Goal: Transaction & Acquisition: Purchase product/service

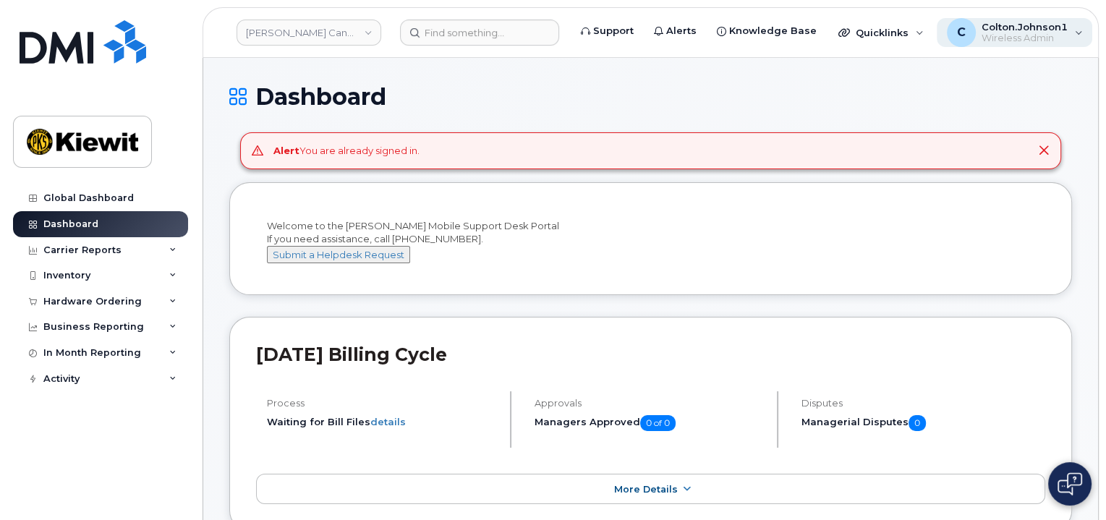
click at [996, 35] on span "Wireless Admin" at bounding box center [1025, 39] width 86 height 12
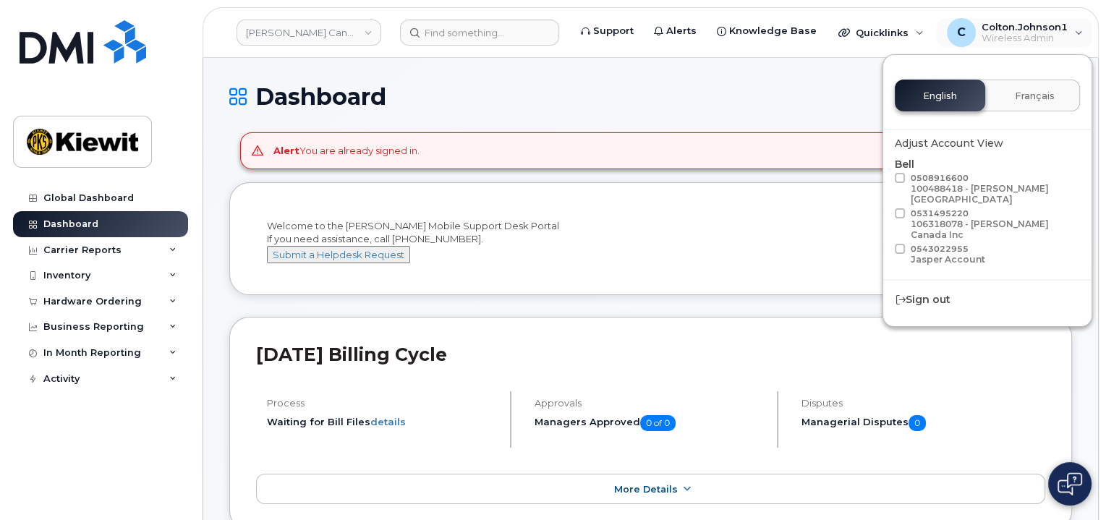
click at [787, 87] on h1 "Dashboard" at bounding box center [650, 96] width 843 height 25
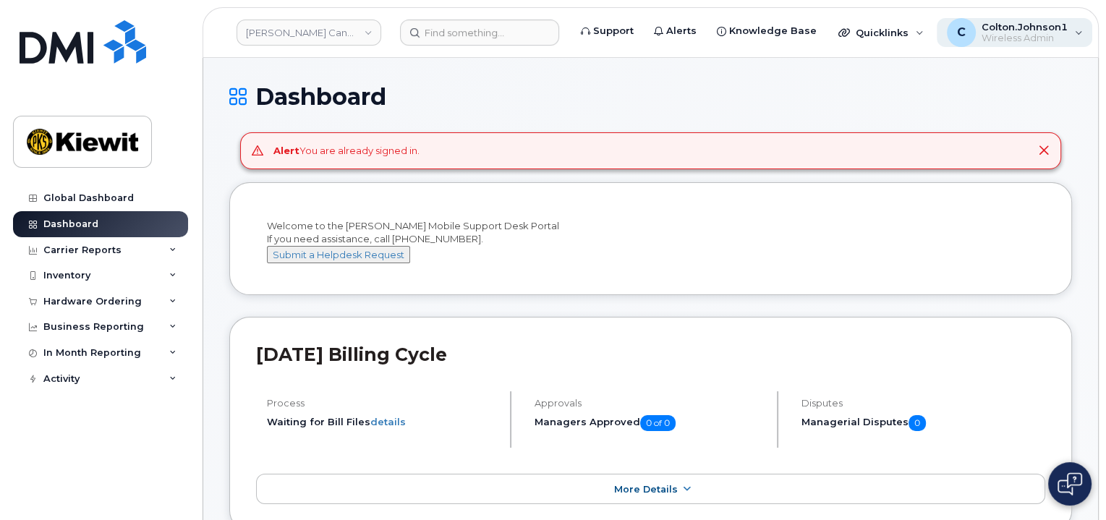
click at [947, 22] on div "C" at bounding box center [961, 32] width 29 height 29
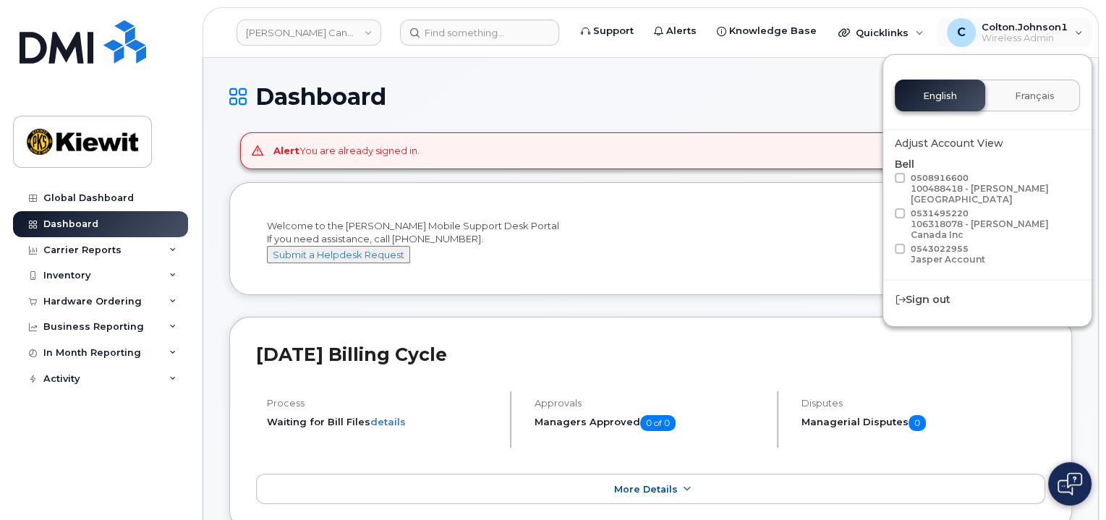
click at [791, 90] on h1 "Dashboard" at bounding box center [650, 96] width 843 height 25
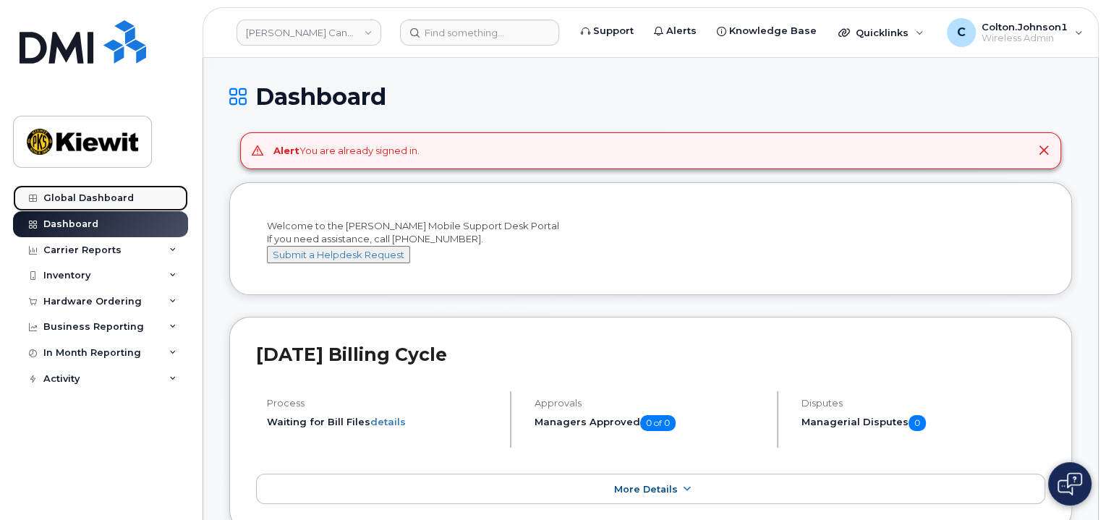
click at [98, 190] on link "Global Dashboard" at bounding box center [100, 198] width 175 height 26
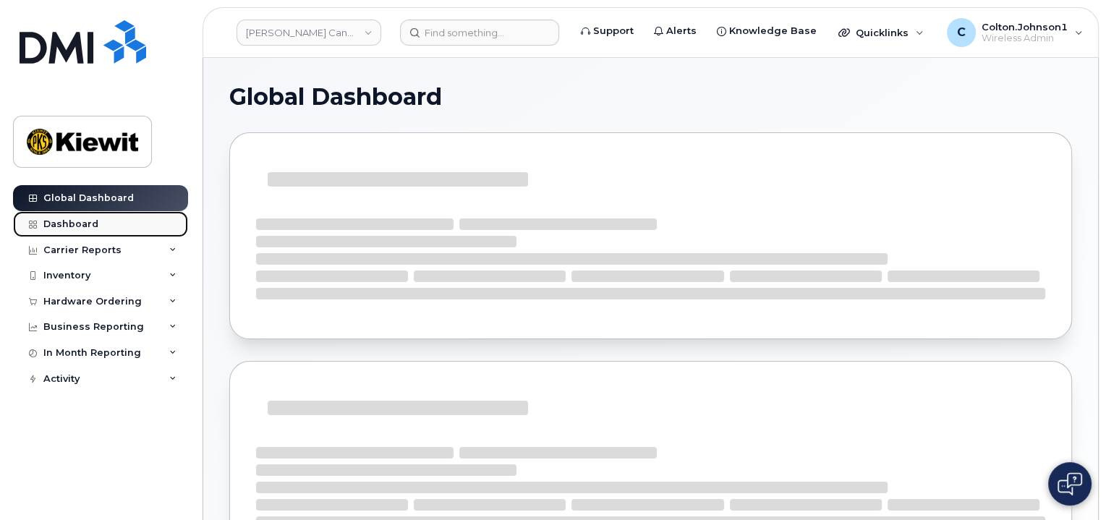
click at [103, 231] on link "Dashboard" at bounding box center [100, 224] width 175 height 26
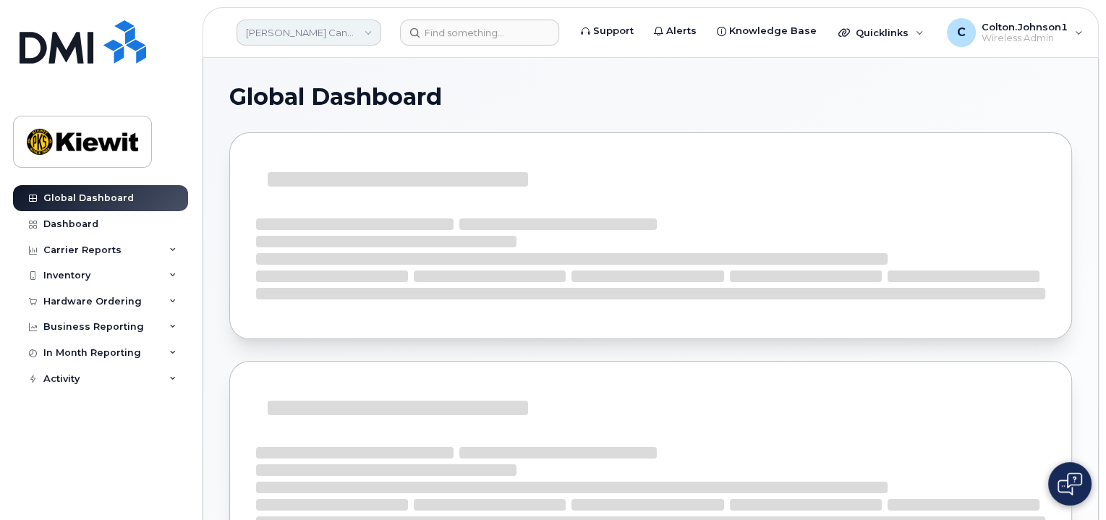
click at [341, 38] on link "[PERSON_NAME] Canada Inc" at bounding box center [309, 33] width 145 height 26
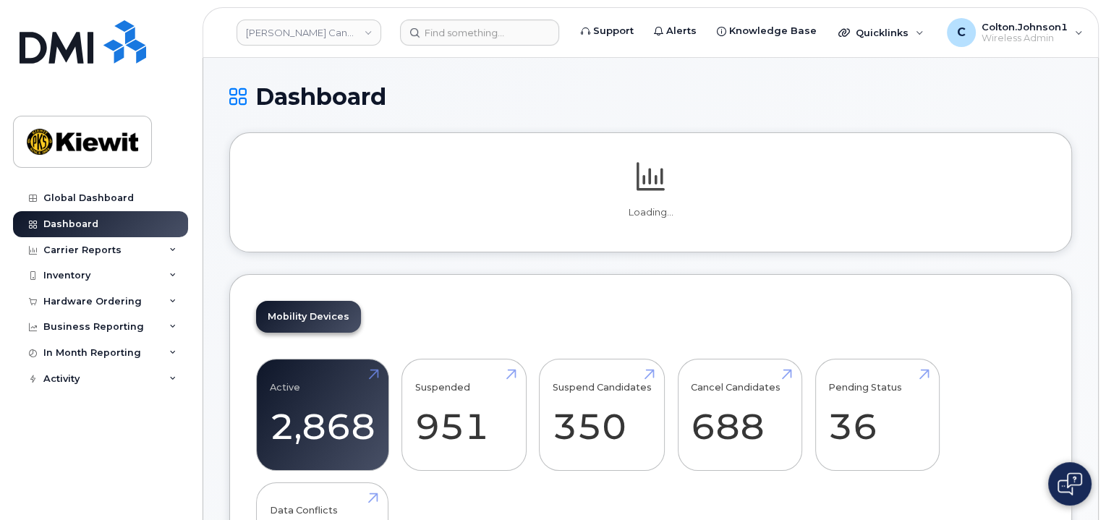
click at [341, 38] on link "[PERSON_NAME] Canada Inc" at bounding box center [309, 33] width 145 height 26
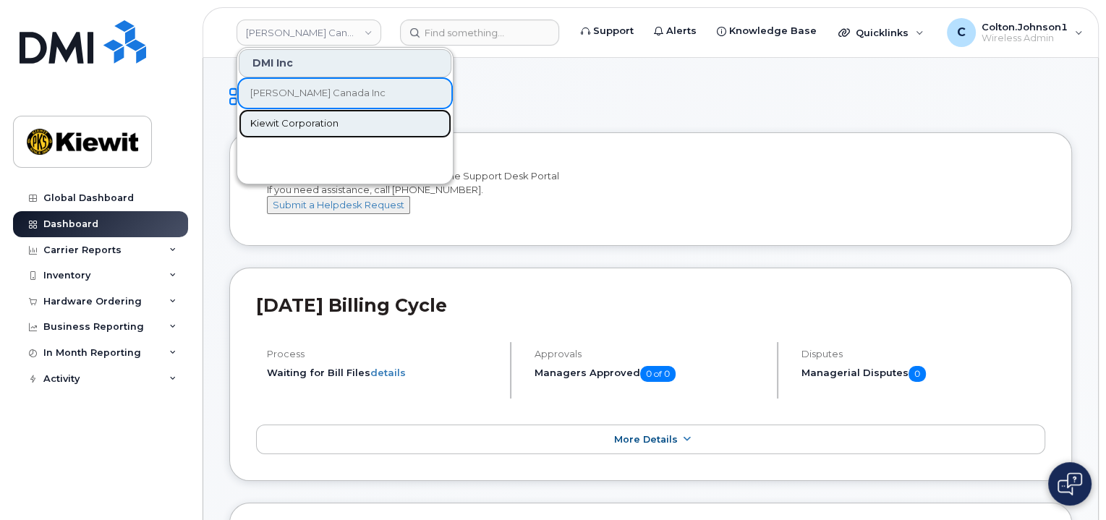
click at [336, 129] on link "Kiewit Corporation" at bounding box center [345, 123] width 213 height 29
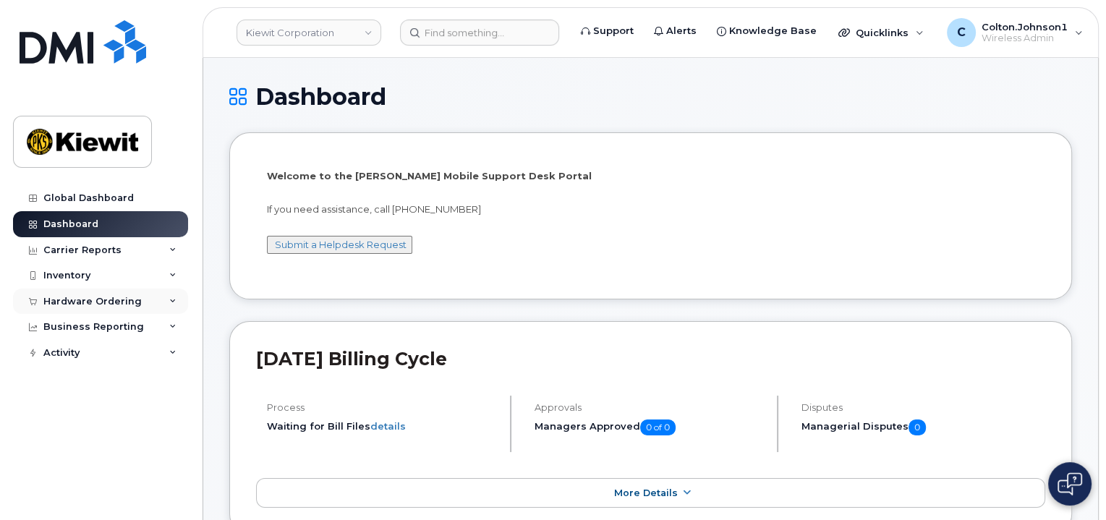
click at [163, 302] on div "Hardware Ordering" at bounding box center [100, 302] width 175 height 26
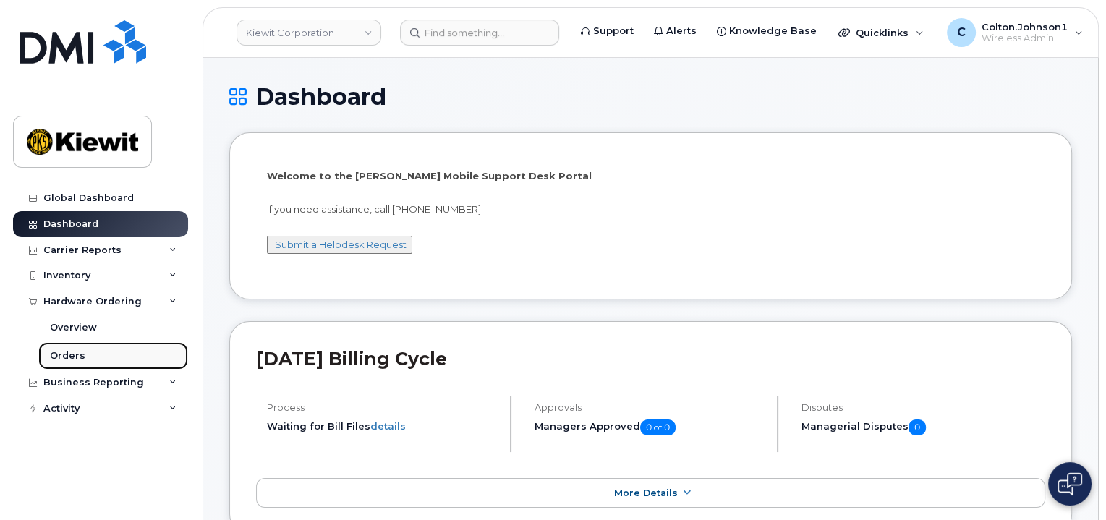
click at [101, 361] on link "Orders" at bounding box center [113, 355] width 150 height 27
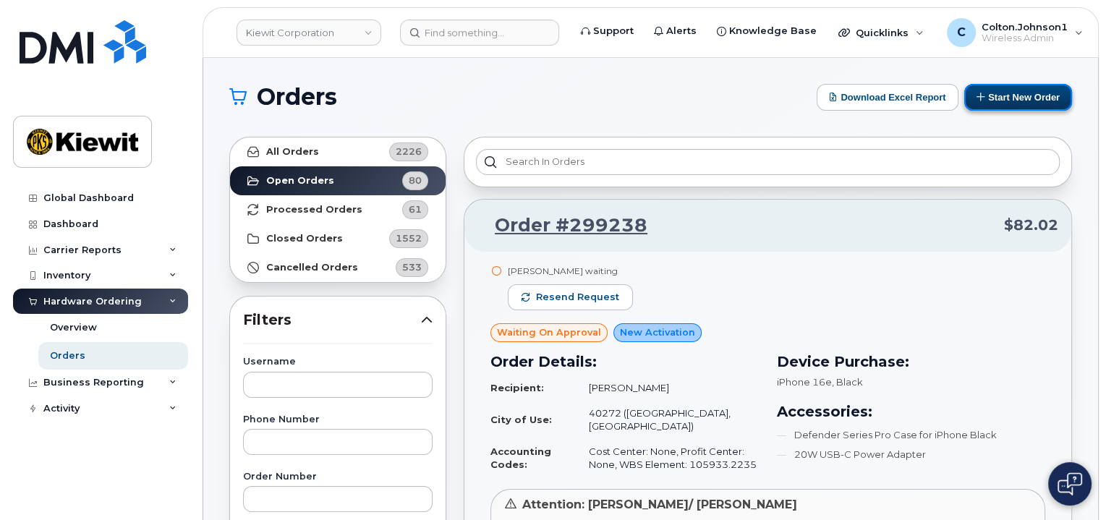
click at [1025, 98] on button "Start New Order" at bounding box center [1018, 97] width 108 height 27
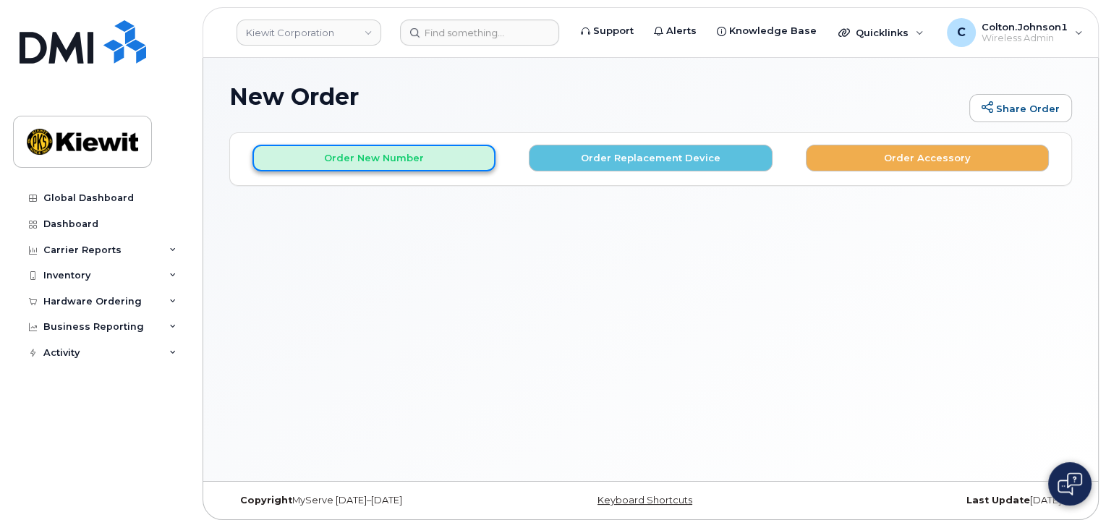
click at [412, 158] on button "Order New Number" at bounding box center [373, 158] width 243 height 27
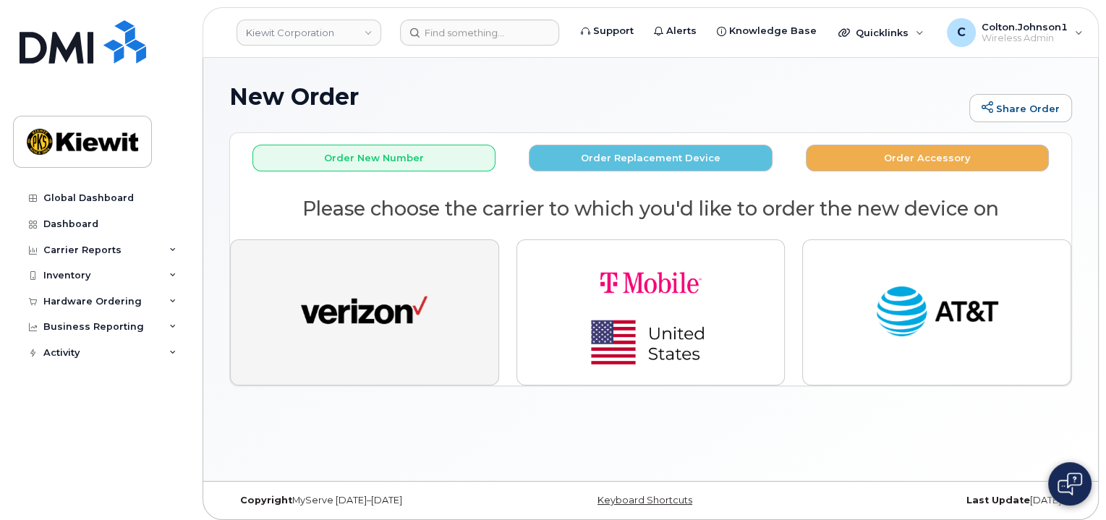
click at [326, 327] on img "button" at bounding box center [364, 312] width 127 height 65
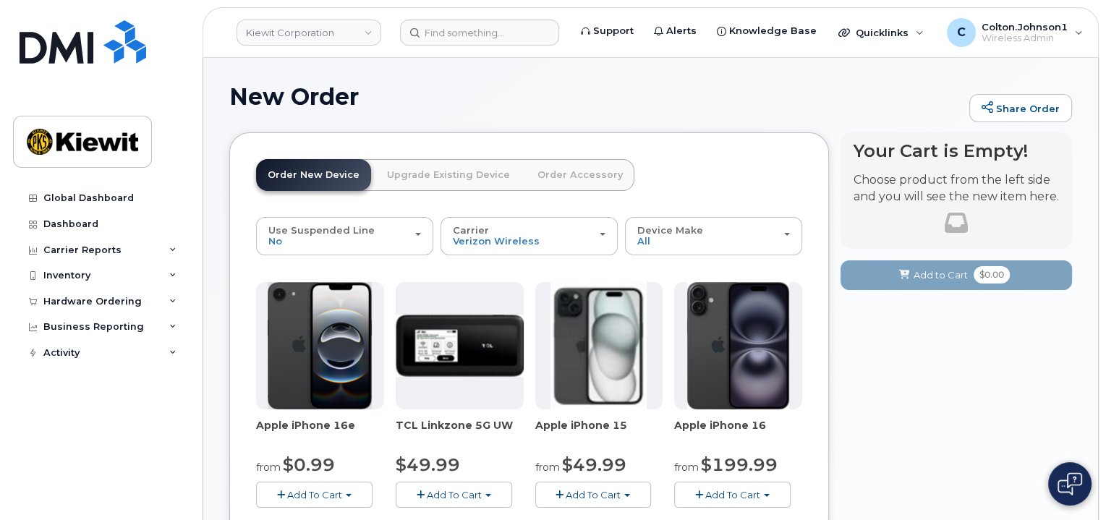
click at [301, 495] on span "Add To Cart" at bounding box center [314, 495] width 55 height 12
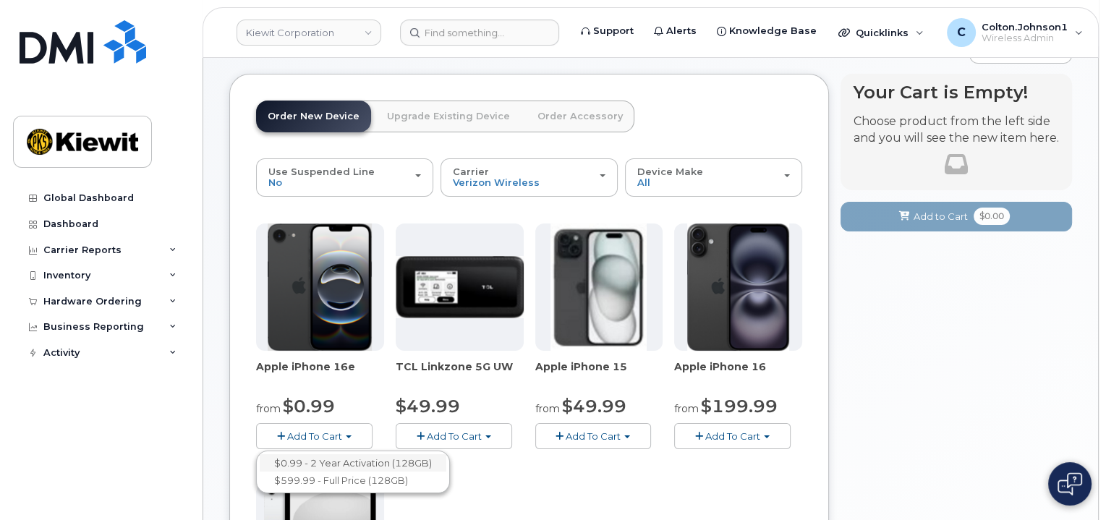
scroll to position [72, 0]
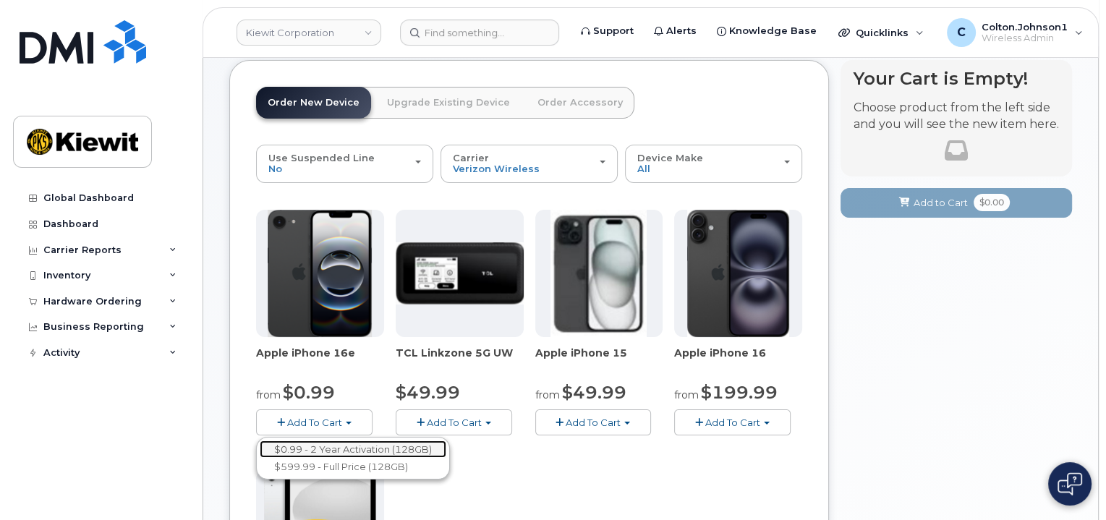
click at [345, 447] on link "$0.99 - 2 Year Activation (128GB)" at bounding box center [353, 449] width 187 height 18
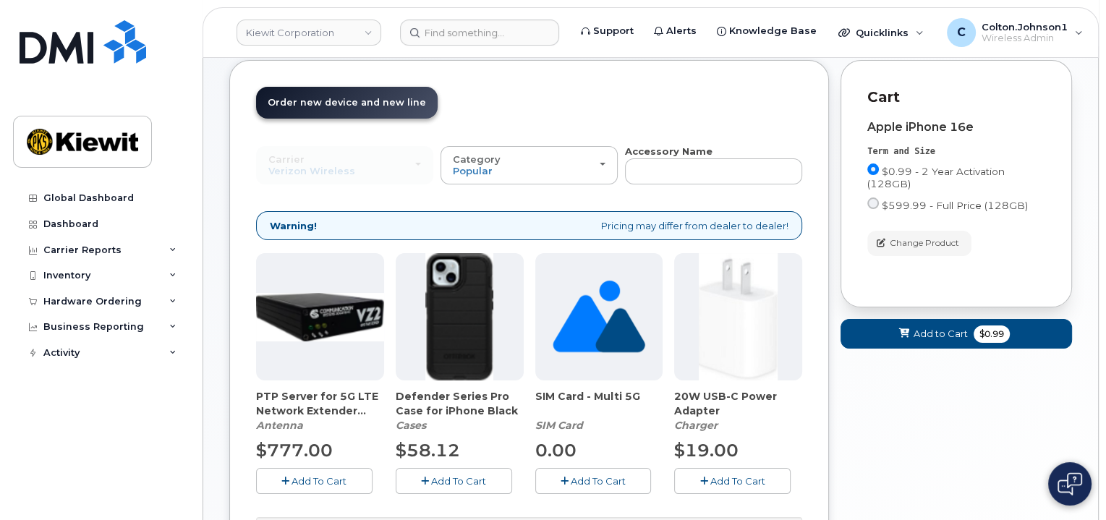
click at [729, 484] on span "Add To Cart" at bounding box center [737, 481] width 55 height 12
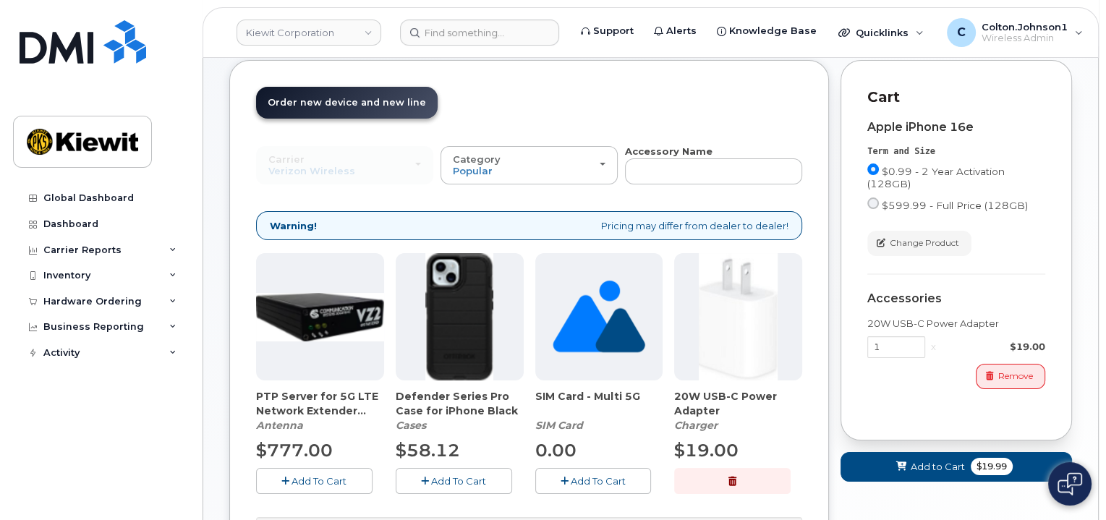
click at [932, 427] on div "Cart Apple iPhone 16e Term and Size $0.99 - 2 Year Activation (128GB) $599.99 -…" at bounding box center [955, 250] width 231 height 380
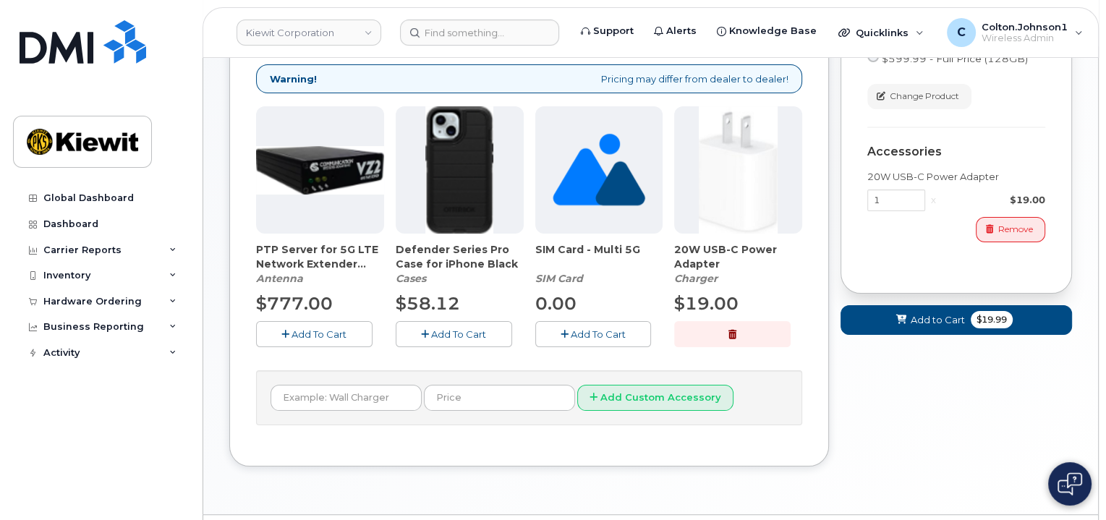
scroll to position [257, 0]
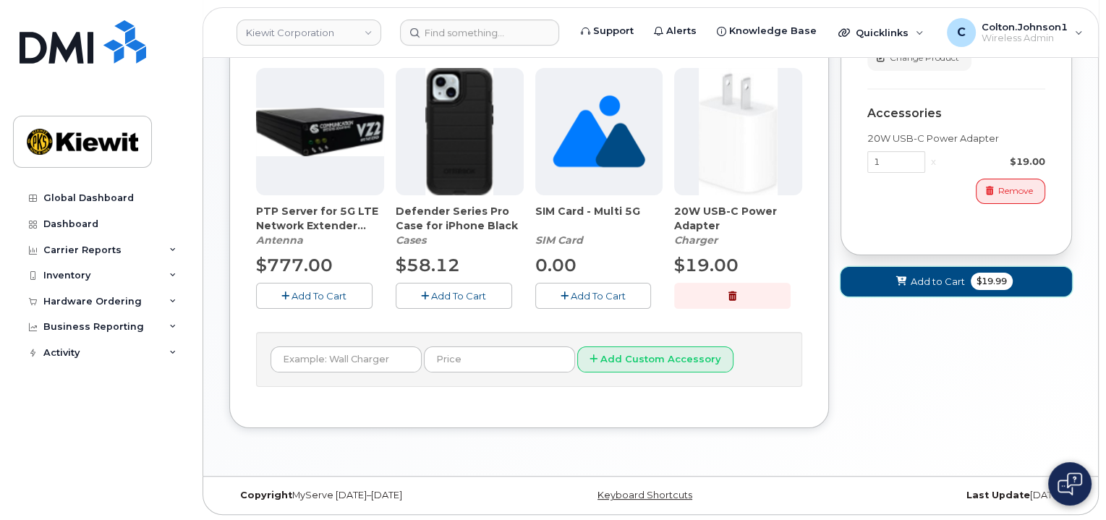
click at [934, 284] on span "Add to Cart" at bounding box center [938, 282] width 54 height 14
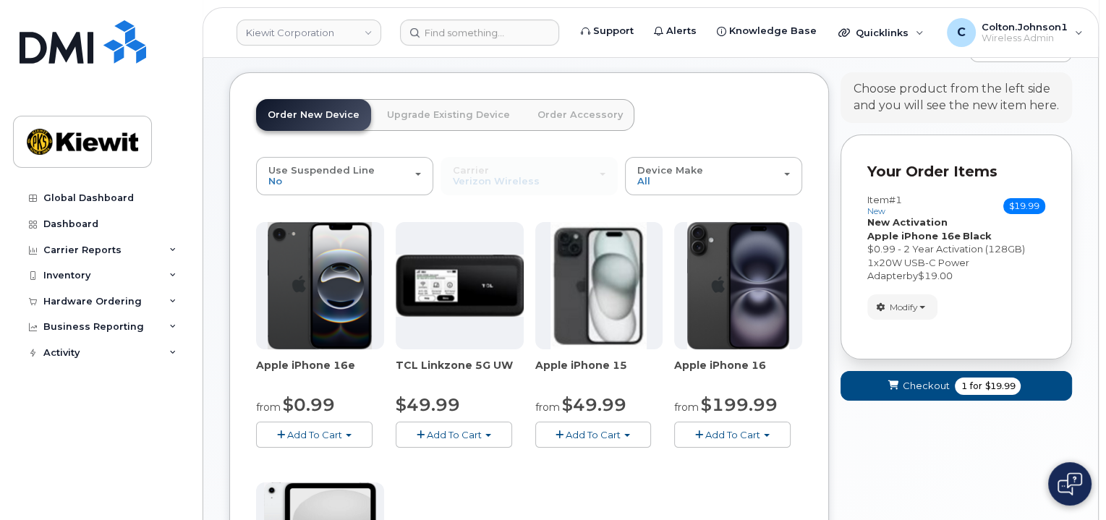
scroll to position [217, 0]
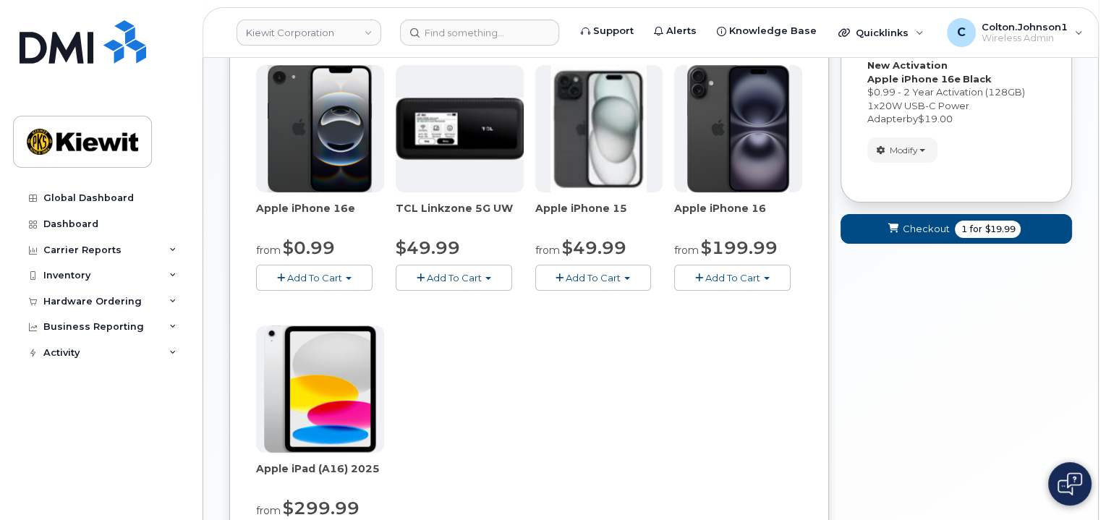
click at [278, 273] on span "button" at bounding box center [281, 277] width 8 height 9
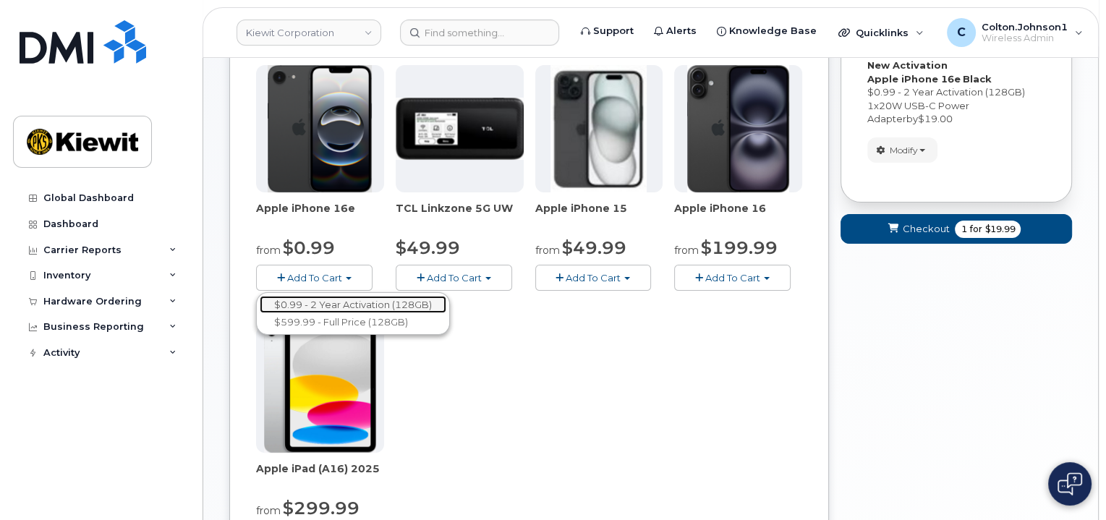
click at [304, 299] on link "$0.99 - 2 Year Activation (128GB)" at bounding box center [353, 305] width 187 height 18
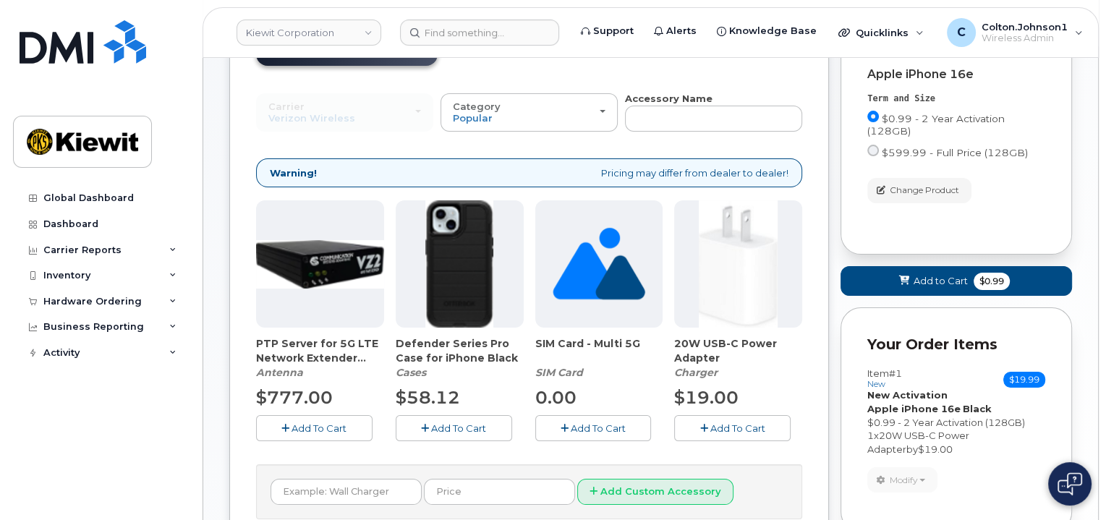
scroll to position [72, 0]
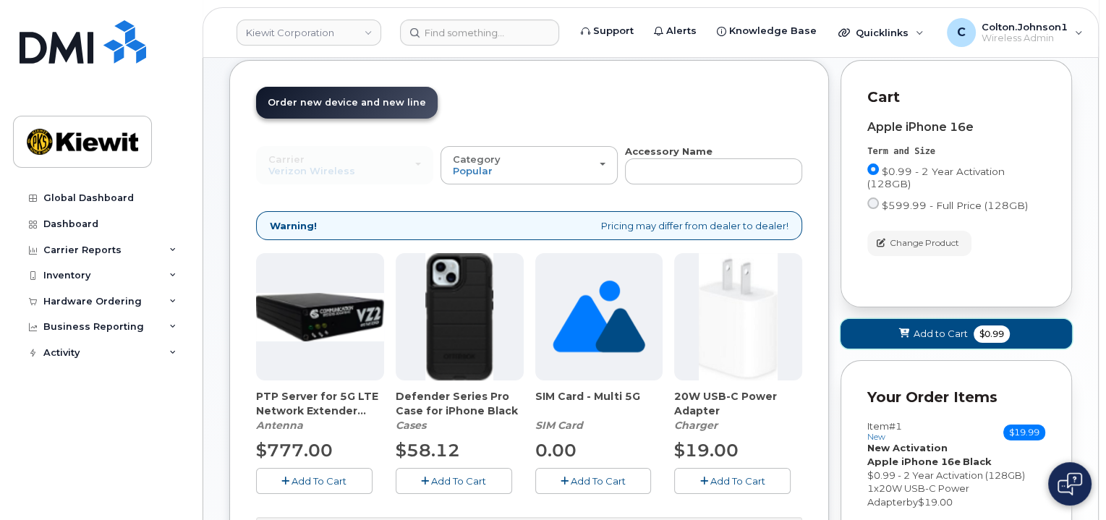
click at [943, 335] on span "Add to Cart" at bounding box center [941, 334] width 54 height 14
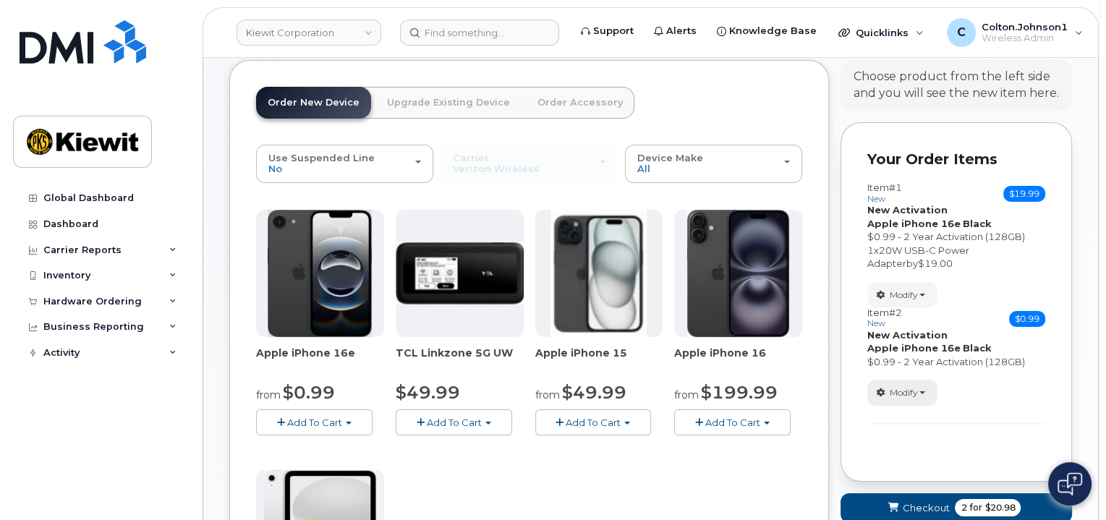
click at [925, 398] on button "Modify" at bounding box center [902, 392] width 70 height 25
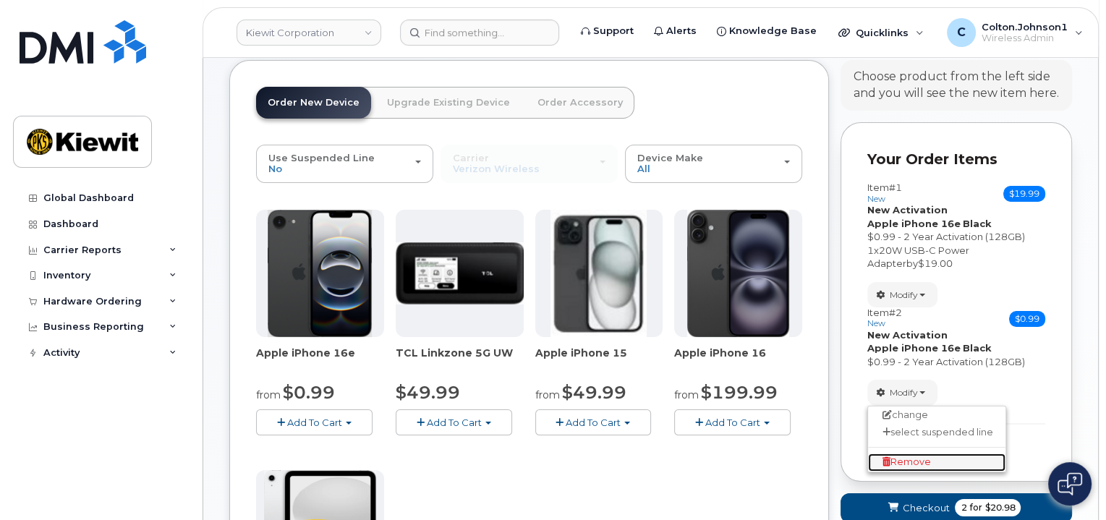
click at [931, 461] on link "Remove" at bounding box center [936, 462] width 137 height 17
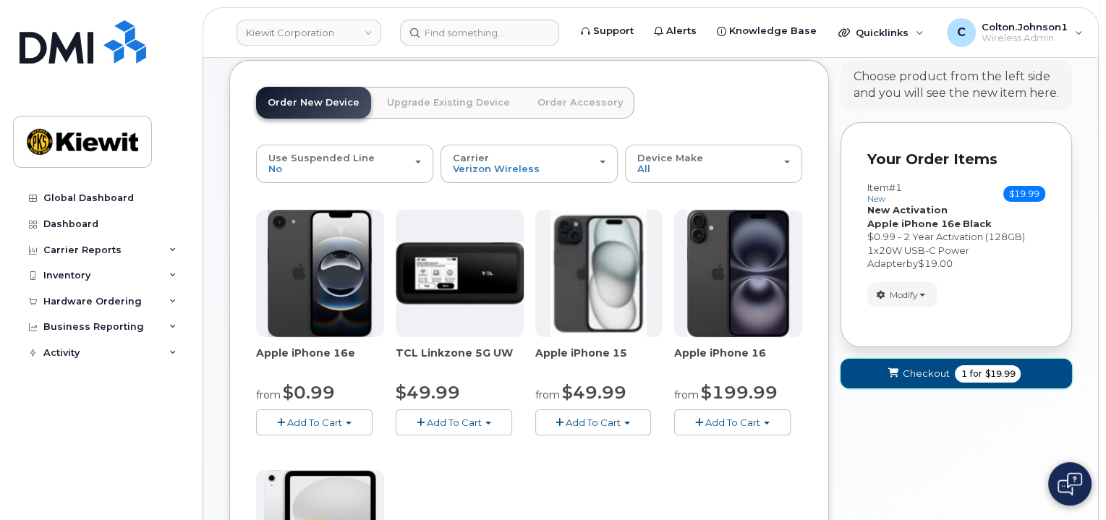
click at [1003, 372] on span "$19.99" at bounding box center [999, 373] width 30 height 13
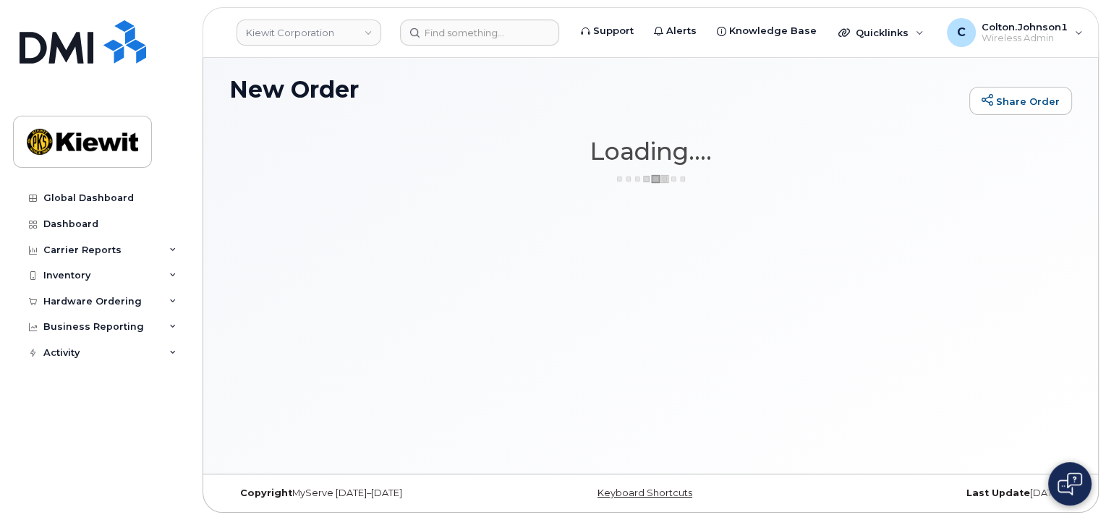
scroll to position [7, 0]
drag, startPoint x: 391, startPoint y: 306, endPoint x: 349, endPoint y: 273, distance: 53.1
click at [391, 306] on div "New Order Share Order × Share This Order If you want to allow others to create …" at bounding box center [650, 262] width 895 height 423
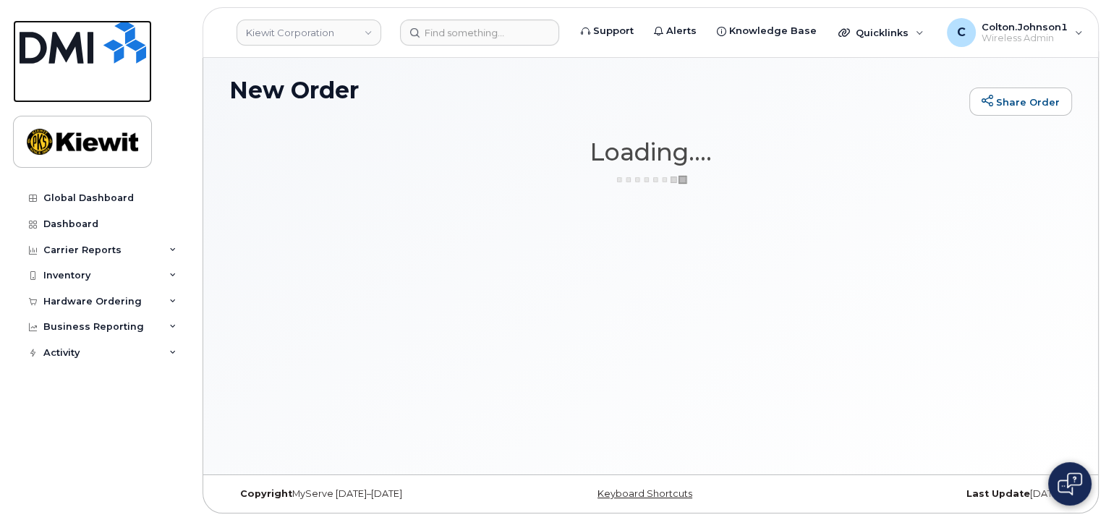
click at [101, 61] on img at bounding box center [83, 41] width 127 height 43
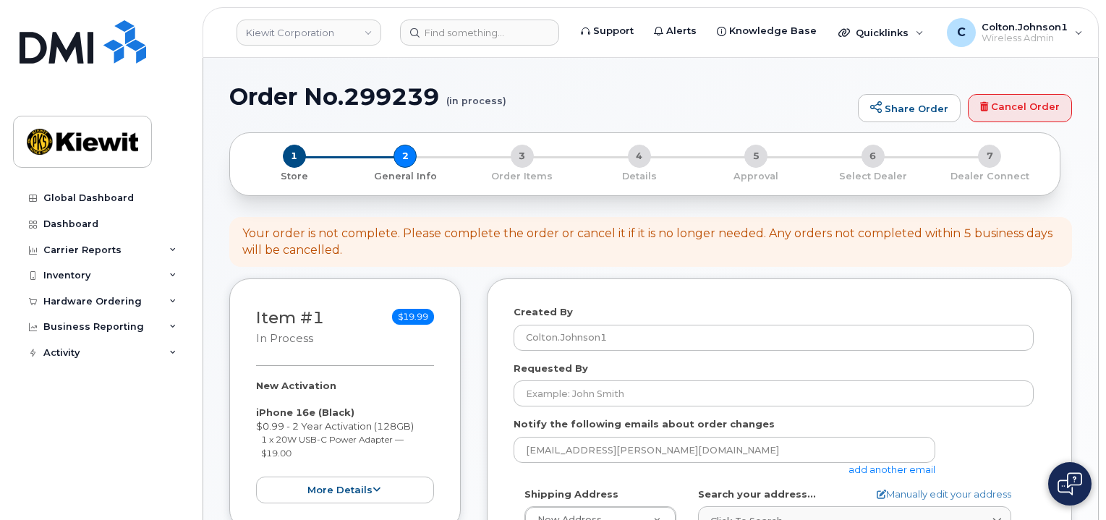
select select
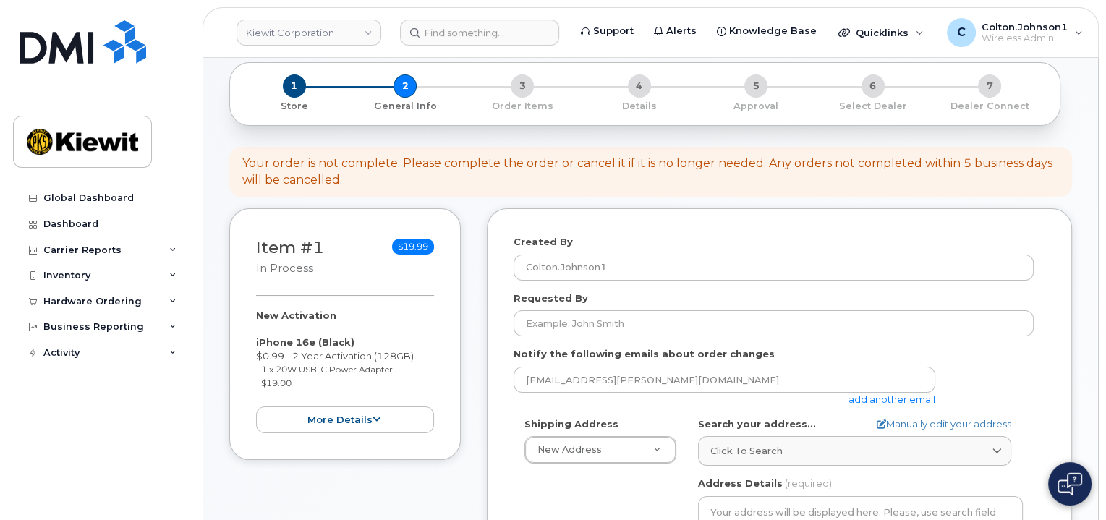
scroll to position [72, 0]
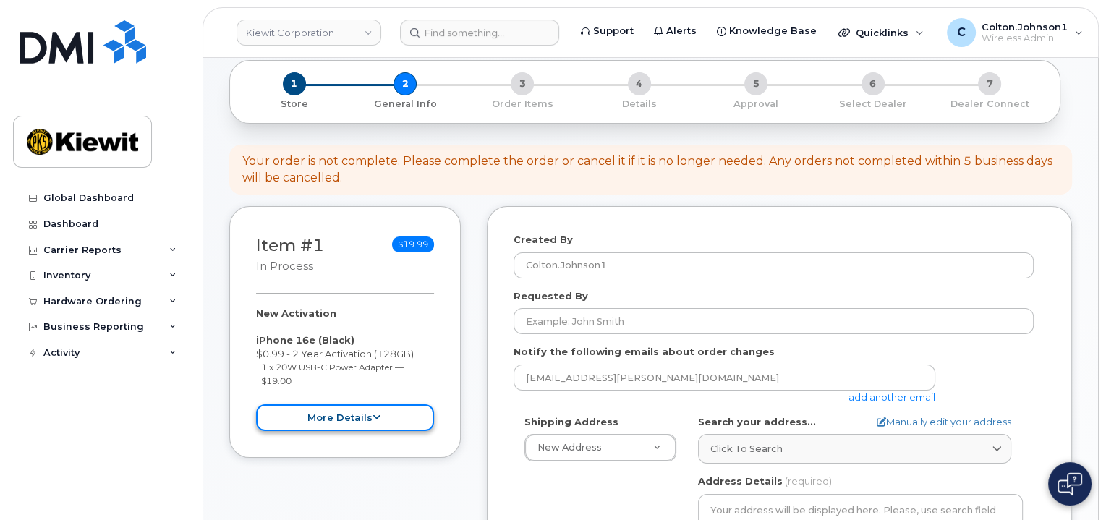
click at [349, 408] on button "more details" at bounding box center [345, 417] width 178 height 27
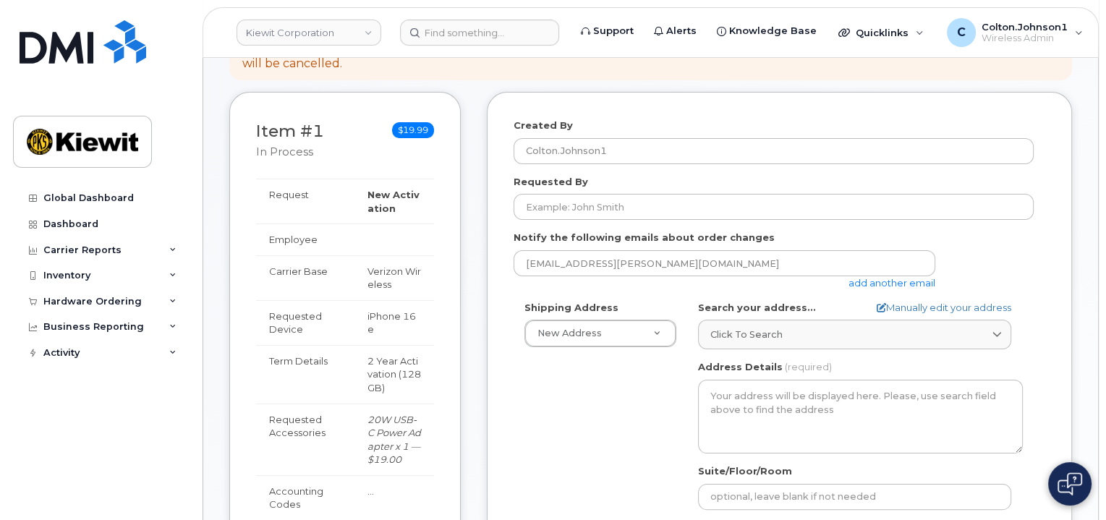
scroll to position [217, 0]
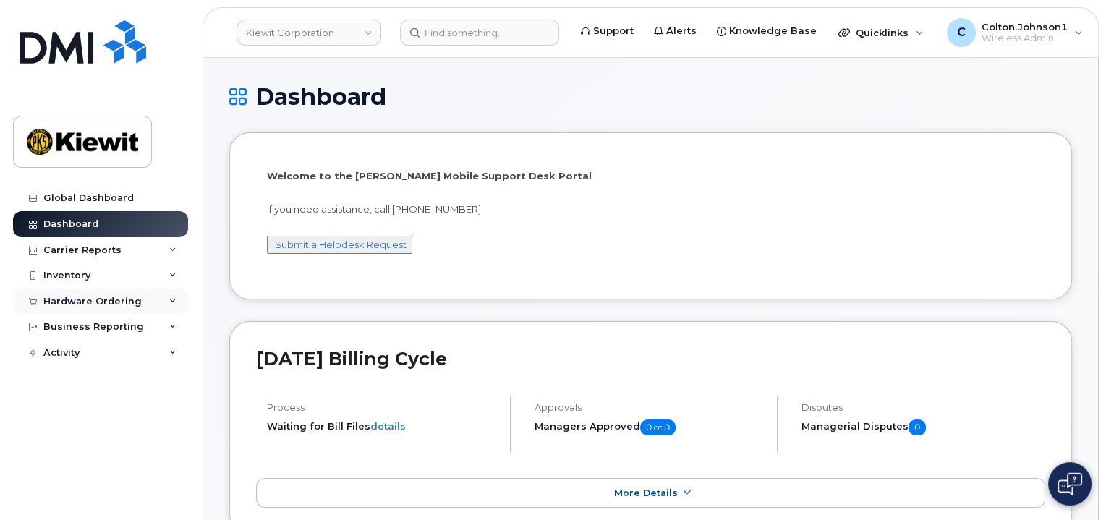
click at [149, 300] on div "Hardware Ordering" at bounding box center [100, 302] width 175 height 26
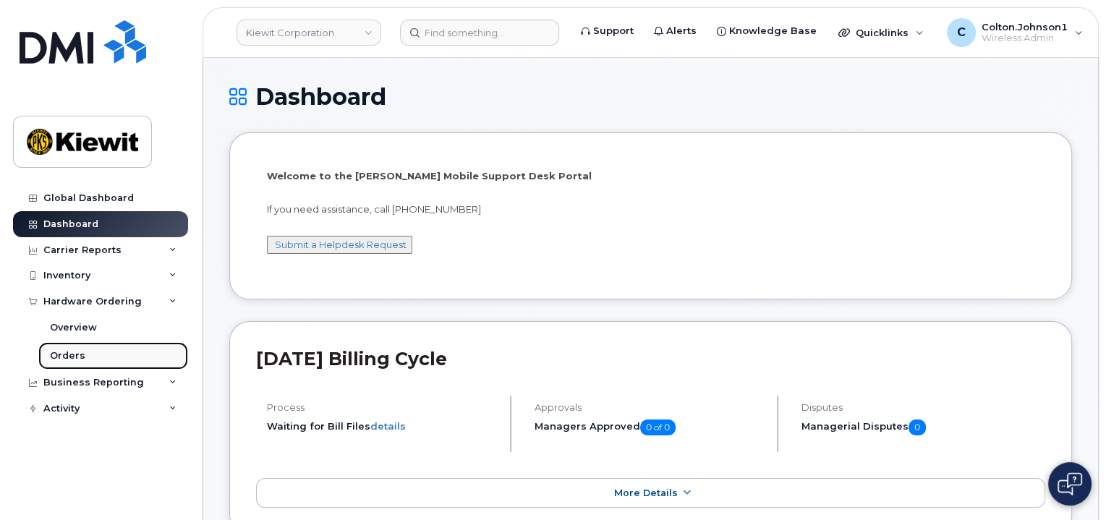
click at [110, 351] on link "Orders" at bounding box center [113, 355] width 150 height 27
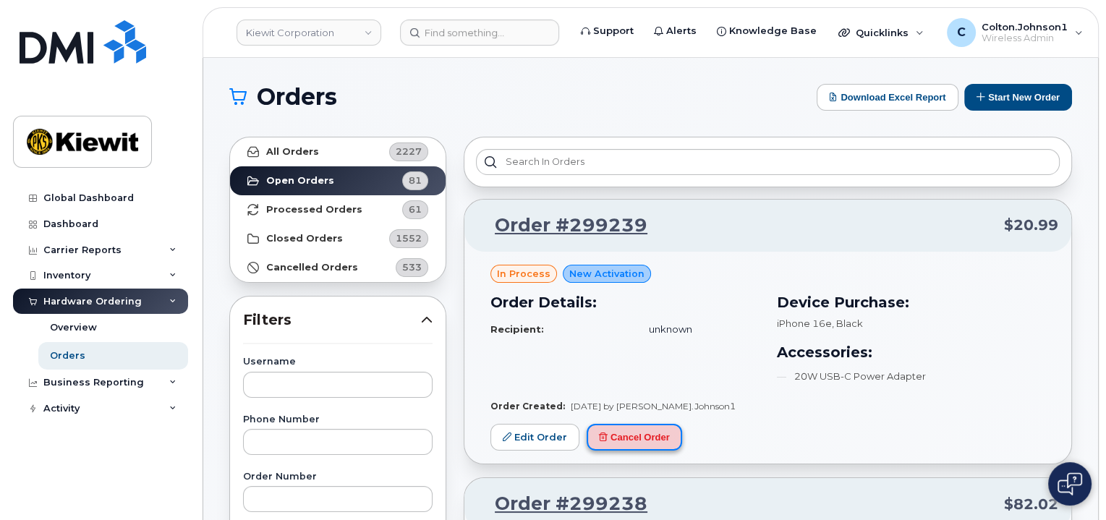
click at [641, 446] on button "Cancel Order" at bounding box center [634, 437] width 95 height 27
click at [529, 444] on link "Edit Order" at bounding box center [534, 437] width 89 height 27
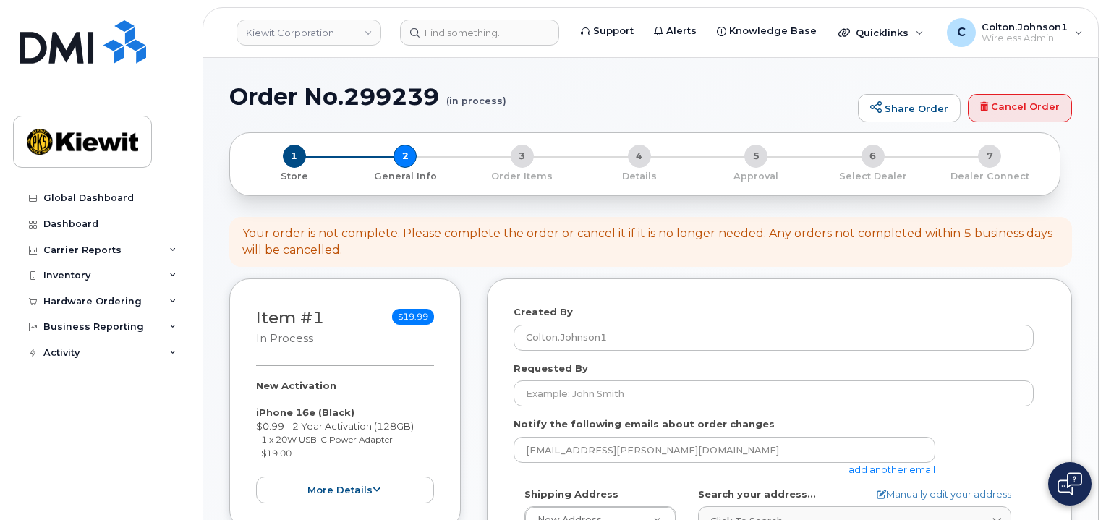
select select
click at [1024, 108] on link "Cancel Order" at bounding box center [1020, 108] width 104 height 29
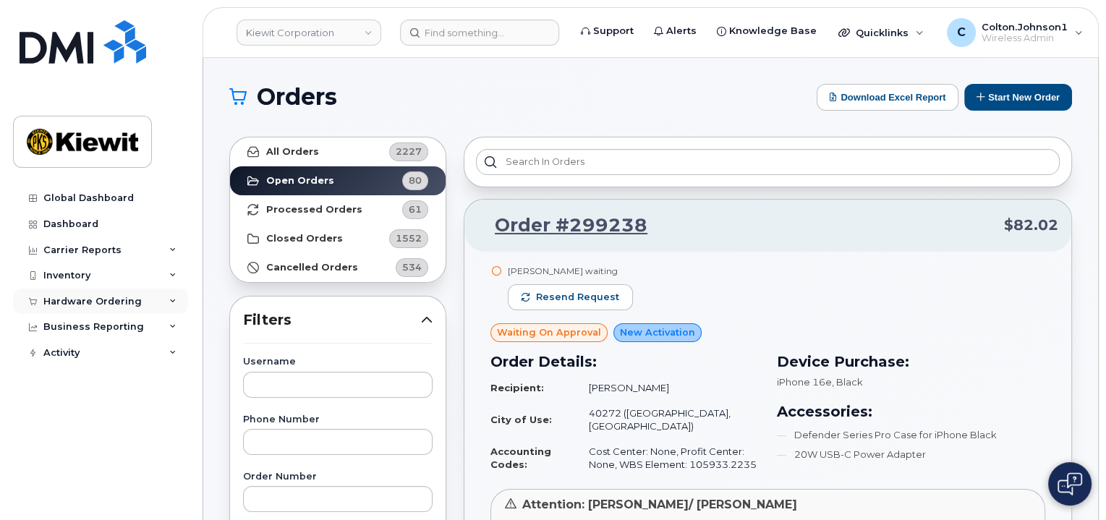
click at [170, 301] on div "Hardware Ordering" at bounding box center [100, 302] width 175 height 26
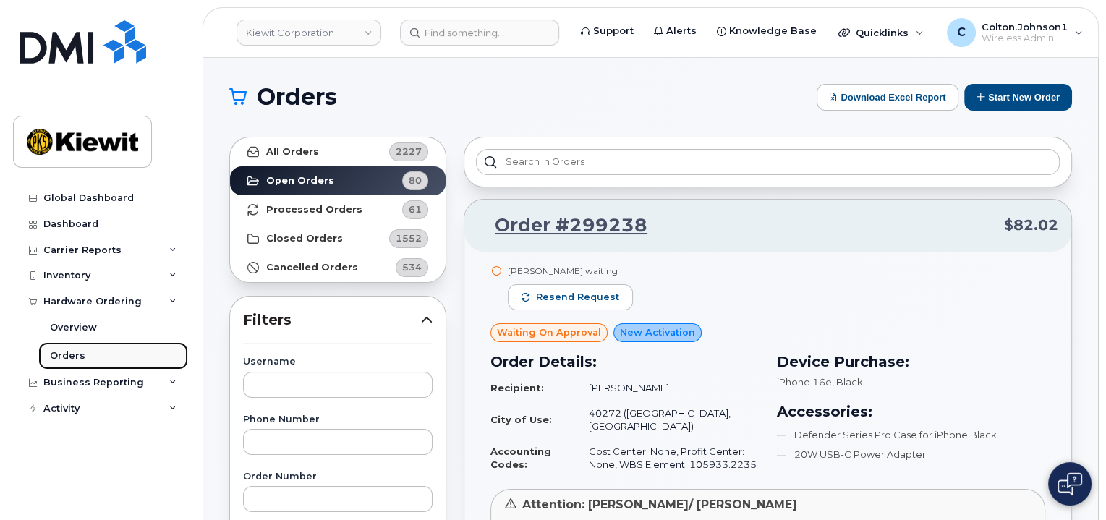
click at [131, 354] on link "Orders" at bounding box center [113, 355] width 150 height 27
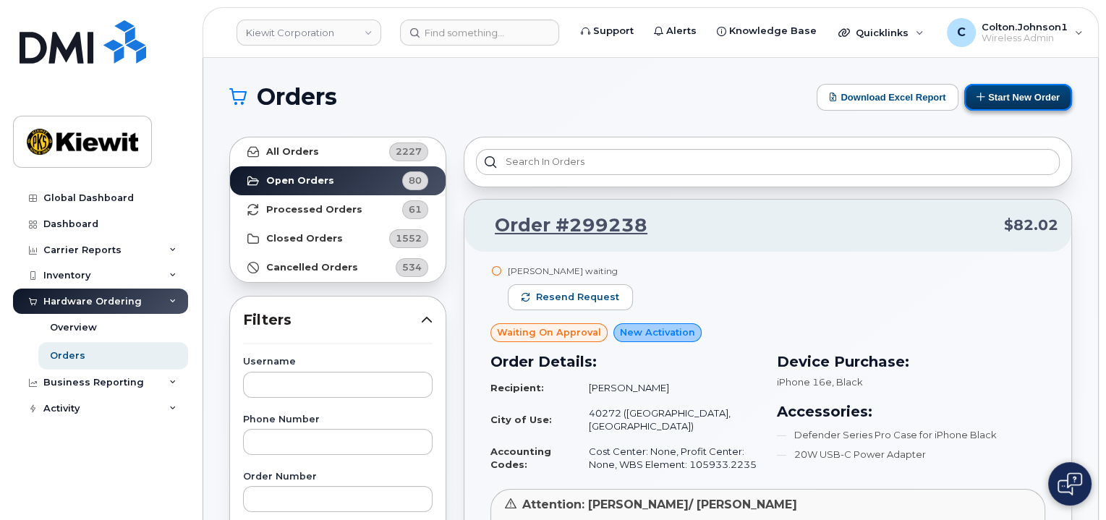
click at [986, 95] on button "Start New Order" at bounding box center [1018, 97] width 108 height 27
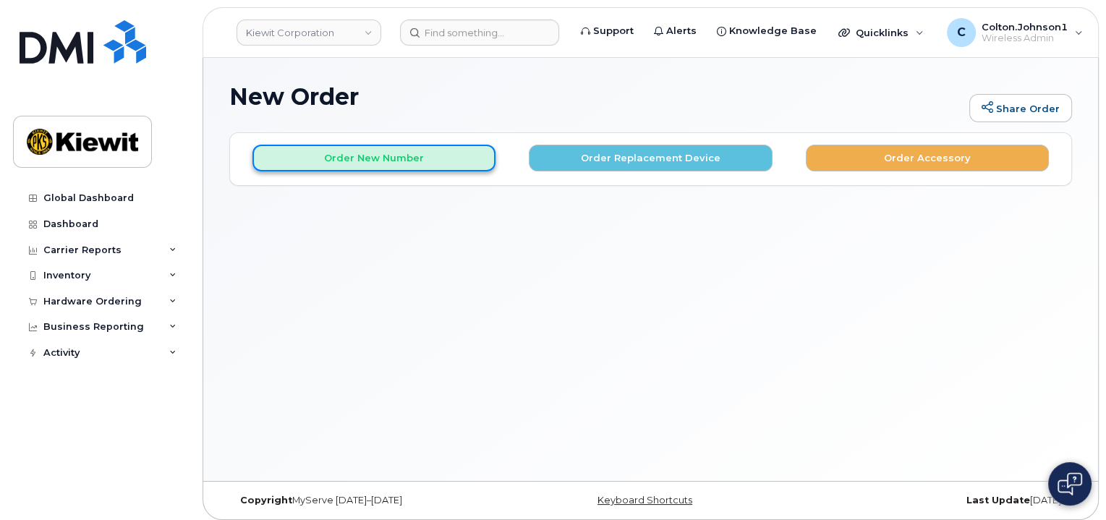
click at [433, 154] on button "Order New Number" at bounding box center [373, 158] width 243 height 27
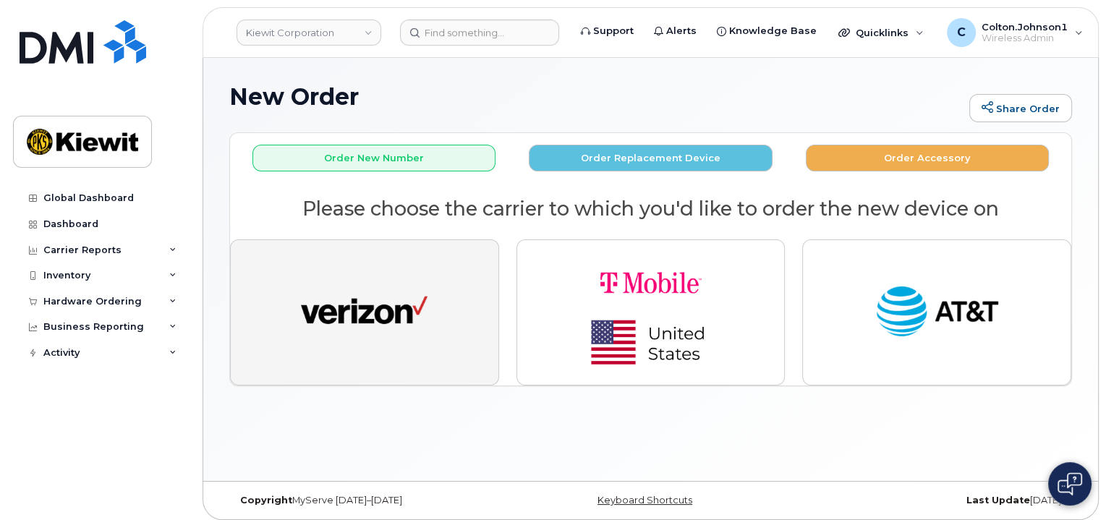
click at [409, 275] on button "button" at bounding box center [364, 312] width 269 height 146
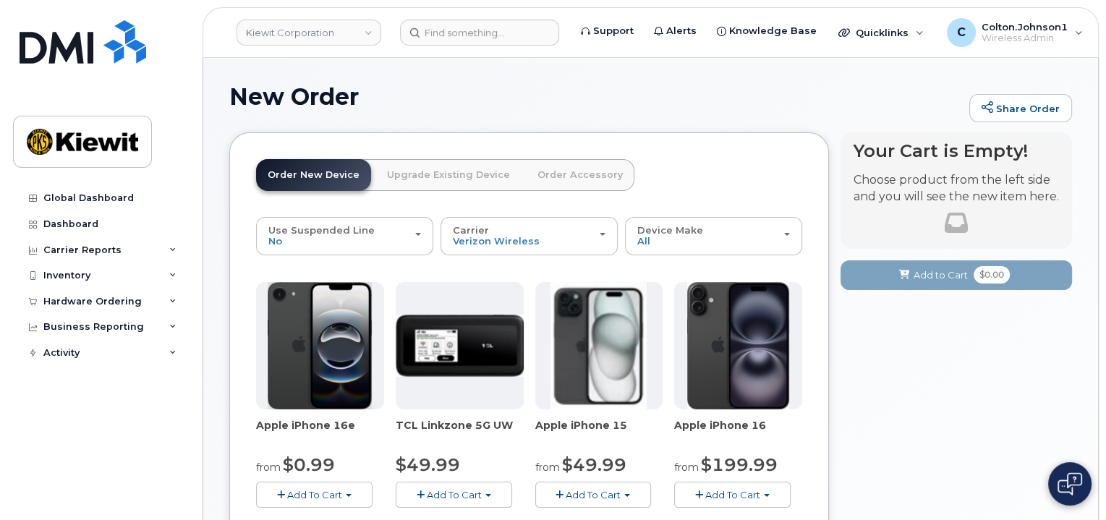
click at [338, 496] on span "Add To Cart" at bounding box center [314, 495] width 55 height 12
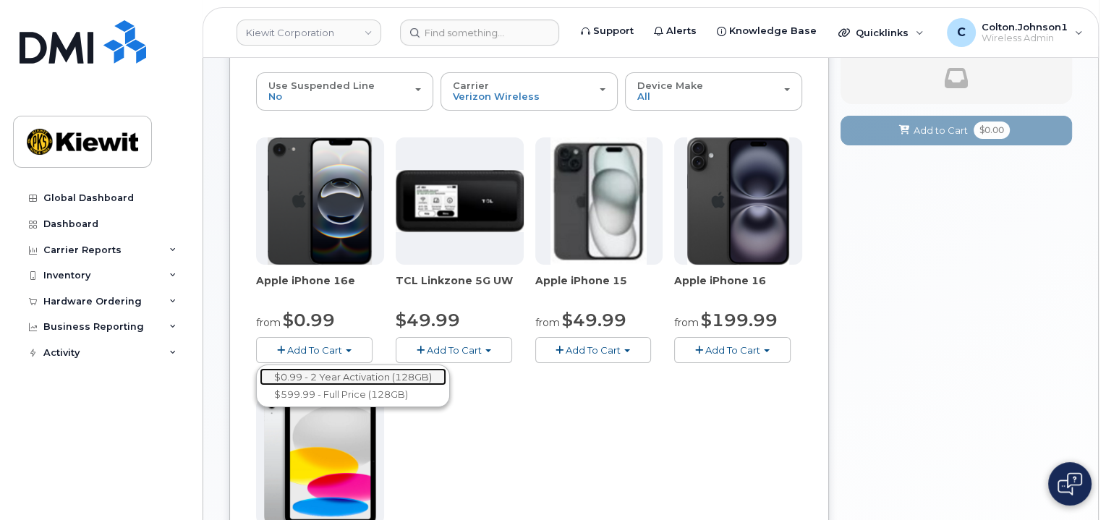
click at [342, 373] on link "$0.99 - 2 Year Activation (128GB)" at bounding box center [353, 377] width 187 height 18
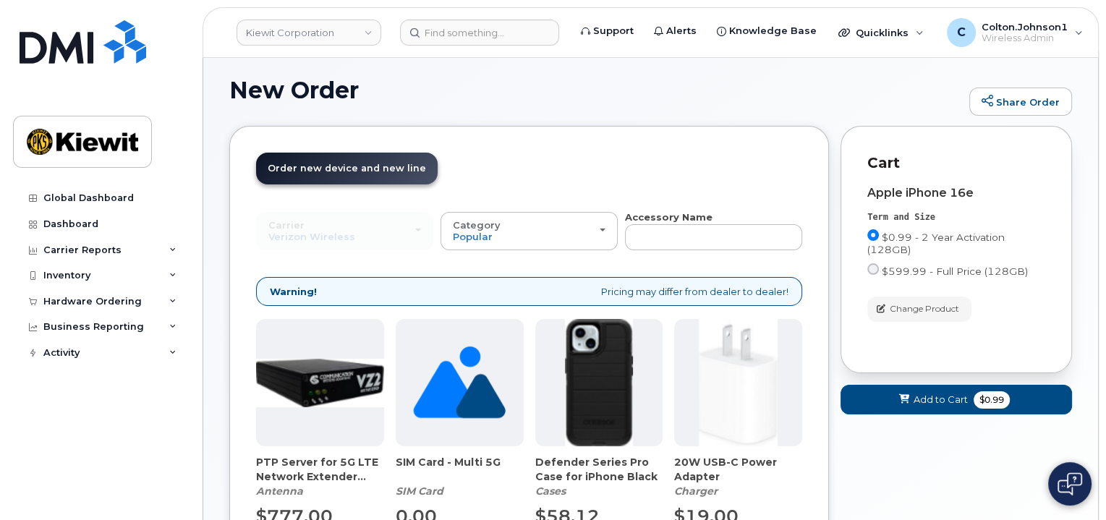
scroll to position [145, 0]
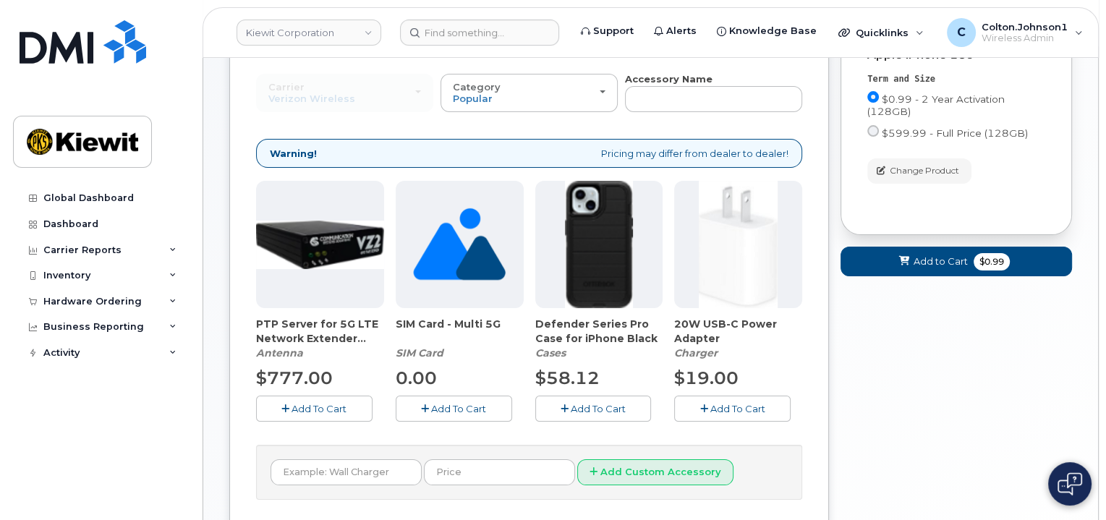
click at [731, 406] on span "Add To Cart" at bounding box center [737, 409] width 55 height 12
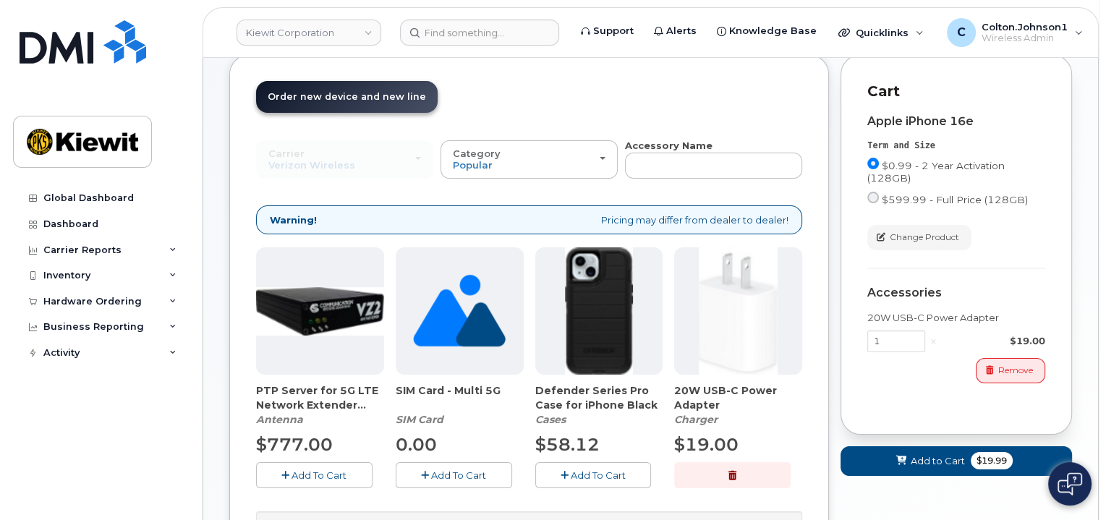
scroll to position [0, 0]
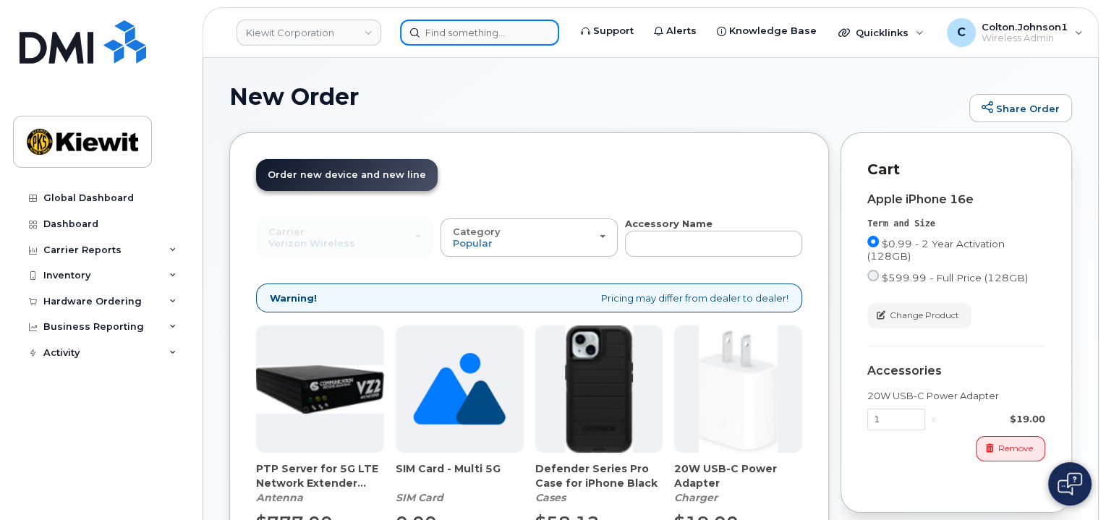
click at [483, 33] on input at bounding box center [479, 33] width 159 height 26
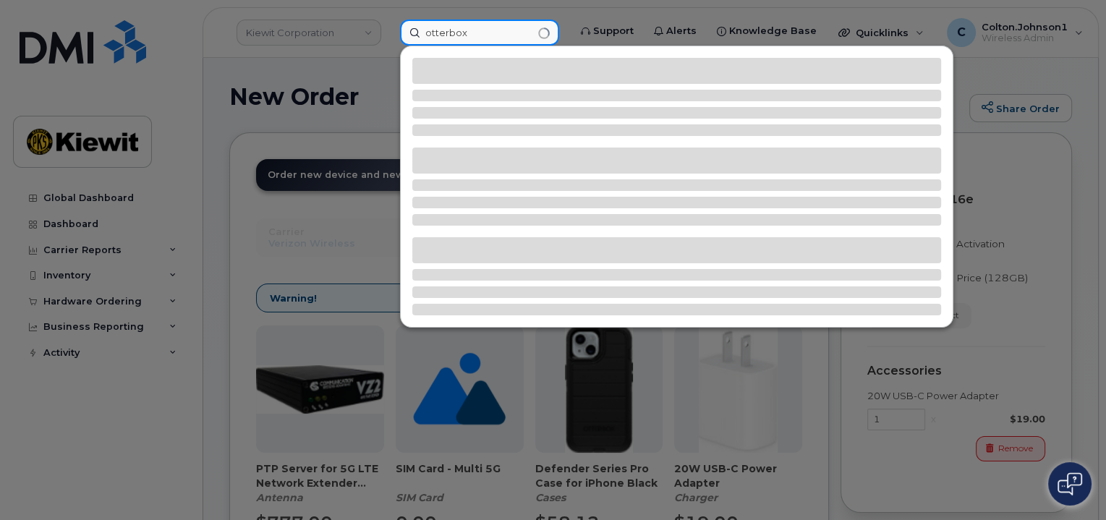
type input "otterbox"
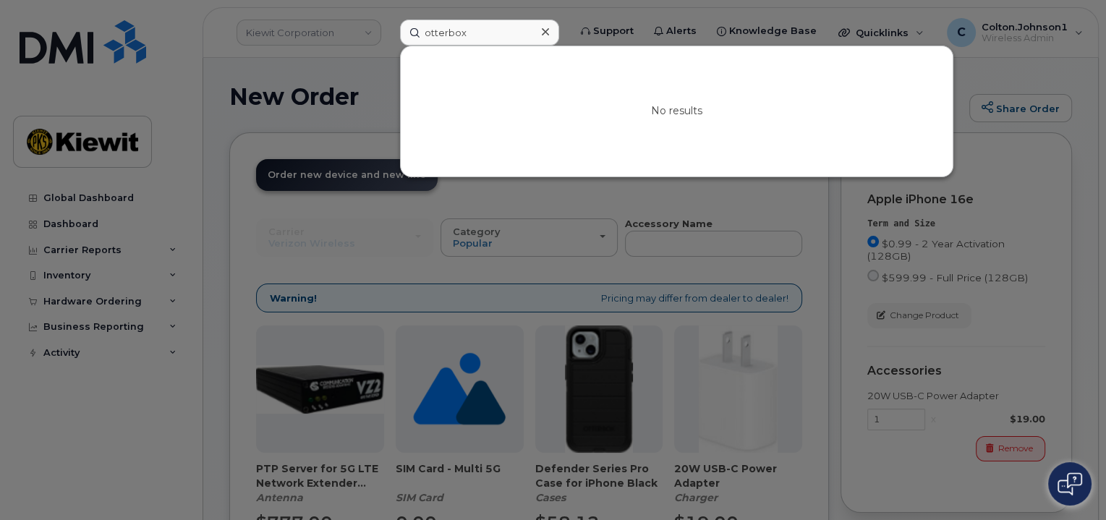
click at [547, 28] on icon at bounding box center [545, 31] width 7 height 7
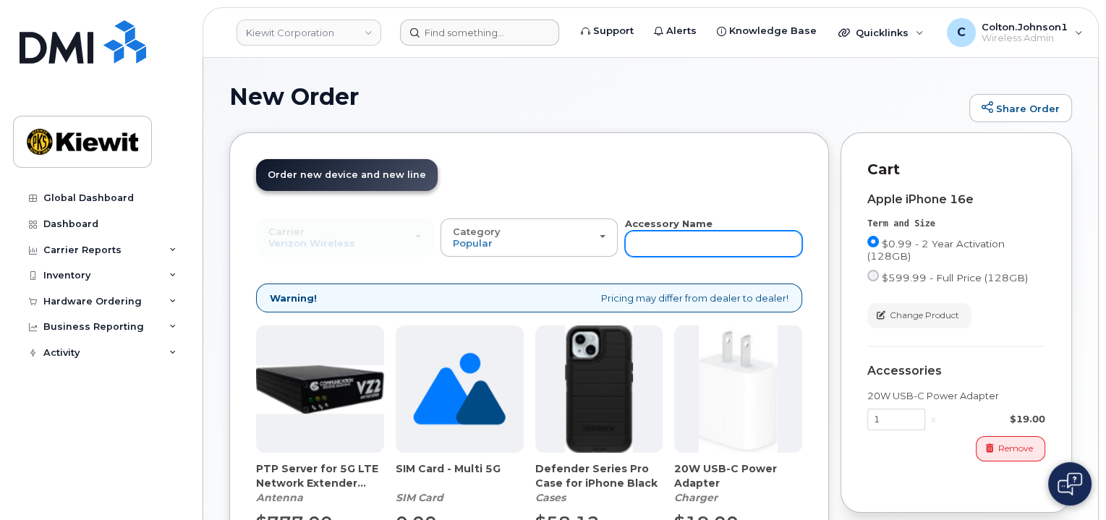
click at [672, 247] on input "text" at bounding box center [713, 244] width 177 height 26
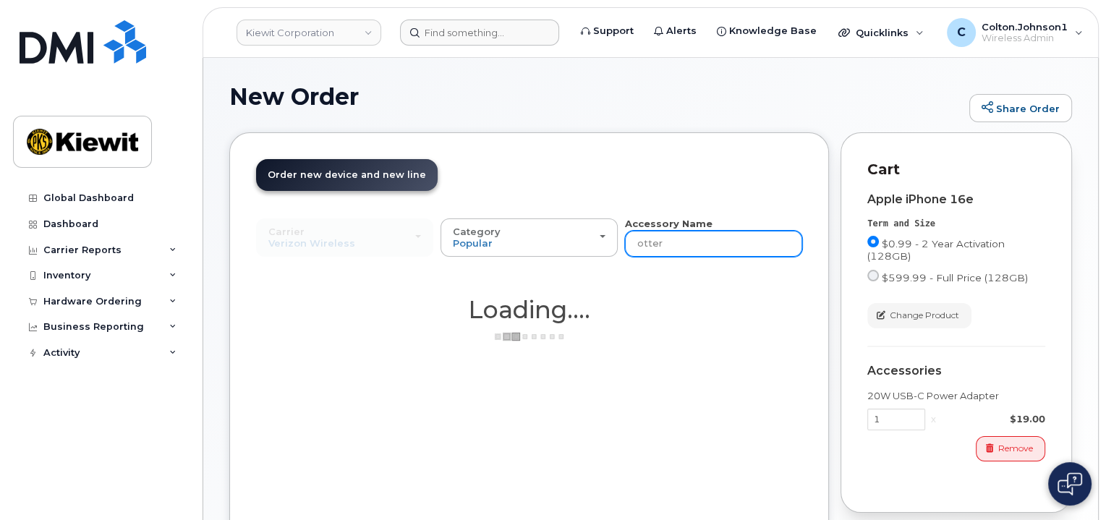
type input "otterv"
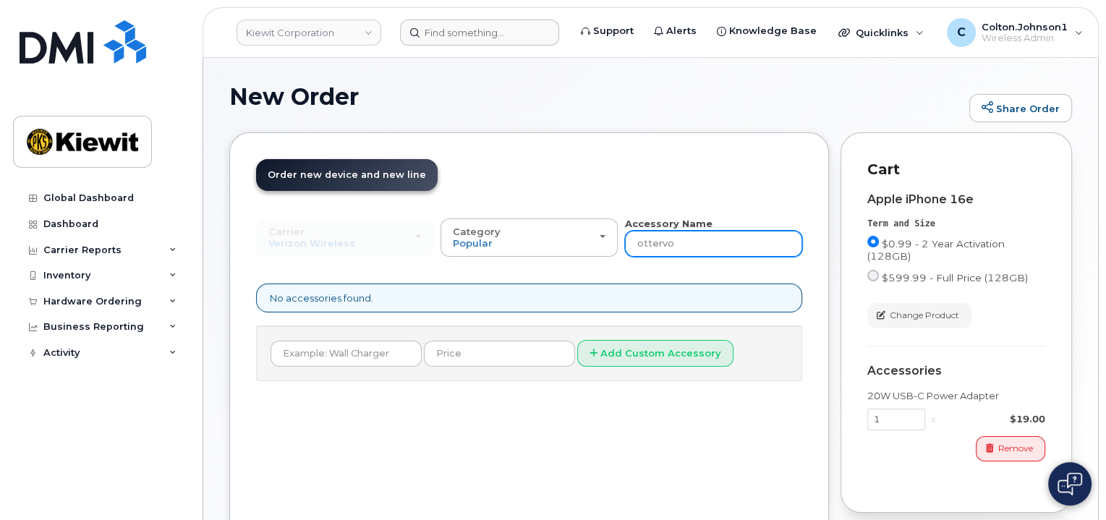
click at [672, 247] on input "ottervo" at bounding box center [713, 244] width 177 height 26
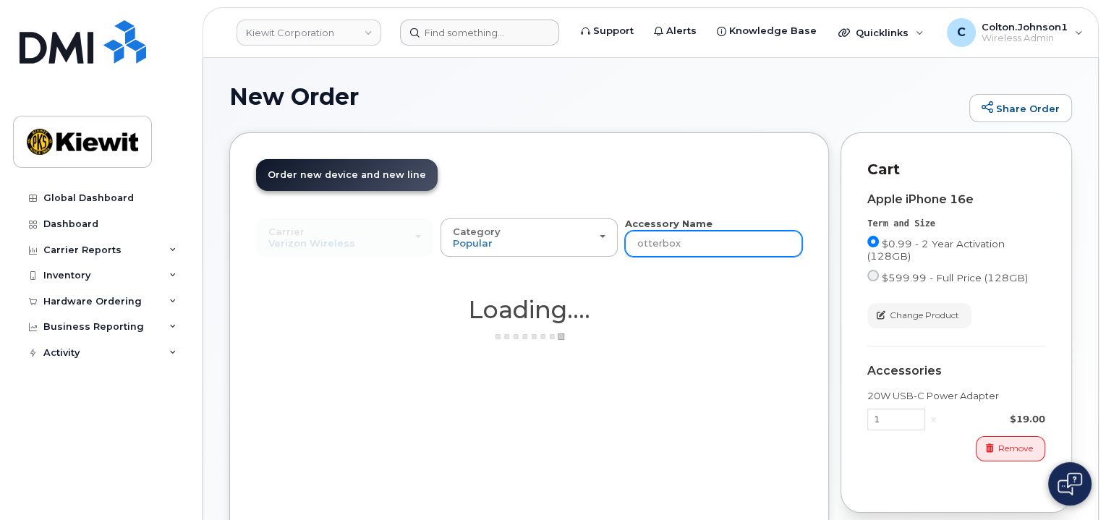
type input "otterbox"
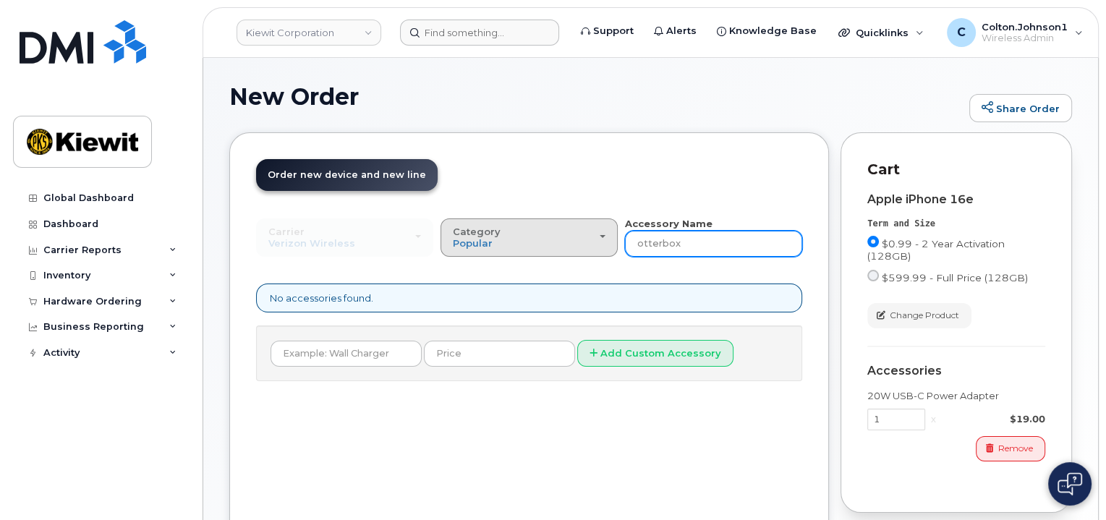
drag, startPoint x: 700, startPoint y: 249, endPoint x: 535, endPoint y: 239, distance: 165.2
click at [535, 239] on div "Carrier Verizon Wireless T-Mobile AT&T Wireless Verizon Wireless T-Mobile AT&T …" at bounding box center [529, 237] width 546 height 40
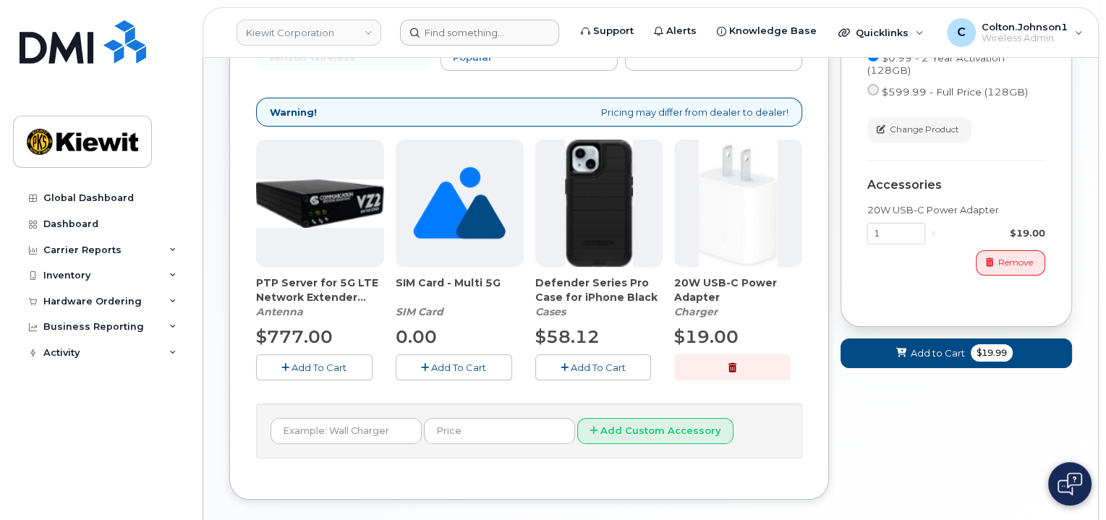
scroll to position [217, 0]
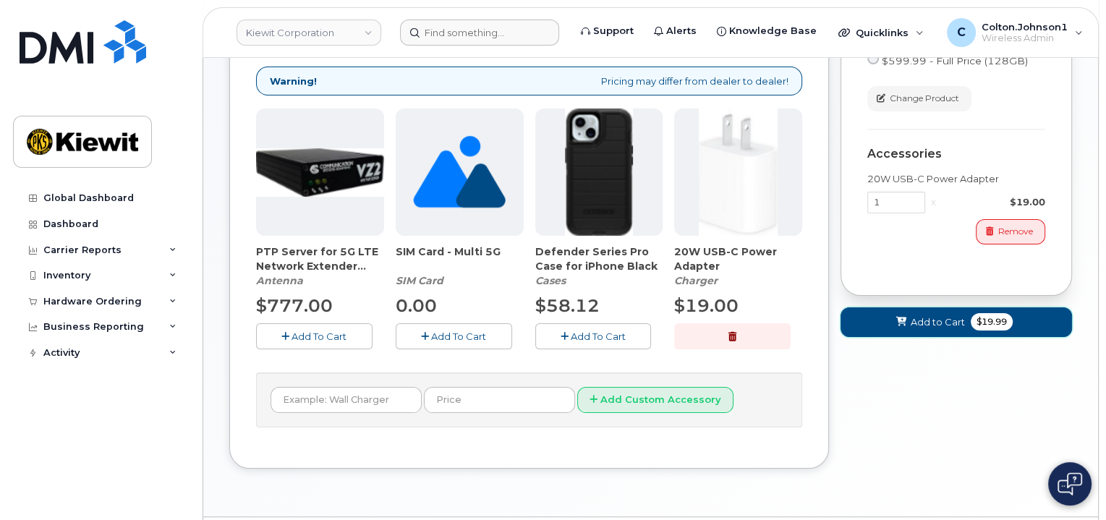
click at [938, 316] on span "Add to Cart" at bounding box center [938, 322] width 54 height 14
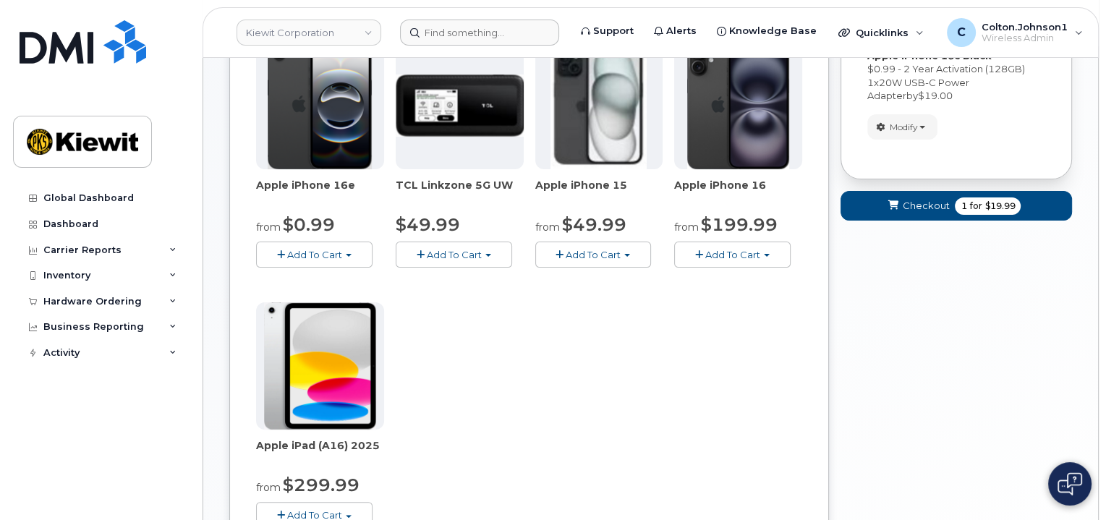
scroll to position [74, 0]
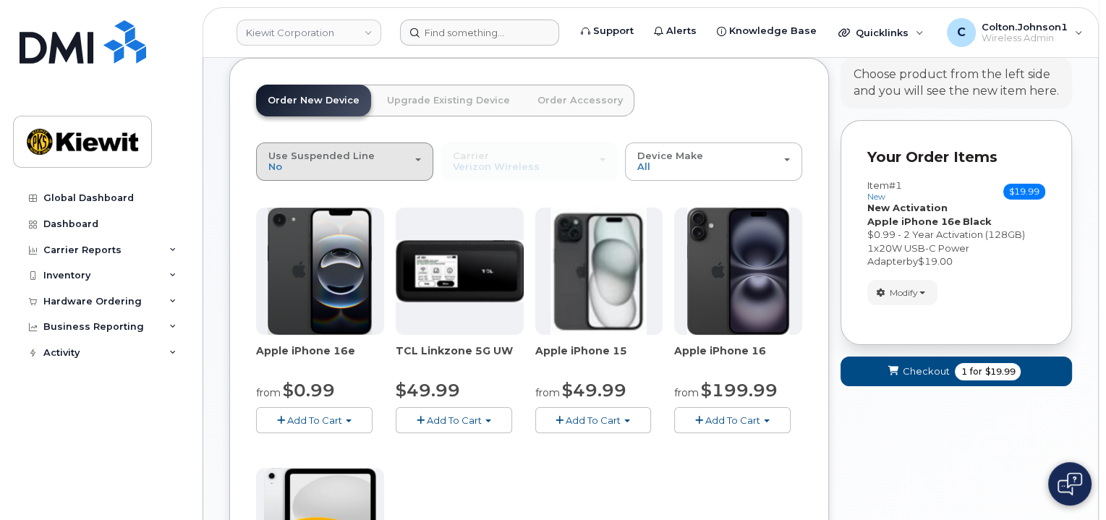
click at [399, 156] on div "Use Suspended Line No" at bounding box center [344, 161] width 153 height 22
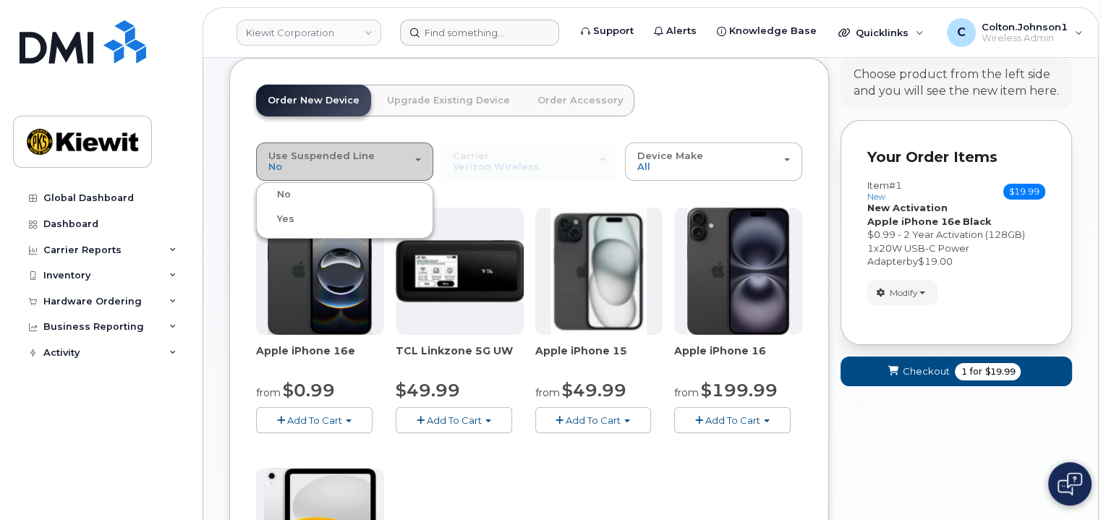
click at [399, 156] on div "Use Suspended Line No" at bounding box center [344, 161] width 153 height 22
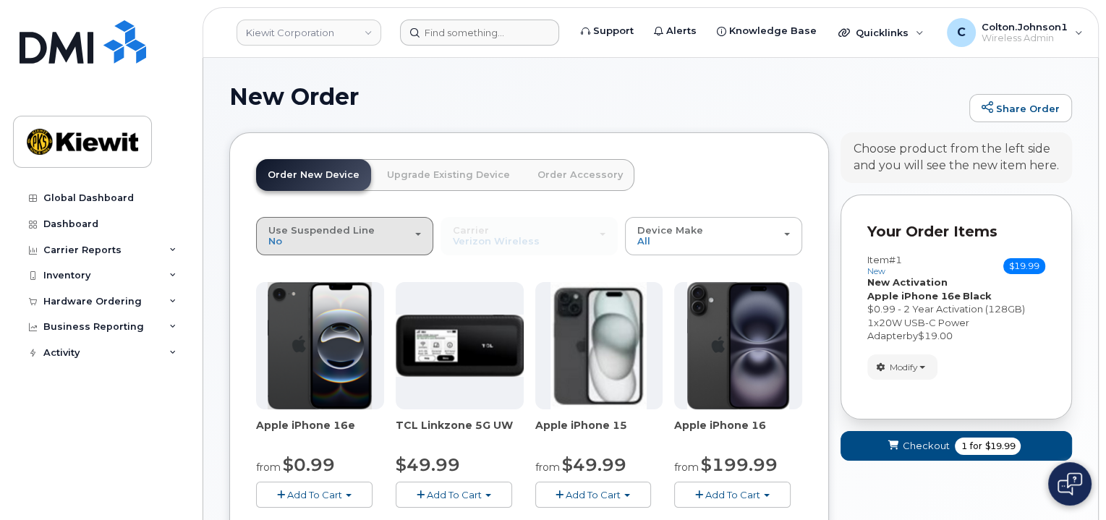
scroll to position [0, 0]
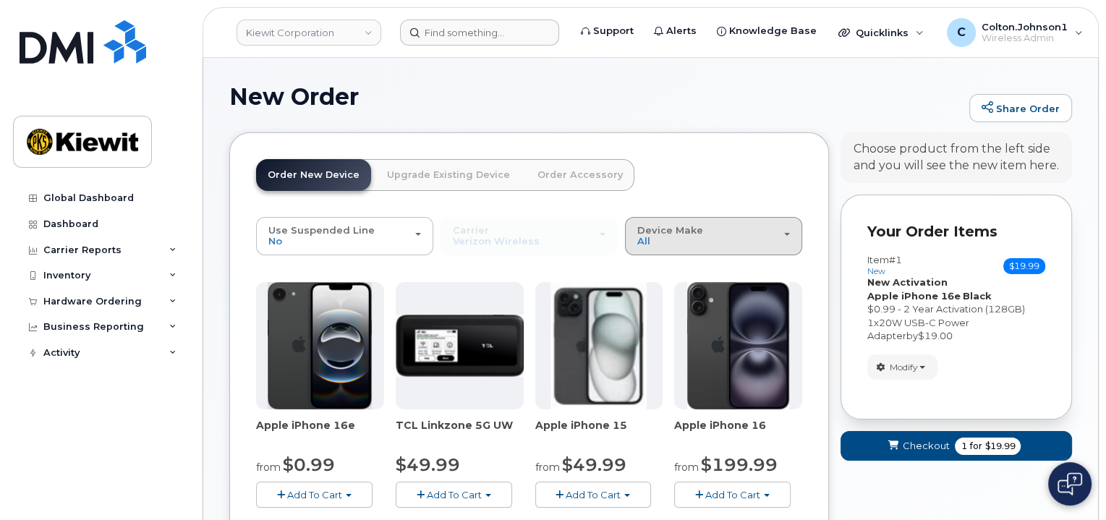
click at [665, 234] on span "Device Make" at bounding box center [670, 230] width 66 height 12
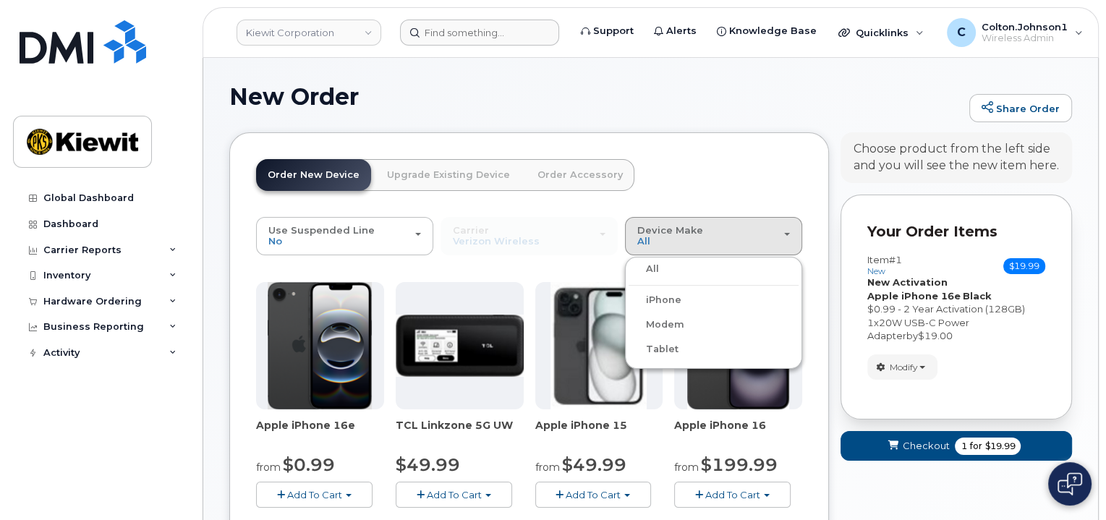
click at [651, 153] on div "Order New Device Upgrade Existing Device Order Accessory Order new device and n…" at bounding box center [529, 498] width 600 height 732
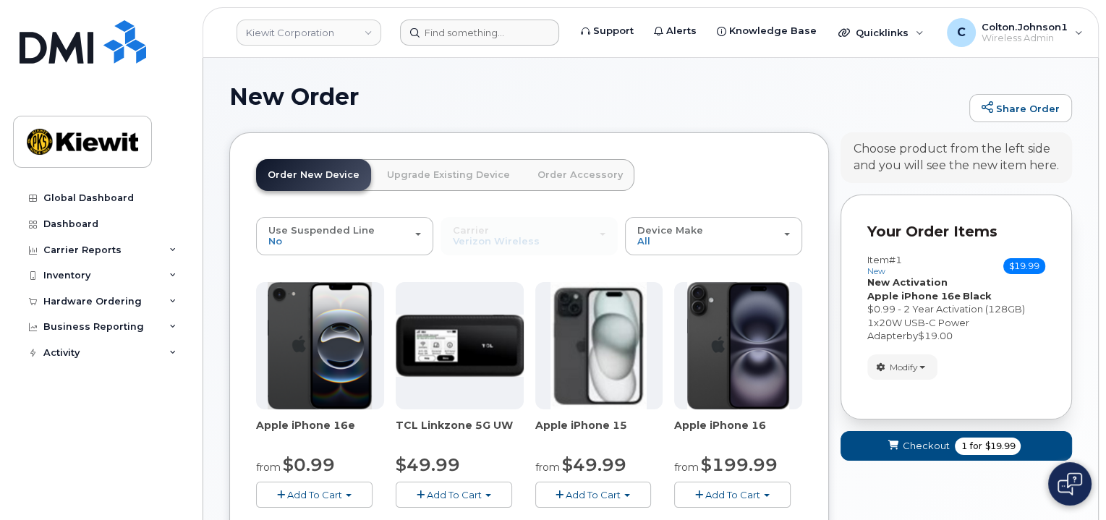
click at [473, 166] on link "Upgrade Existing Device" at bounding box center [448, 175] width 146 height 32
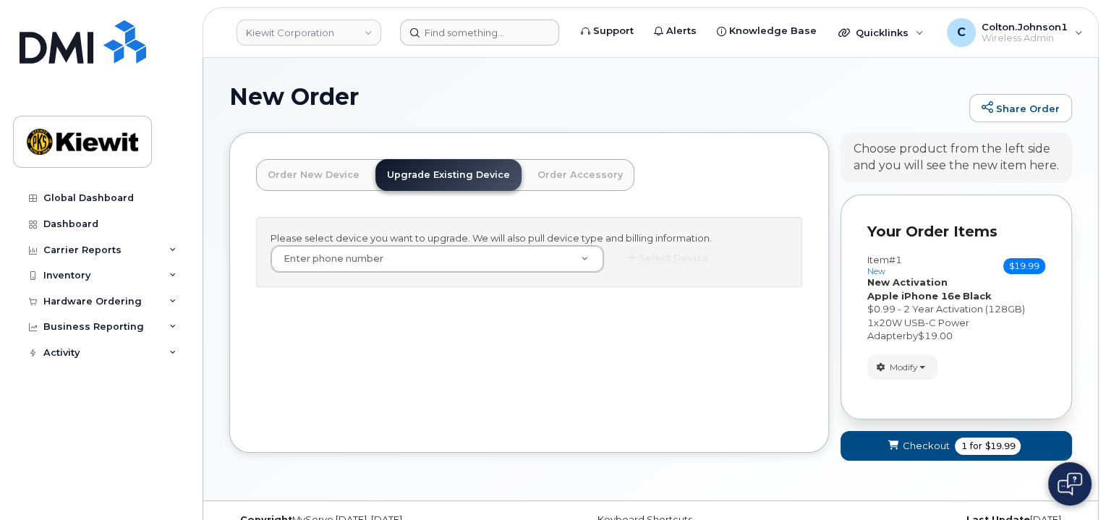
click at [550, 170] on link "Order Accessory" at bounding box center [580, 175] width 108 height 32
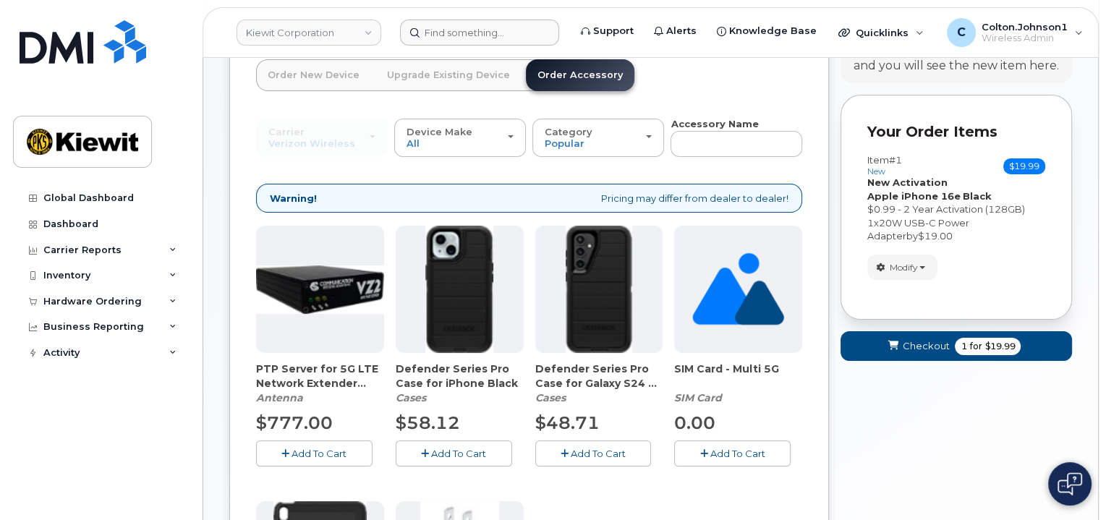
scroll to position [145, 0]
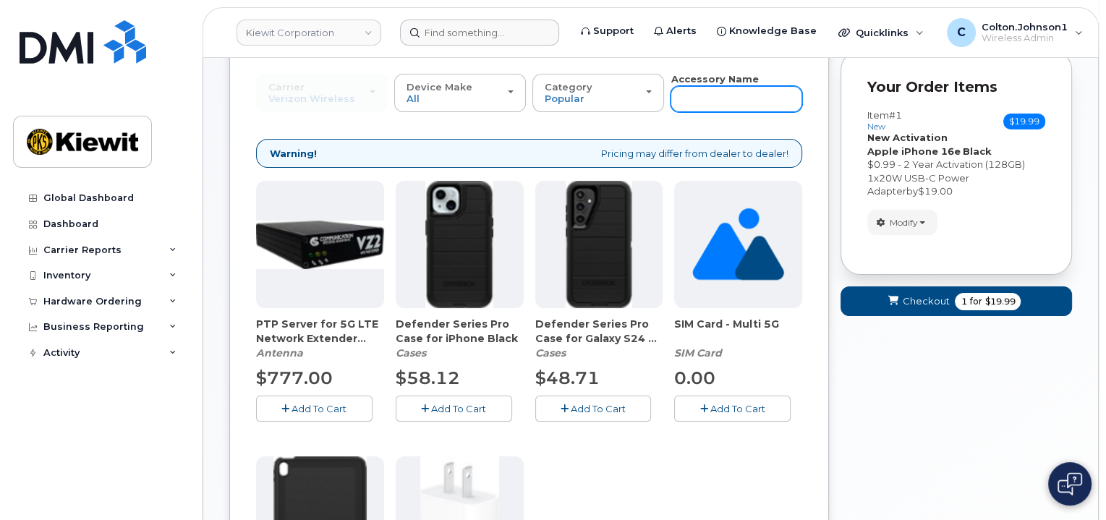
click at [702, 105] on input "text" at bounding box center [736, 99] width 132 height 26
type input "otterbox"
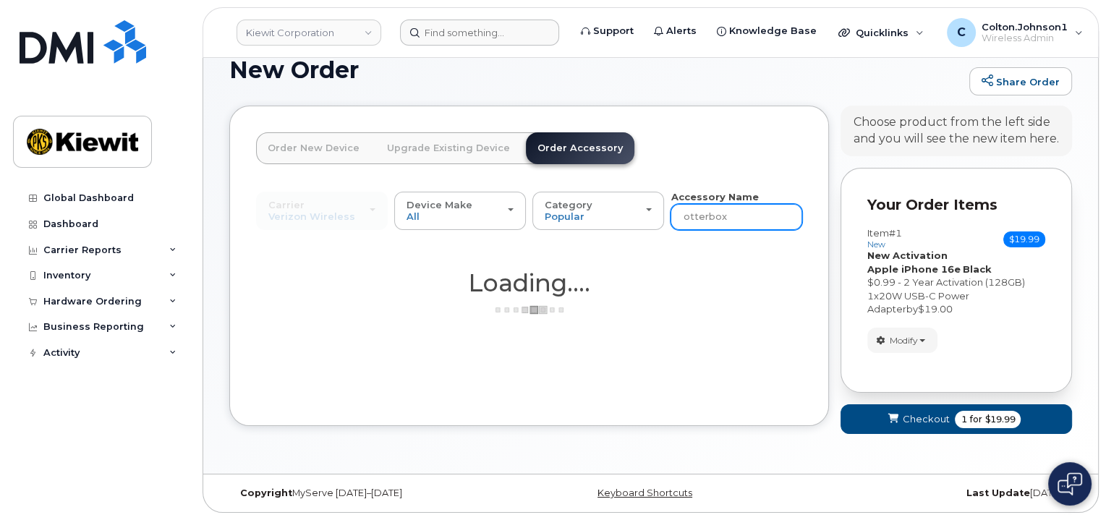
scroll to position [25, 0]
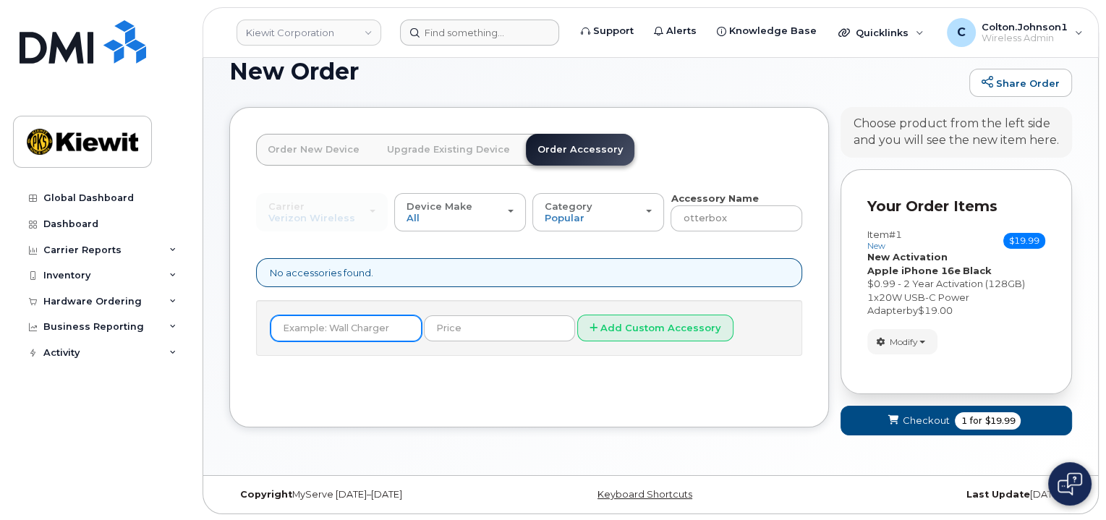
click at [328, 329] on input "text" at bounding box center [346, 328] width 151 height 26
click at [454, 334] on input "text" at bounding box center [499, 328] width 151 height 26
click at [358, 322] on input "text" at bounding box center [346, 328] width 151 height 26
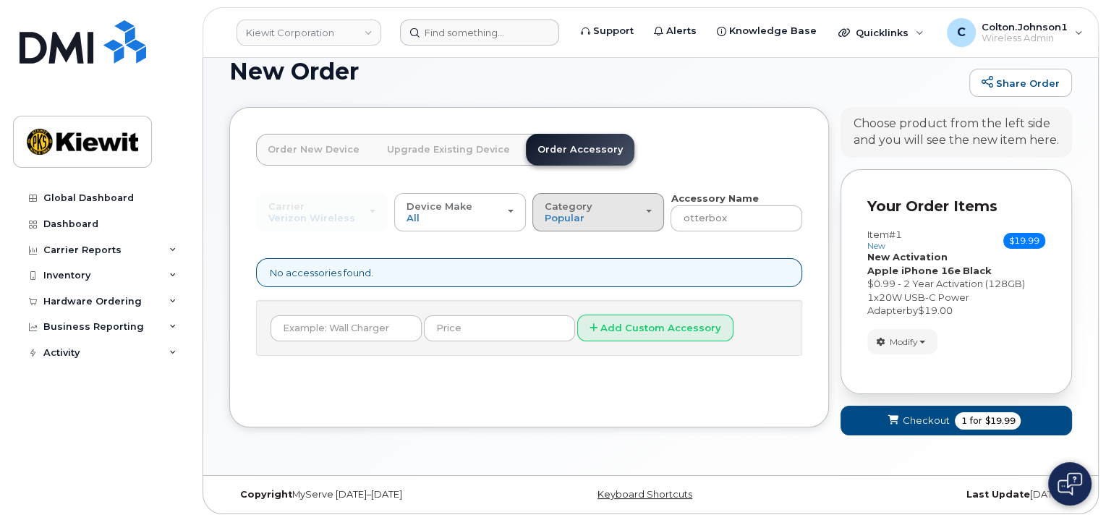
click at [606, 216] on div "Category Popular" at bounding box center [598, 212] width 107 height 22
click at [698, 202] on strong "Accessory Name" at bounding box center [714, 198] width 88 height 12
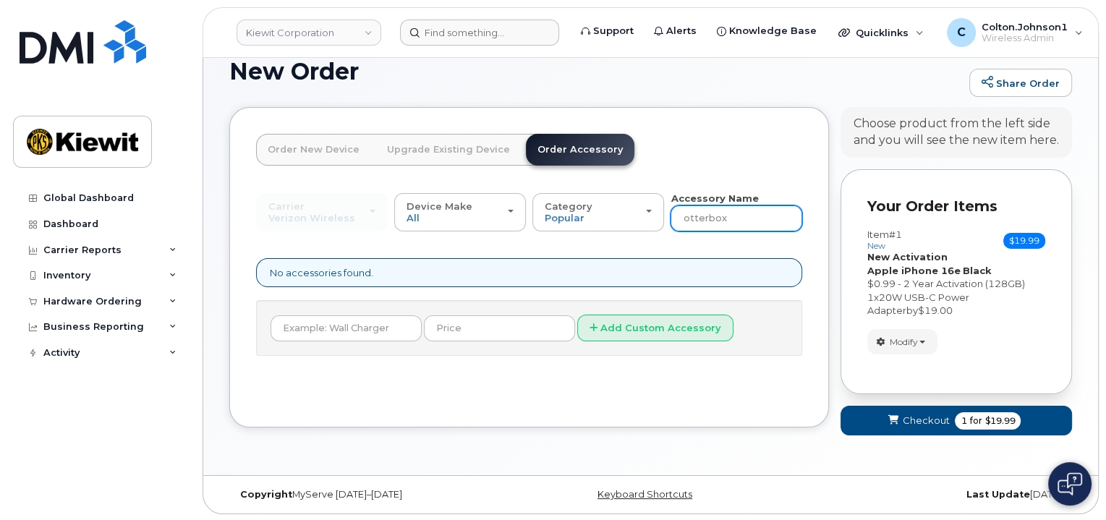
click at [696, 213] on input "otterbox" at bounding box center [736, 218] width 132 height 26
drag, startPoint x: 746, startPoint y: 213, endPoint x: 670, endPoint y: 220, distance: 76.9
click at [670, 220] on div "Carrier Verizon Wireless T-Mobile AT&T Wireless Verizon Wireless T-Mobile AT&T …" at bounding box center [529, 212] width 546 height 40
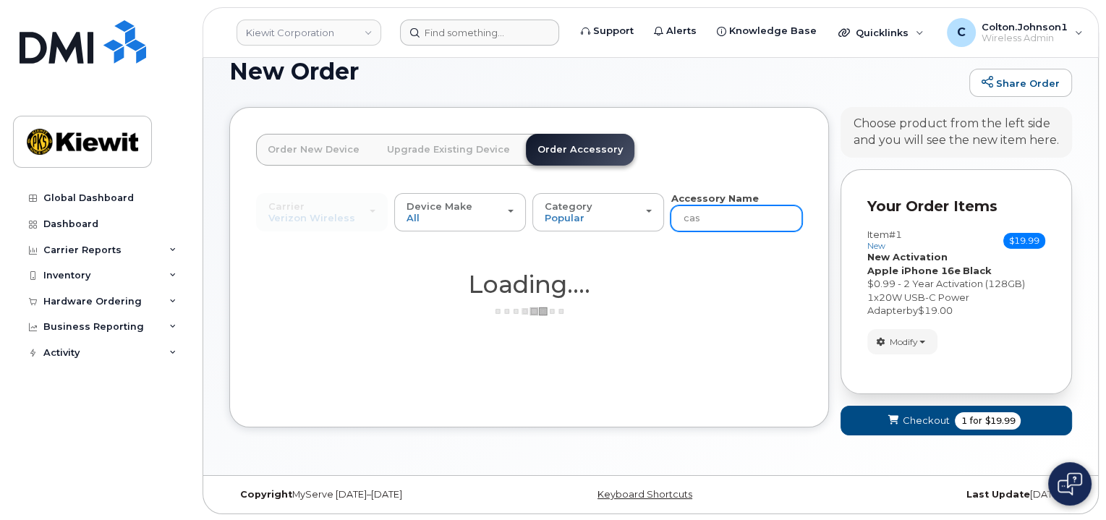
type input "case"
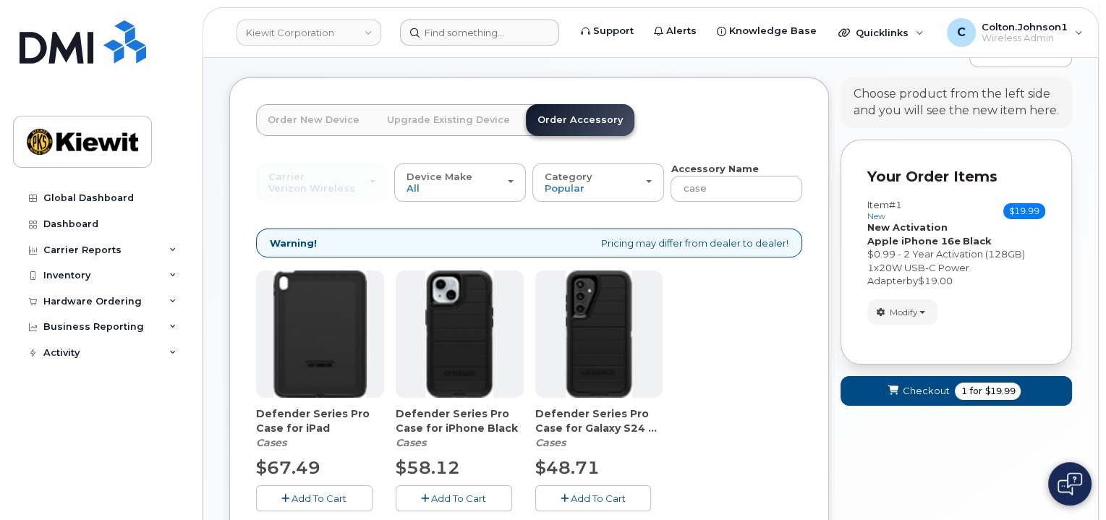
scroll to position [41, 0]
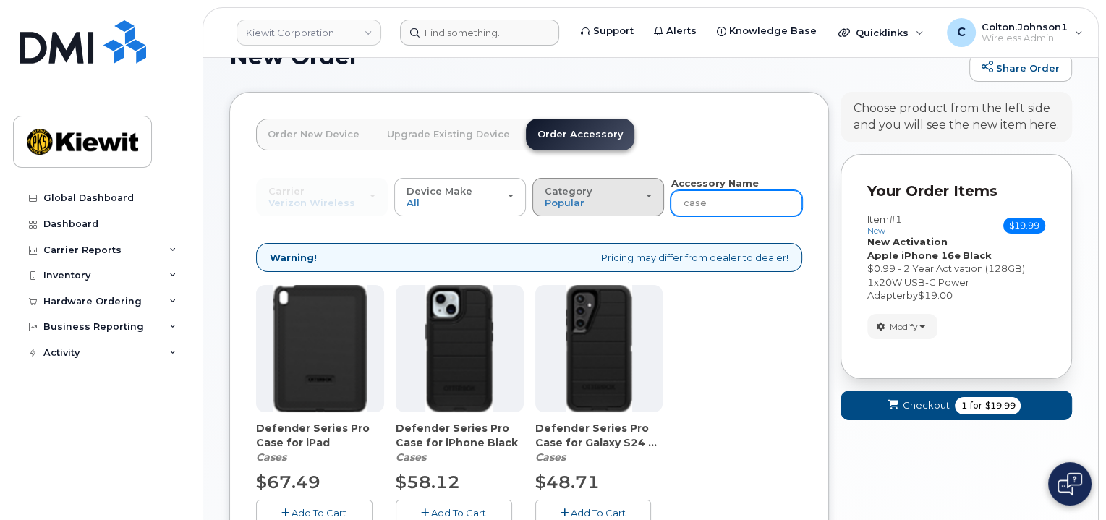
drag, startPoint x: 744, startPoint y: 208, endPoint x: 627, endPoint y: 205, distance: 116.5
click at [627, 205] on div "Carrier Verizon Wireless T-Mobile AT&T Wireless Verizon Wireless T-Mobile AT&T …" at bounding box center [529, 196] width 546 height 40
click at [628, 204] on div "Category Popular" at bounding box center [598, 197] width 107 height 22
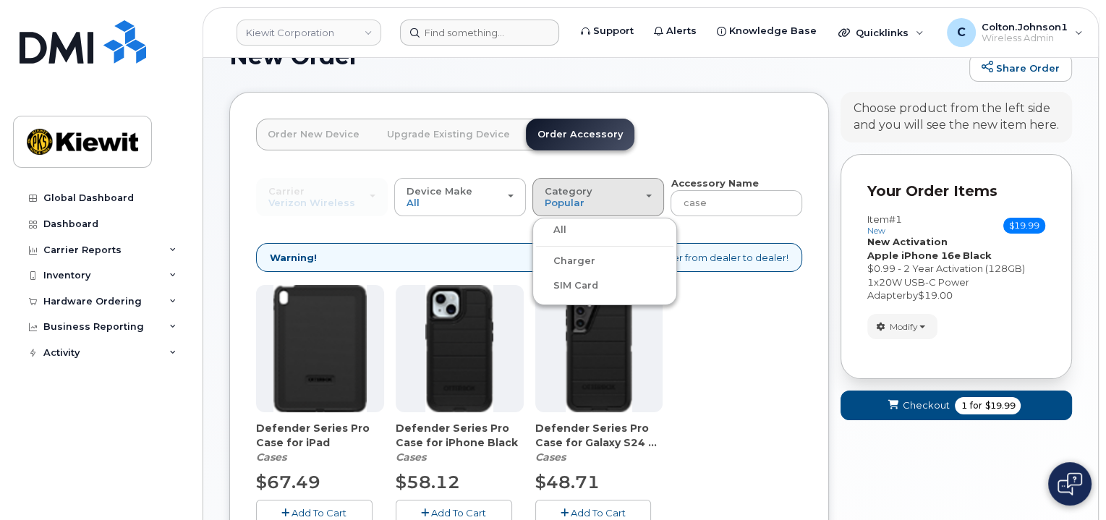
drag, startPoint x: 599, startPoint y: 234, endPoint x: 579, endPoint y: 233, distance: 20.3
click at [598, 234] on div "All" at bounding box center [604, 229] width 137 height 17
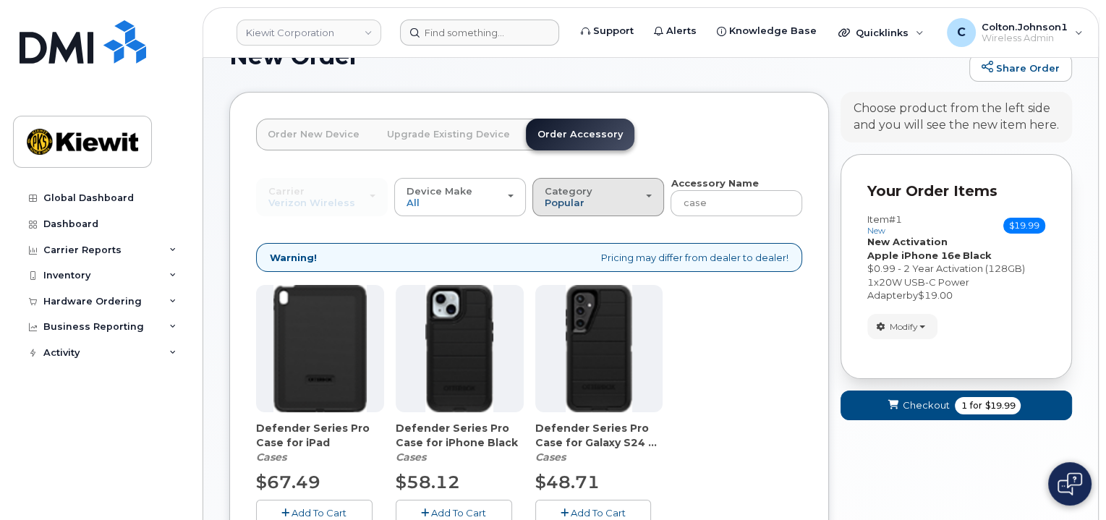
click at [571, 197] on span "Popular" at bounding box center [565, 203] width 40 height 12
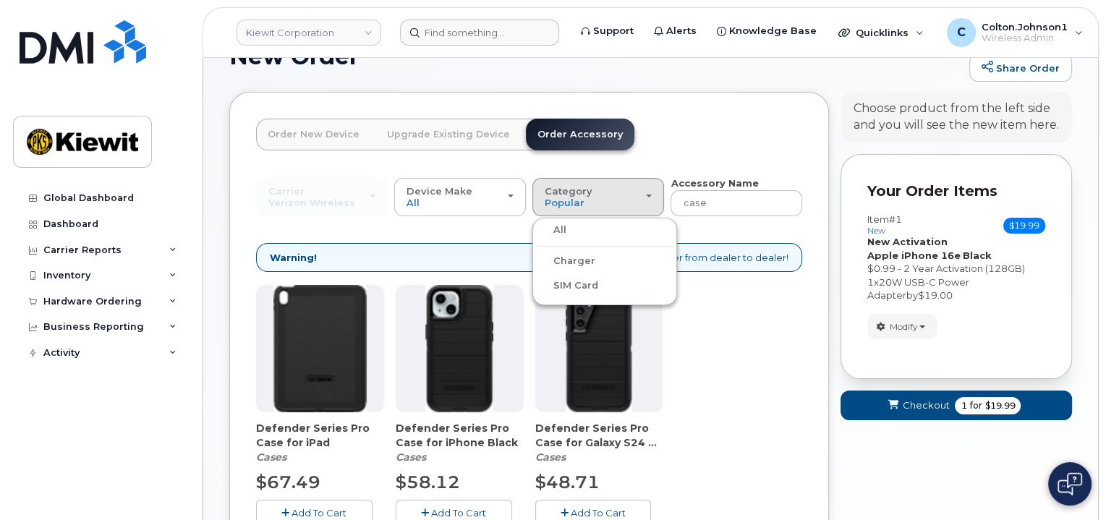
click at [557, 226] on label "All" at bounding box center [551, 229] width 30 height 17
click at [0, 0] on input "All" at bounding box center [0, 0] width 0 height 0
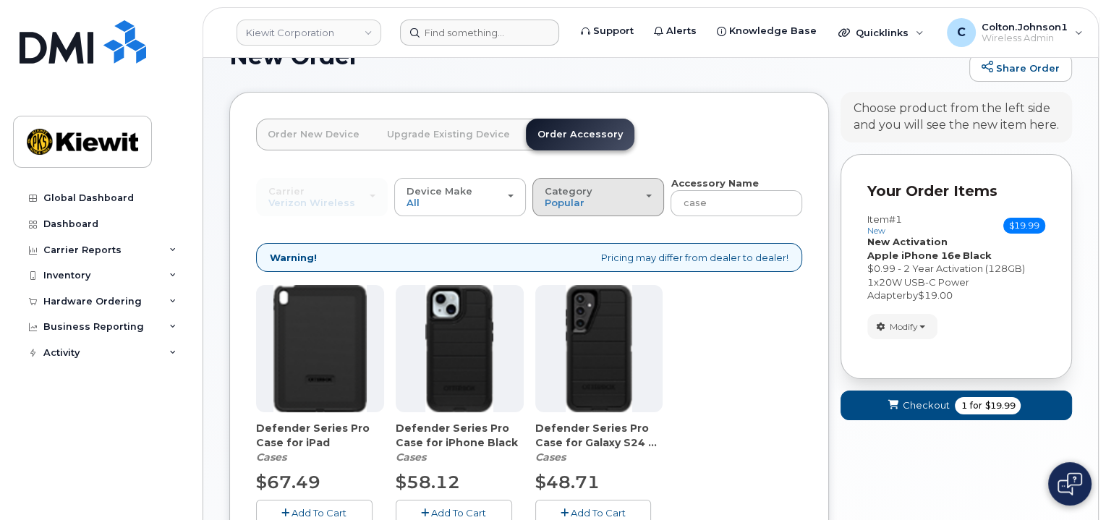
click at [566, 212] on button "Category Popular" at bounding box center [598, 197] width 132 height 38
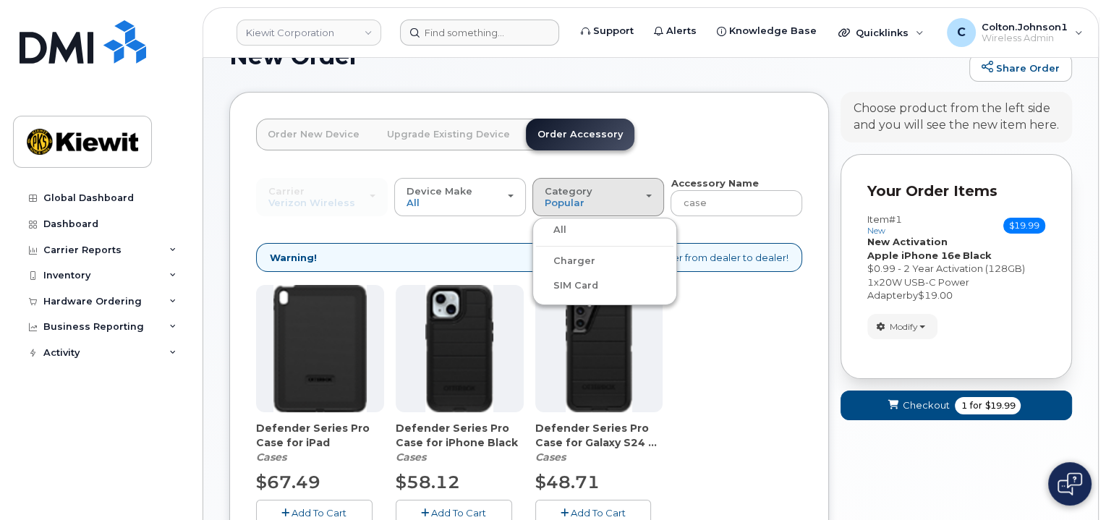
click at [558, 228] on label "All" at bounding box center [551, 229] width 30 height 17
click at [0, 0] on input "All" at bounding box center [0, 0] width 0 height 0
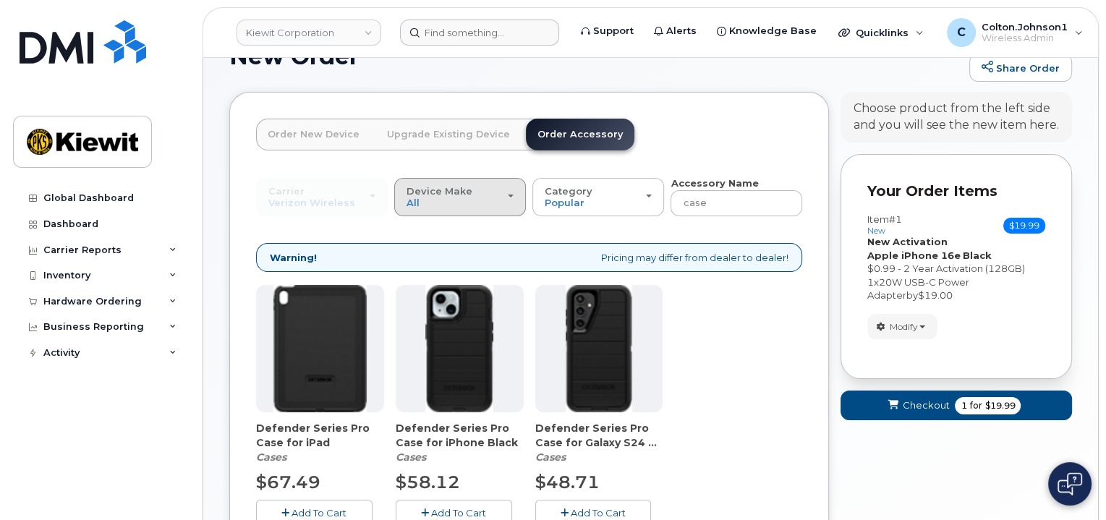
click at [508, 207] on div "Device Make All Android iPhone Tablet" at bounding box center [459, 197] width 107 height 22
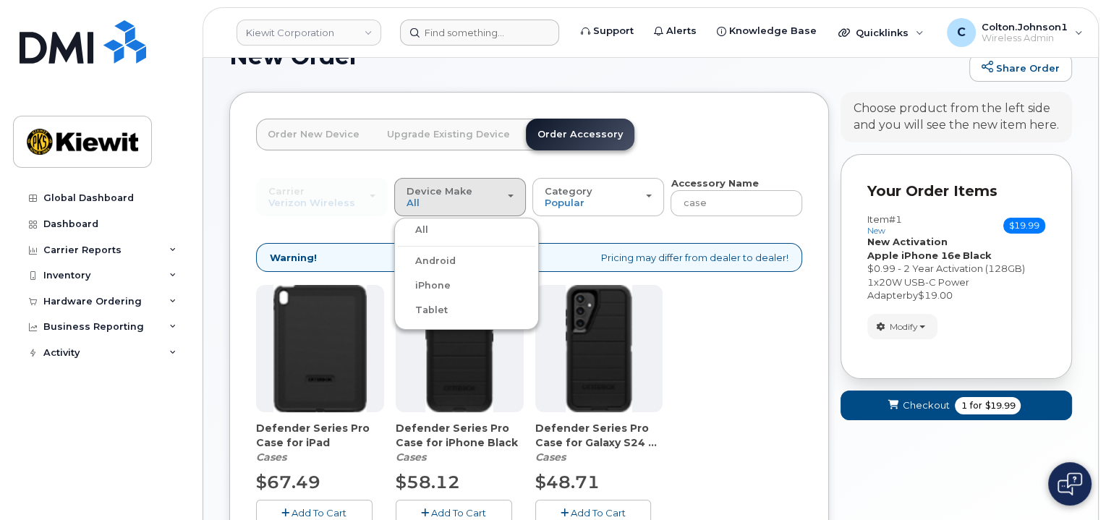
click at [454, 293] on div "iPhone" at bounding box center [466, 285] width 137 height 17
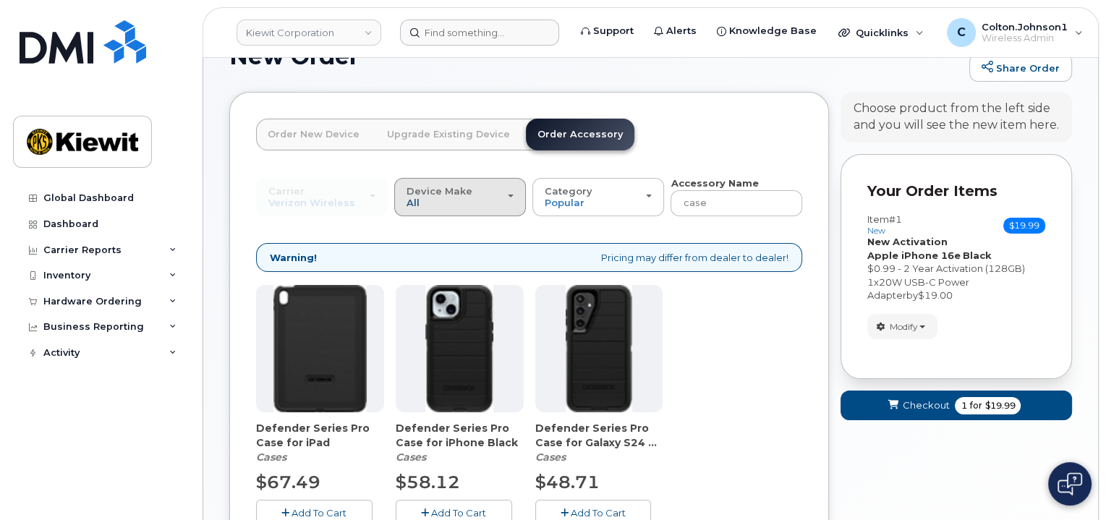
click at [417, 197] on span "All" at bounding box center [412, 203] width 13 height 12
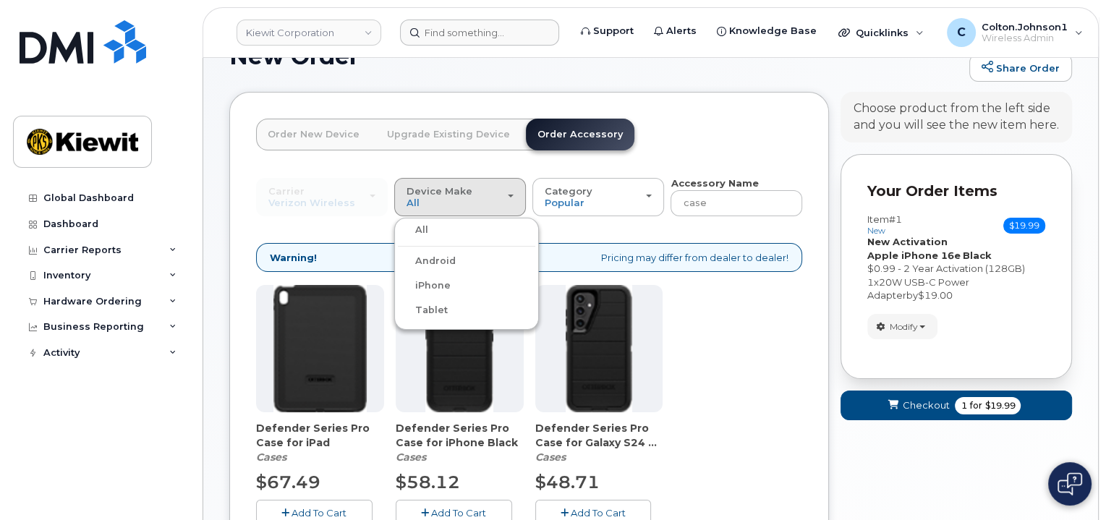
click at [421, 286] on label "iPhone" at bounding box center [424, 285] width 53 height 17
click at [0, 0] on input "iPhone" at bounding box center [0, 0] width 0 height 0
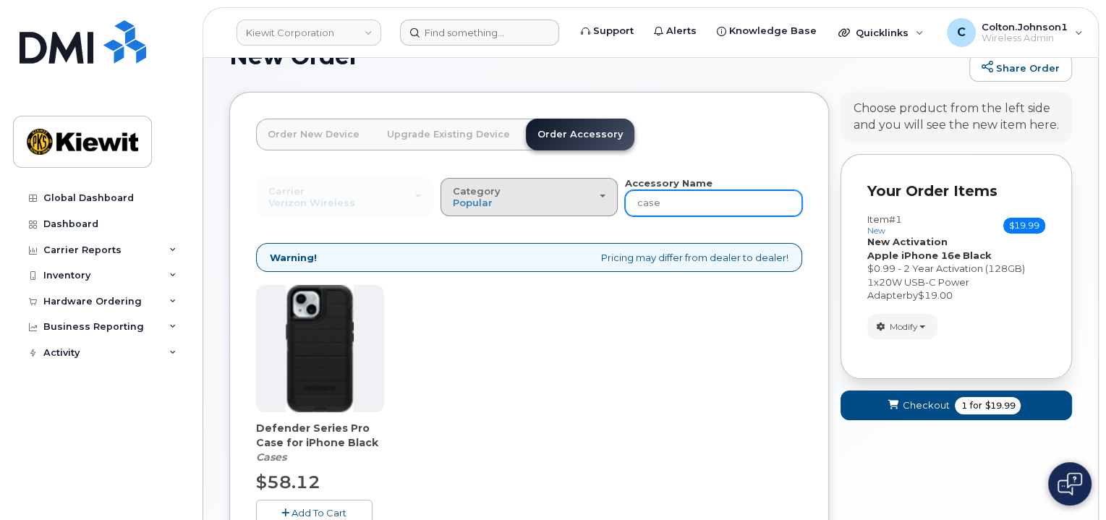
drag, startPoint x: 642, startPoint y: 210, endPoint x: 563, endPoint y: 196, distance: 79.3
click at [563, 196] on div "Carrier Verizon Wireless T-Mobile AT&T Wireless Verizon Wireless T-Mobile AT&T …" at bounding box center [529, 196] width 546 height 40
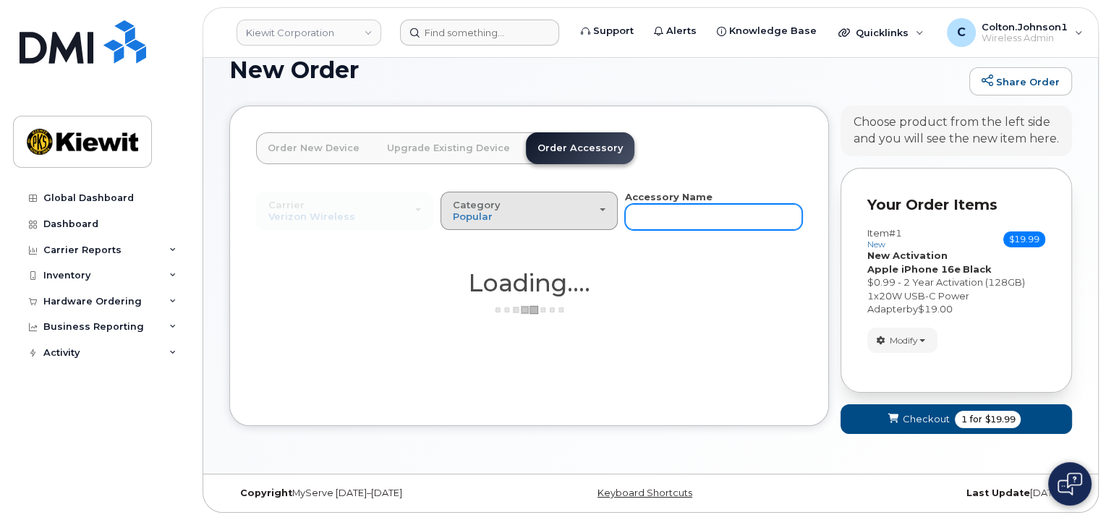
scroll to position [25, 0]
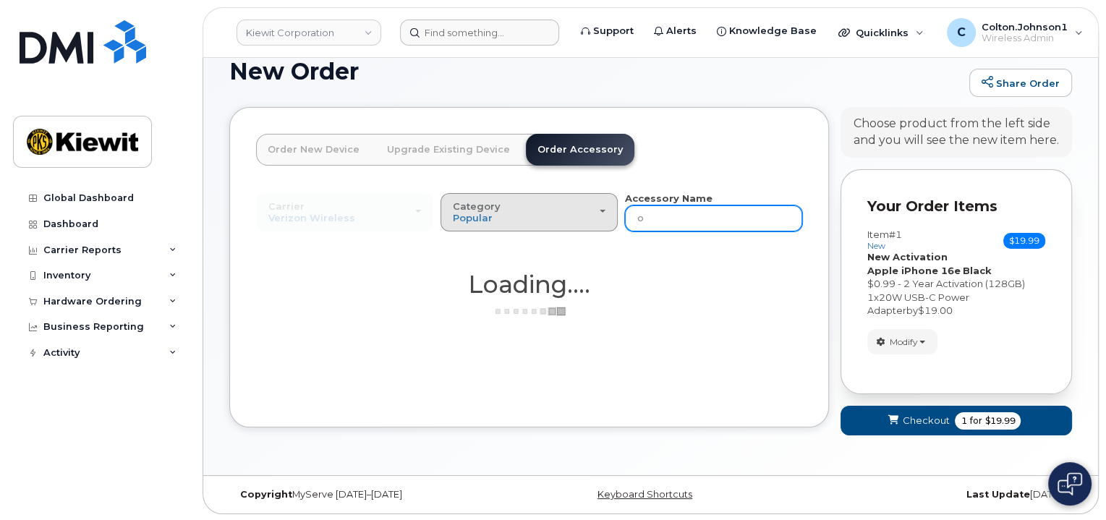
type input "ot"
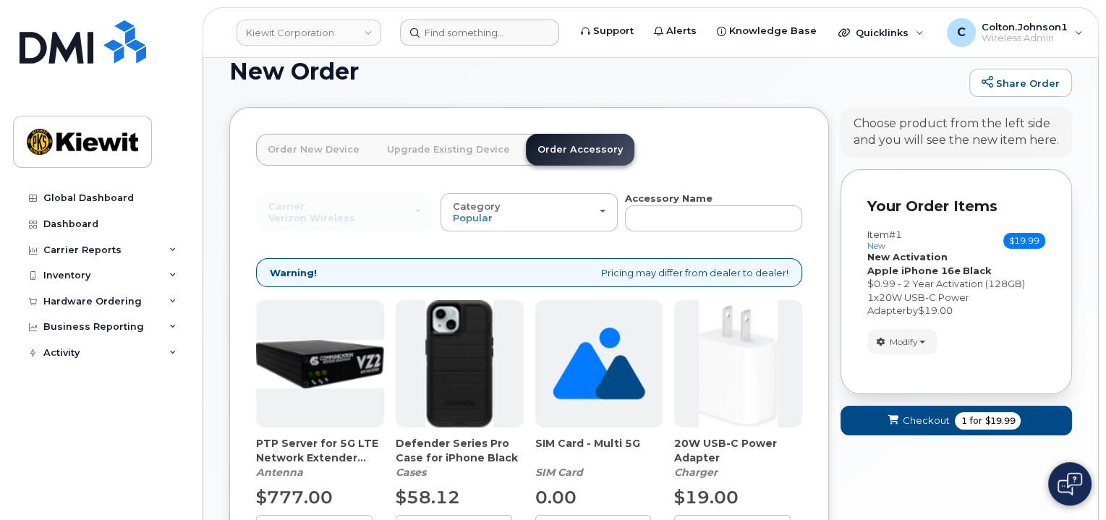
type input "ot"
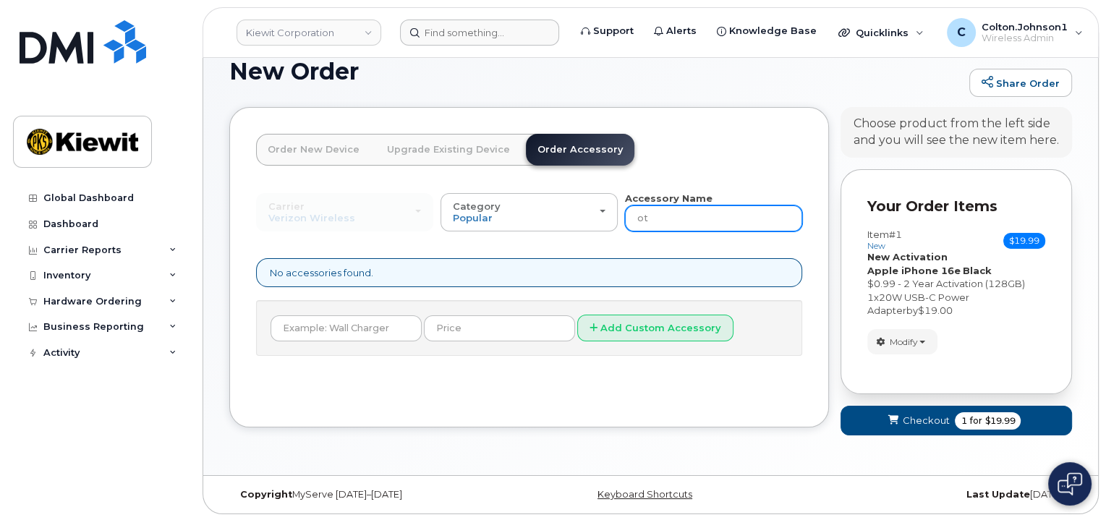
click at [683, 213] on input "ot" at bounding box center [713, 218] width 177 height 26
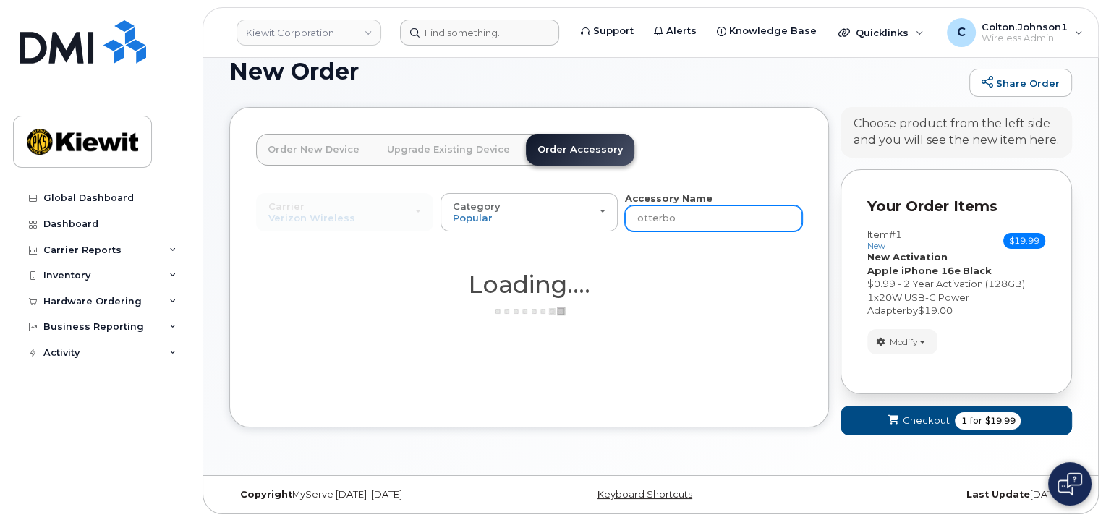
type input "otterbox"
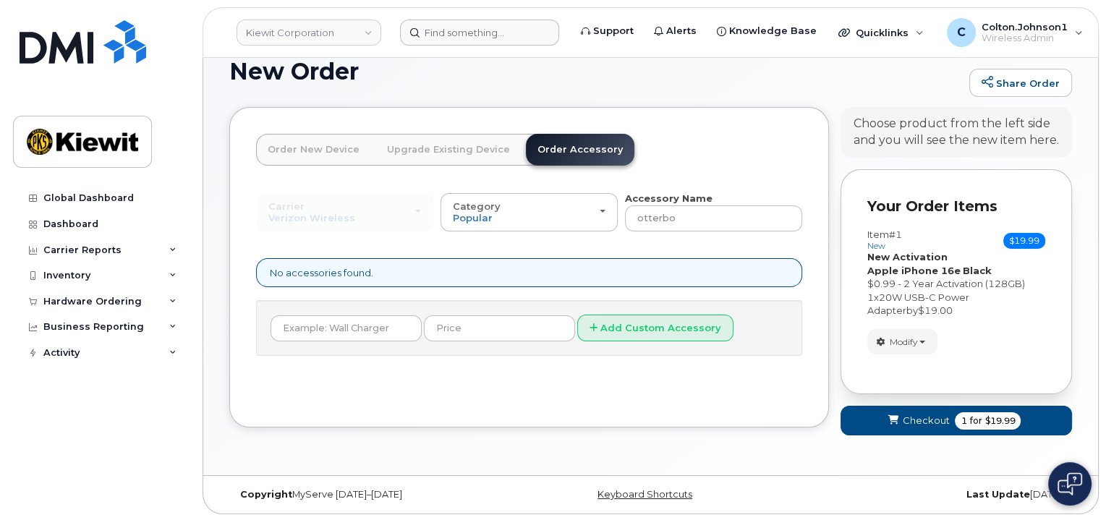
type input "otterbox"
click at [345, 324] on input "text" at bounding box center [346, 328] width 151 height 26
click at [431, 352] on div "Add Custom Accessory" at bounding box center [529, 328] width 546 height 56
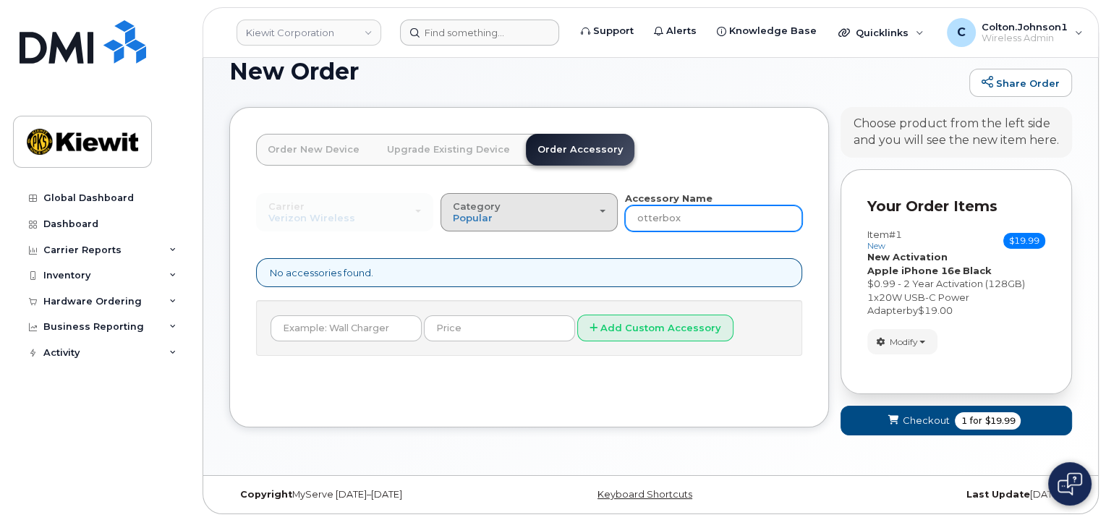
drag, startPoint x: 673, startPoint y: 222, endPoint x: 586, endPoint y: 216, distance: 87.7
click at [586, 216] on div "Carrier Verizon Wireless T-Mobile AT&T Wireless Verizon Wireless T-Mobile AT&T …" at bounding box center [529, 212] width 546 height 40
click at [655, 213] on input "otterbox" at bounding box center [713, 218] width 177 height 26
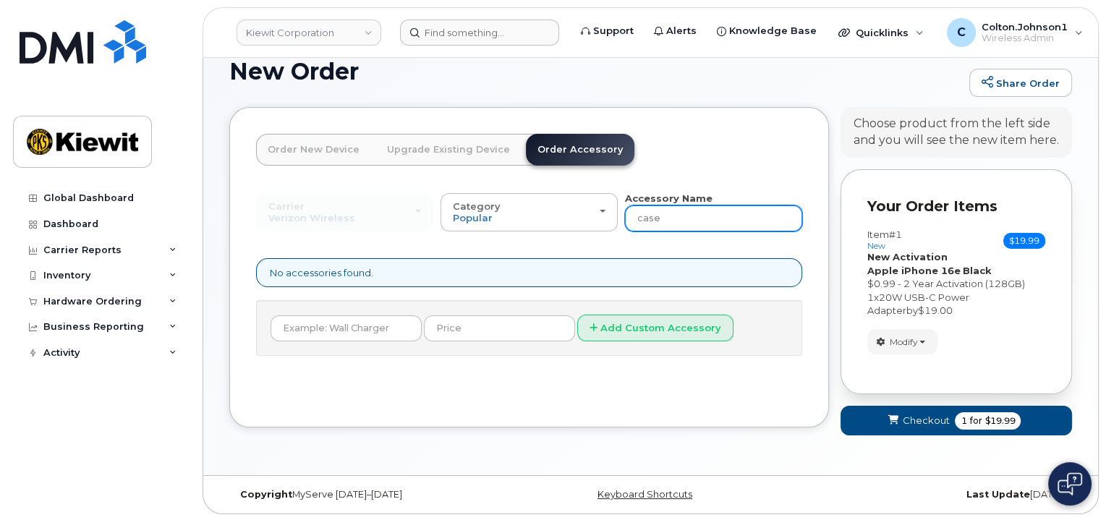
type input "case"
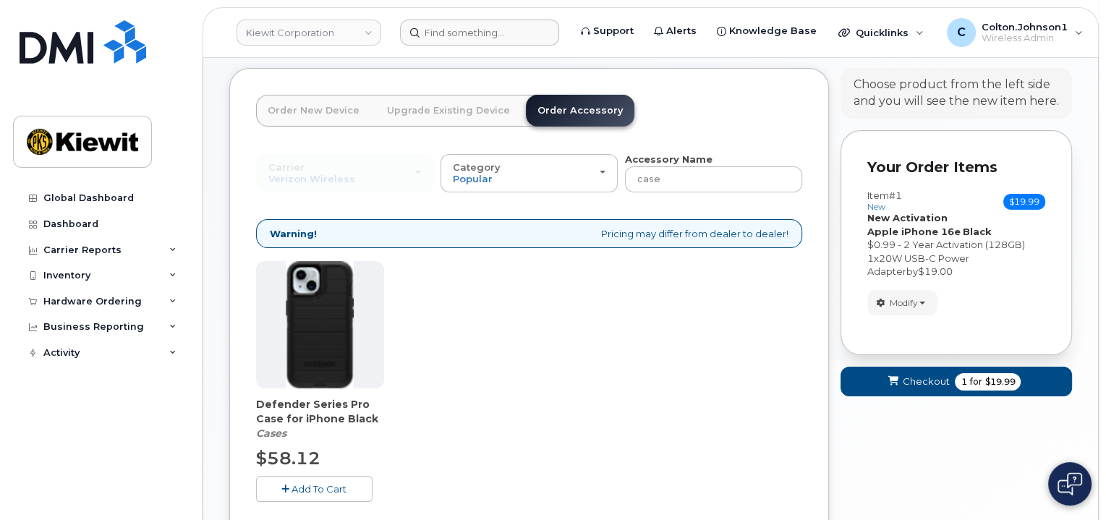
scroll to position [98, 0]
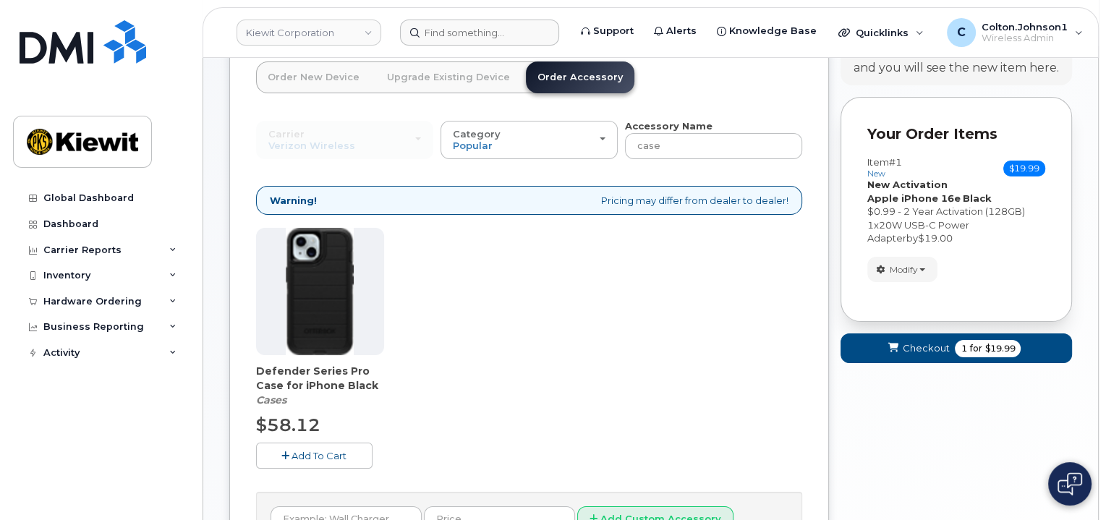
click at [344, 317] on img at bounding box center [320, 291] width 68 height 127
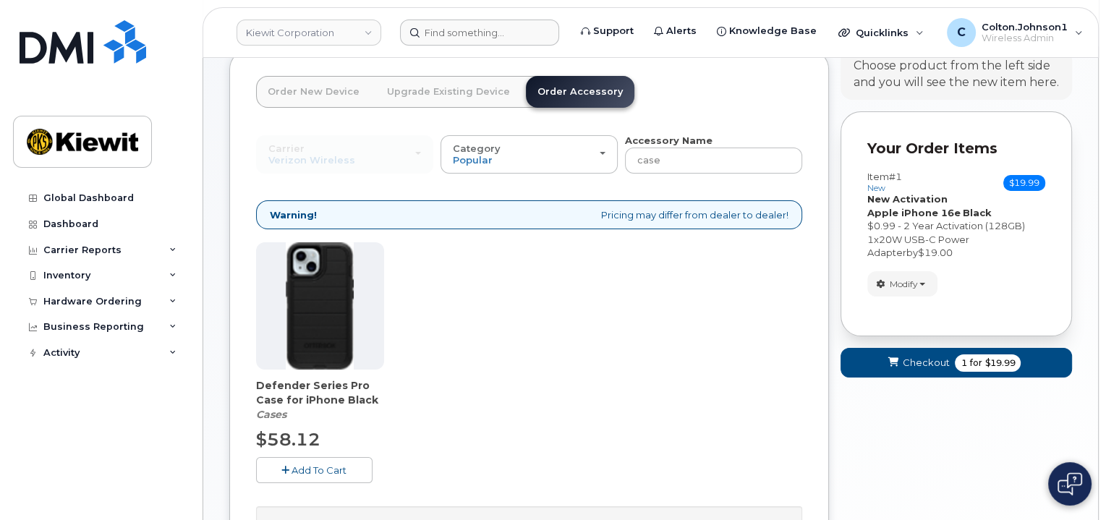
scroll to position [185, 0]
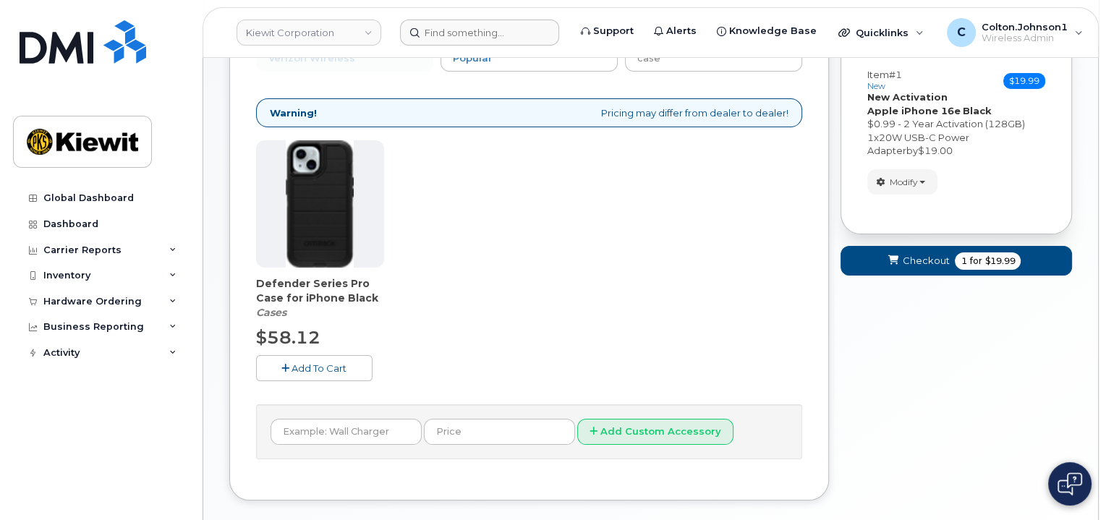
click at [305, 372] on button "Add To Cart" at bounding box center [314, 367] width 116 height 25
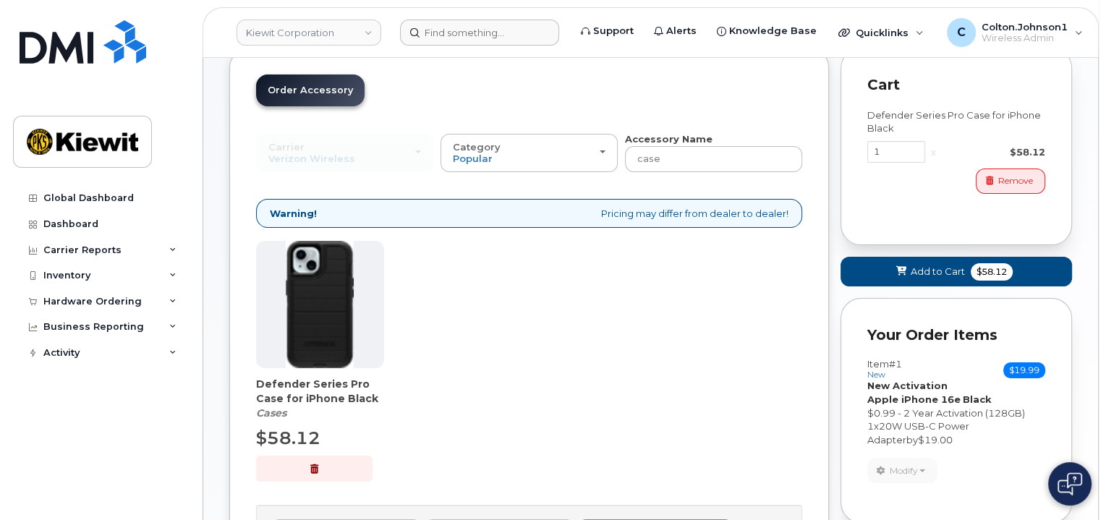
scroll to position [0, 0]
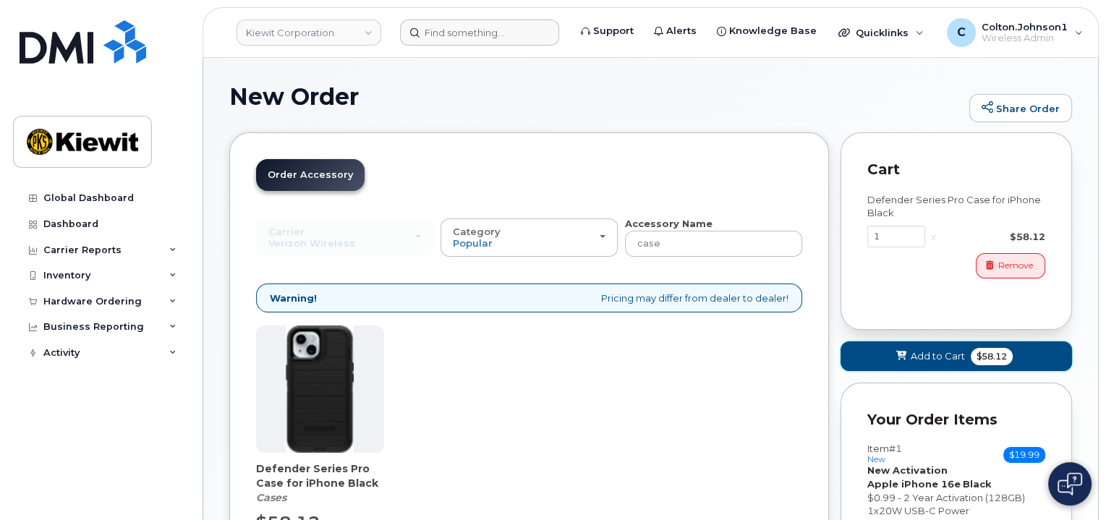
click at [929, 354] on span "Add to Cart" at bounding box center [938, 356] width 54 height 14
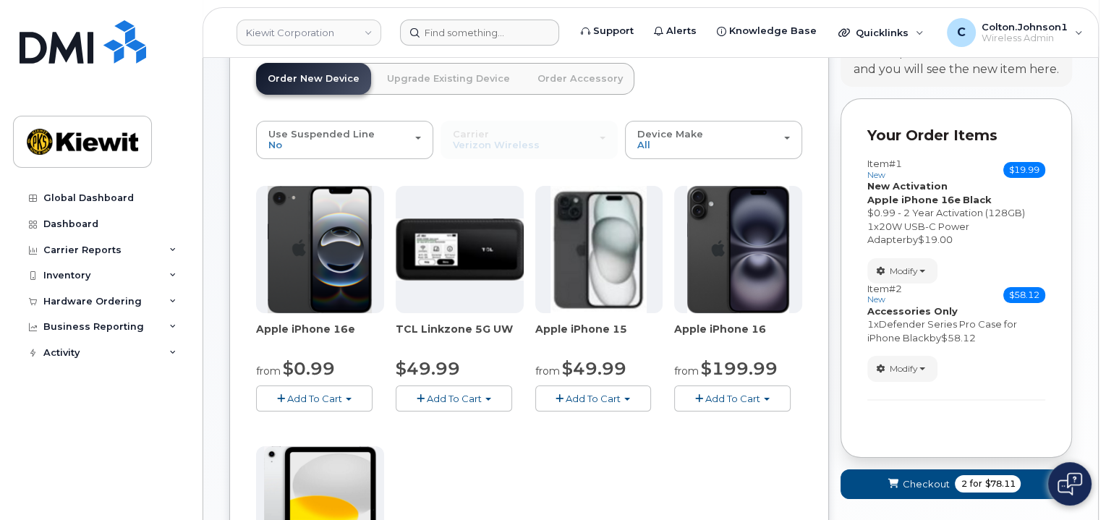
scroll to position [145, 0]
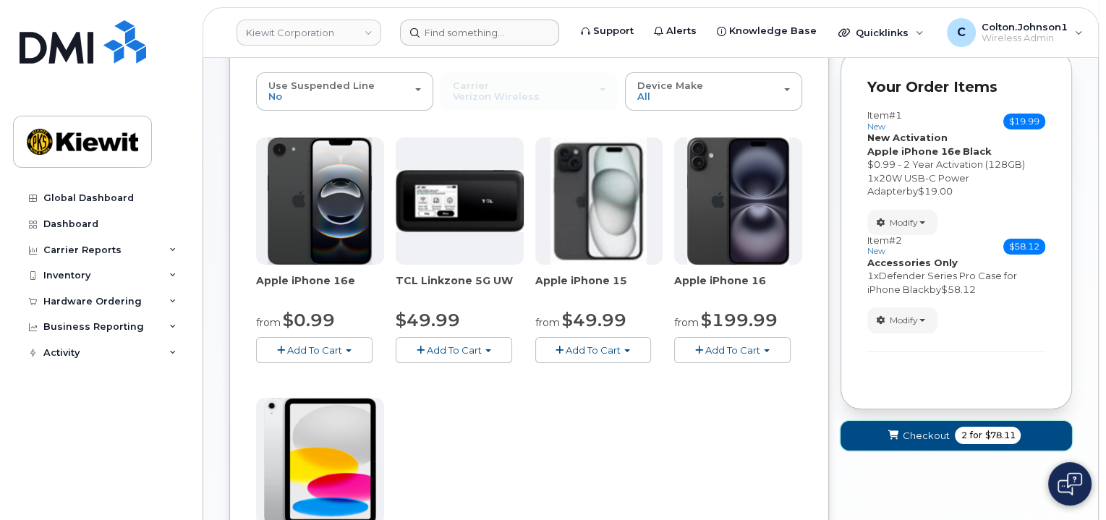
click at [919, 426] on button "Checkout 2 for $78.11" at bounding box center [955, 436] width 231 height 30
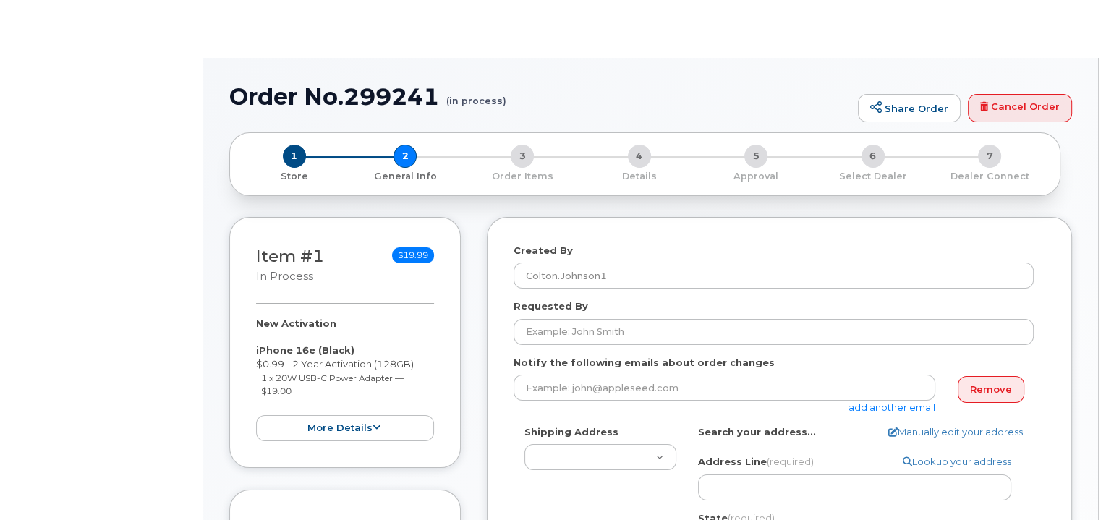
select select
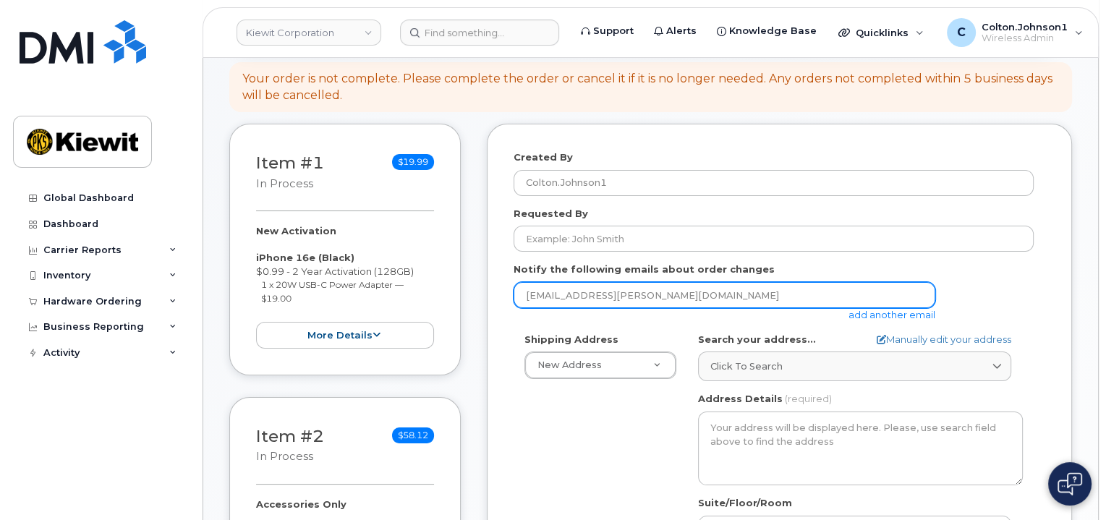
scroll to position [145, 0]
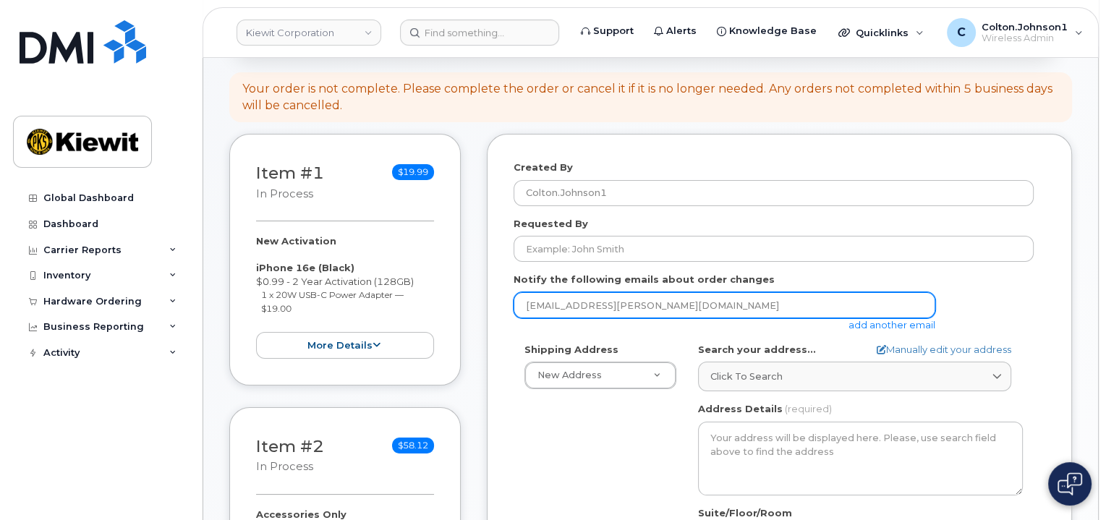
click at [678, 308] on input "[EMAIL_ADDRESS][PERSON_NAME][DOMAIN_NAME]" at bounding box center [725, 305] width 422 height 26
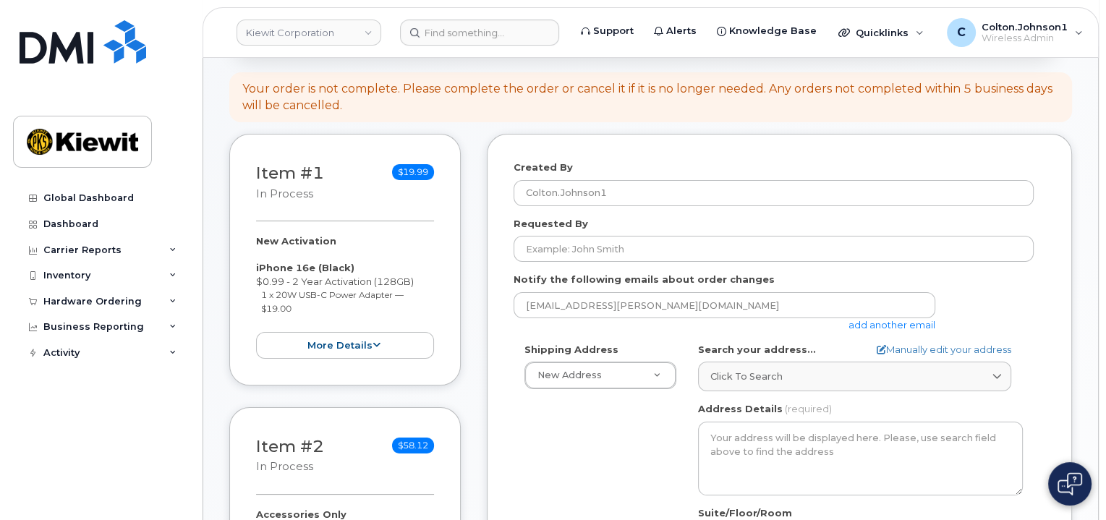
drag, startPoint x: 669, startPoint y: 322, endPoint x: 659, endPoint y: 322, distance: 10.1
click at [669, 322] on div "[EMAIL_ADDRESS][PERSON_NAME][DOMAIN_NAME] add another email" at bounding box center [730, 312] width 433 height 40
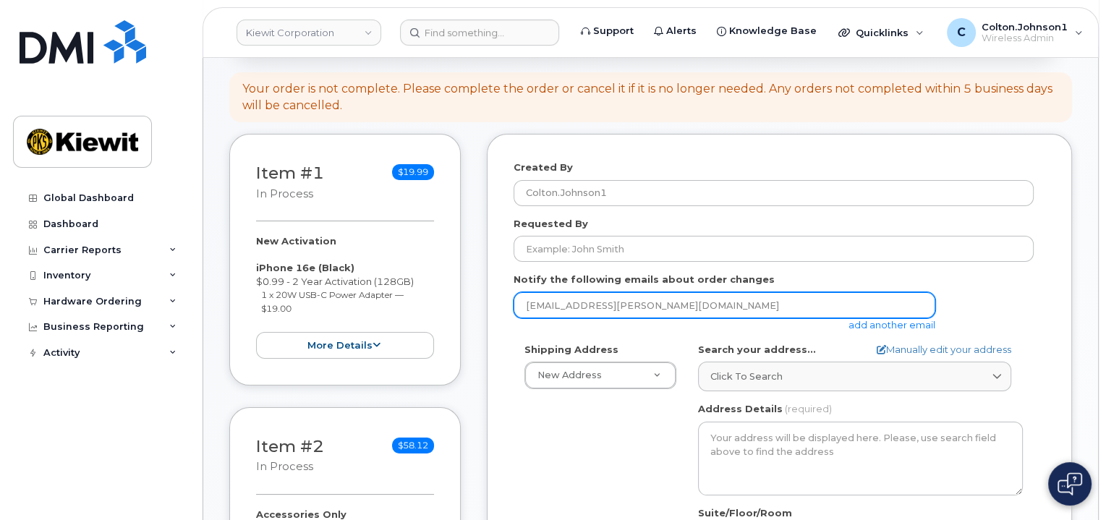
drag, startPoint x: 597, startPoint y: 305, endPoint x: 521, endPoint y: 313, distance: 76.4
click at [498, 315] on div "Created By [PERSON_NAME].Johnson1 Requested By Notify the following emails abou…" at bounding box center [779, 436] width 585 height 605
click at [593, 301] on input "[EMAIL_ADDRESS][PERSON_NAME][DOMAIN_NAME]" at bounding box center [725, 305] width 422 height 26
click at [599, 301] on input "[EMAIL_ADDRESS][PERSON_NAME][DOMAIN_NAME]" at bounding box center [725, 305] width 422 height 26
drag, startPoint x: 600, startPoint y: 303, endPoint x: 495, endPoint y: 308, distance: 105.0
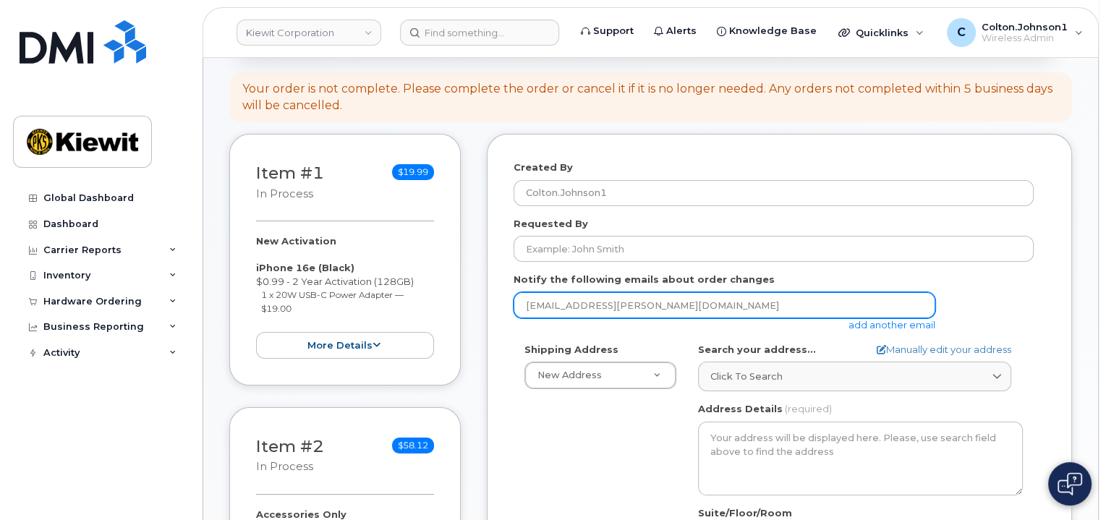
click at [495, 308] on div "Created By [PERSON_NAME].Johnson1 Requested By Notify the following emails abou…" at bounding box center [779, 436] width 585 height 605
paste input "[PERSON_NAME].[PERSON_NAME]"
type input "Mary.Stein@kiewit.com"
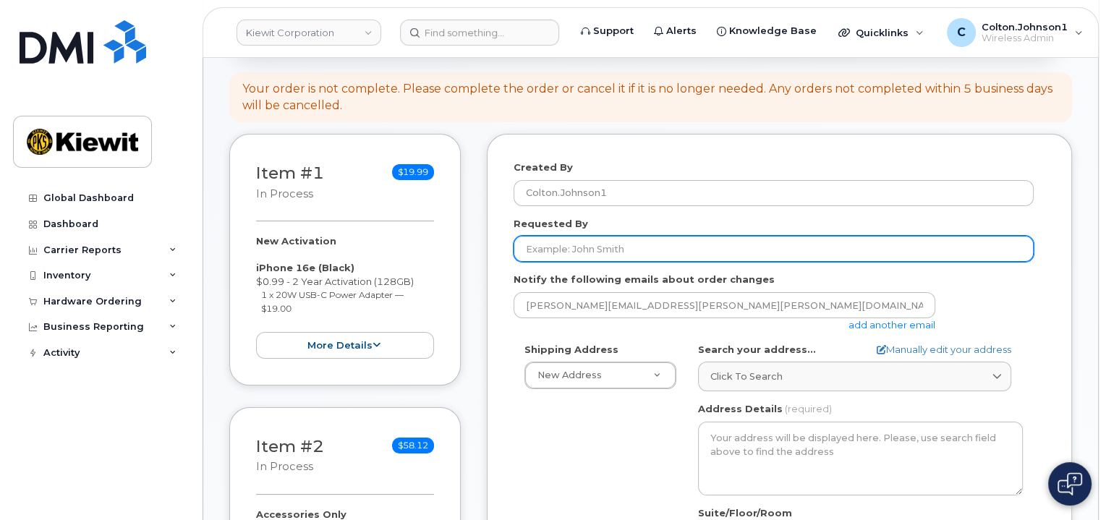
click at [616, 246] on input "Requested By" at bounding box center [774, 249] width 520 height 26
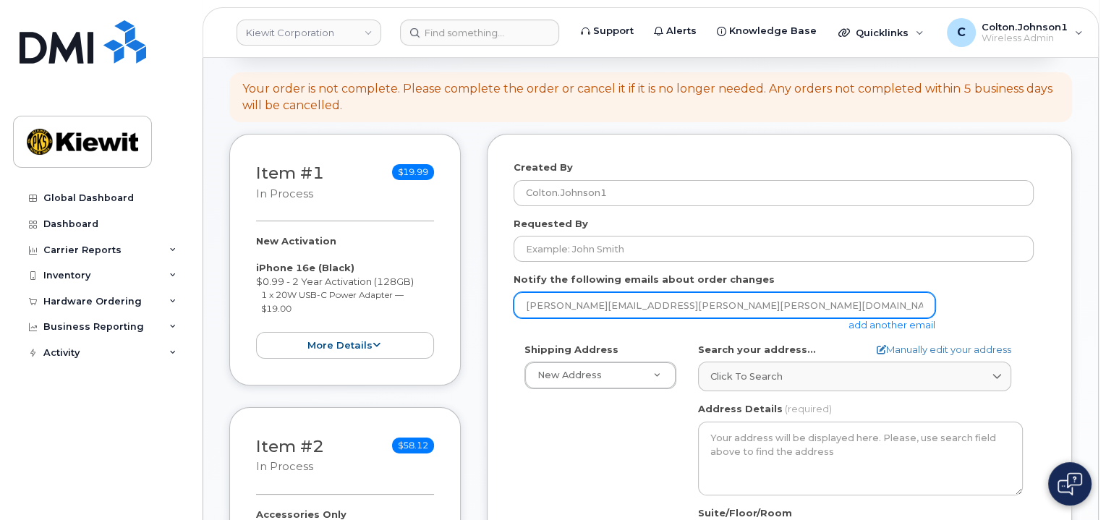
click at [670, 310] on input "Mary.Stein@kiewit.com" at bounding box center [725, 305] width 422 height 26
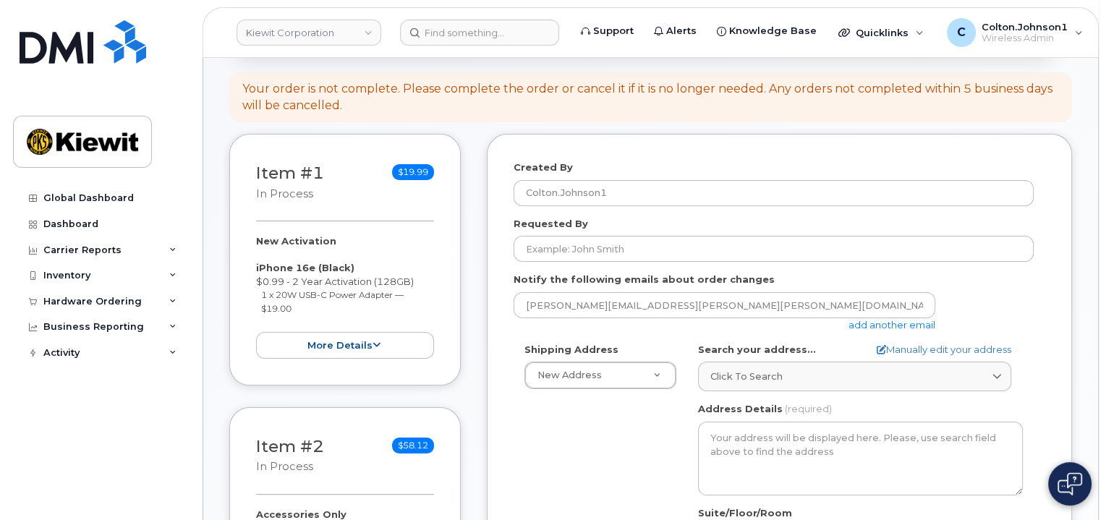
click at [864, 320] on link "add another email" at bounding box center [891, 325] width 87 height 12
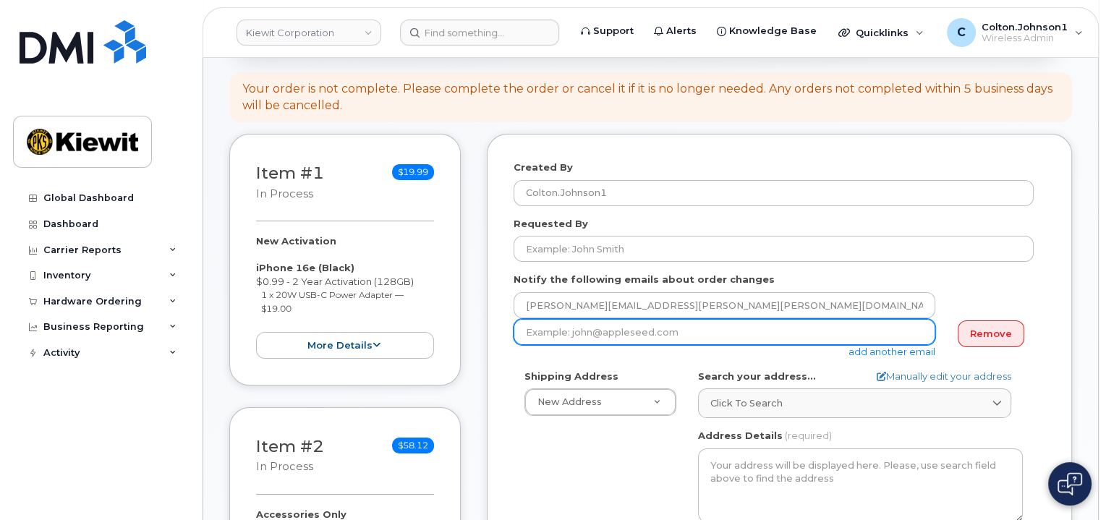
click at [616, 337] on input "email" at bounding box center [725, 332] width 422 height 26
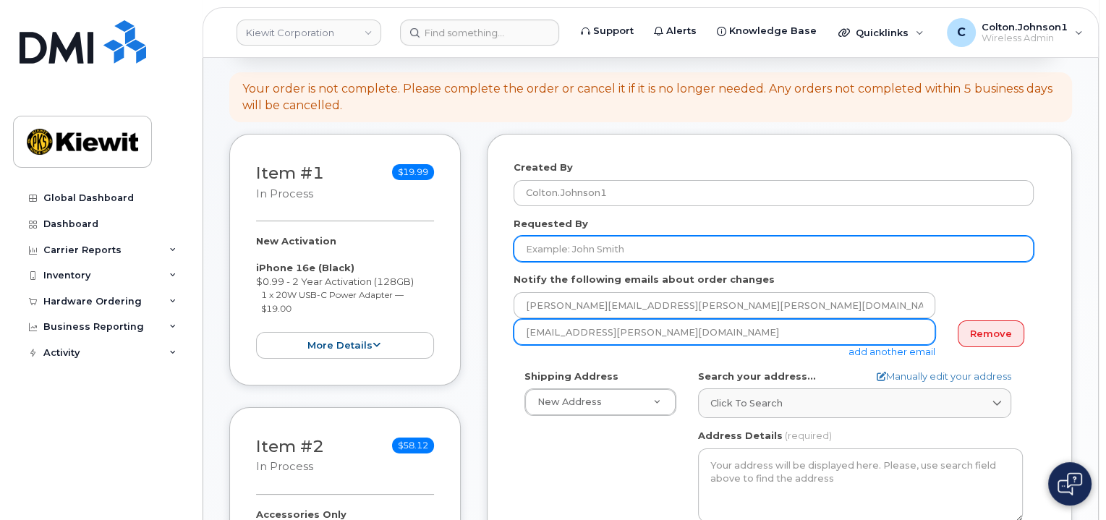
type input "[EMAIL_ADDRESS][PERSON_NAME][DOMAIN_NAME]"
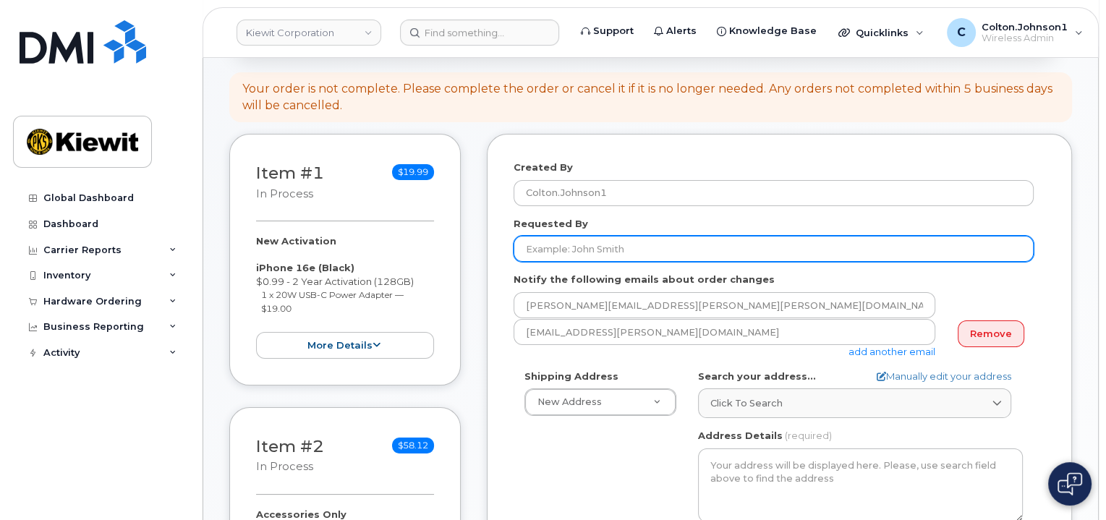
click at [605, 251] on input "Requested By" at bounding box center [774, 249] width 520 height 26
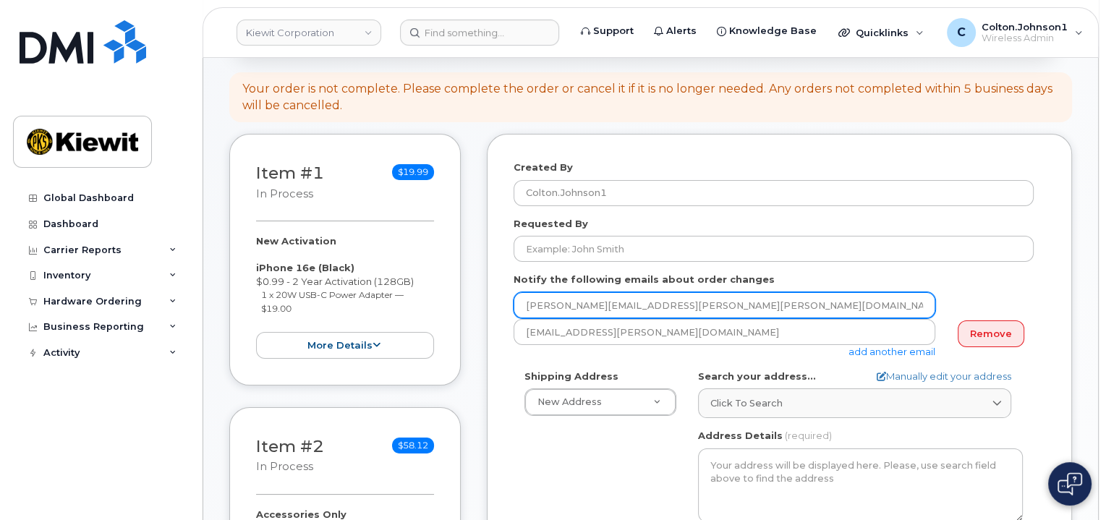
drag, startPoint x: 573, startPoint y: 303, endPoint x: 501, endPoint y: 305, distance: 72.4
click at [501, 305] on div "Created By Colton.Johnson1 Requested By Notify the following emails about order…" at bounding box center [779, 449] width 585 height 631
click at [576, 303] on input "[PERSON_NAME][EMAIL_ADDRESS][PERSON_NAME][PERSON_NAME][DOMAIN_NAME]" at bounding box center [725, 305] width 422 height 26
drag, startPoint x: 564, startPoint y: 303, endPoint x: 504, endPoint y: 308, distance: 60.2
click at [504, 308] on div "Created By Colton.Johnson1 Requested By Notify the following emails about order…" at bounding box center [779, 449] width 585 height 631
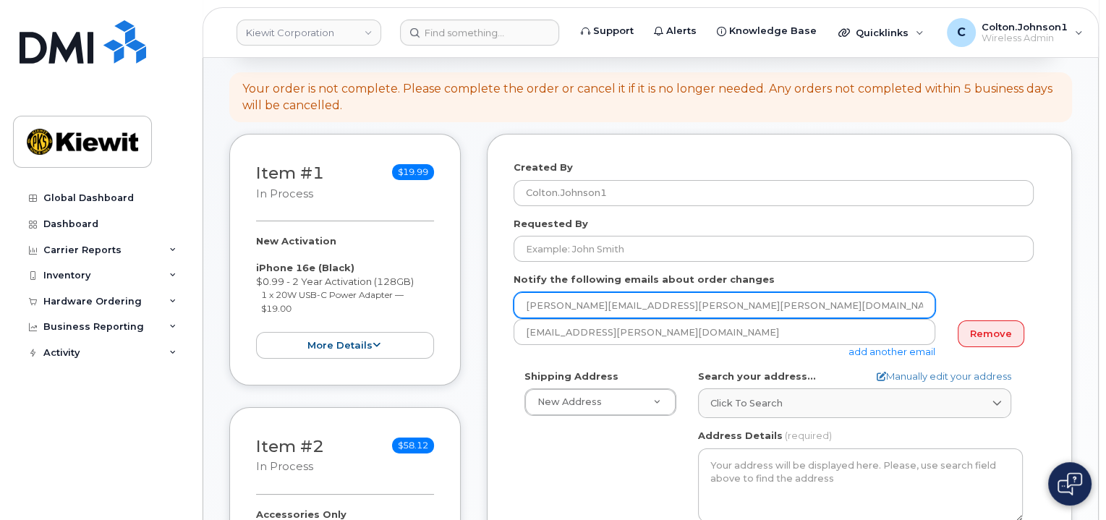
click at [547, 303] on input "[PERSON_NAME][EMAIL_ADDRESS][PERSON_NAME][PERSON_NAME][DOMAIN_NAME]" at bounding box center [725, 305] width 422 height 26
drag, startPoint x: 573, startPoint y: 304, endPoint x: 495, endPoint y: 303, distance: 78.1
click at [495, 303] on div "Created By Colton.Johnson1 Requested By Notify the following emails about order…" at bounding box center [779, 449] width 585 height 631
click at [553, 312] on input "[PERSON_NAME][EMAIL_ADDRESS][PERSON_NAME][PERSON_NAME][DOMAIN_NAME]" at bounding box center [725, 305] width 422 height 26
drag, startPoint x: 576, startPoint y: 306, endPoint x: 501, endPoint y: 306, distance: 75.2
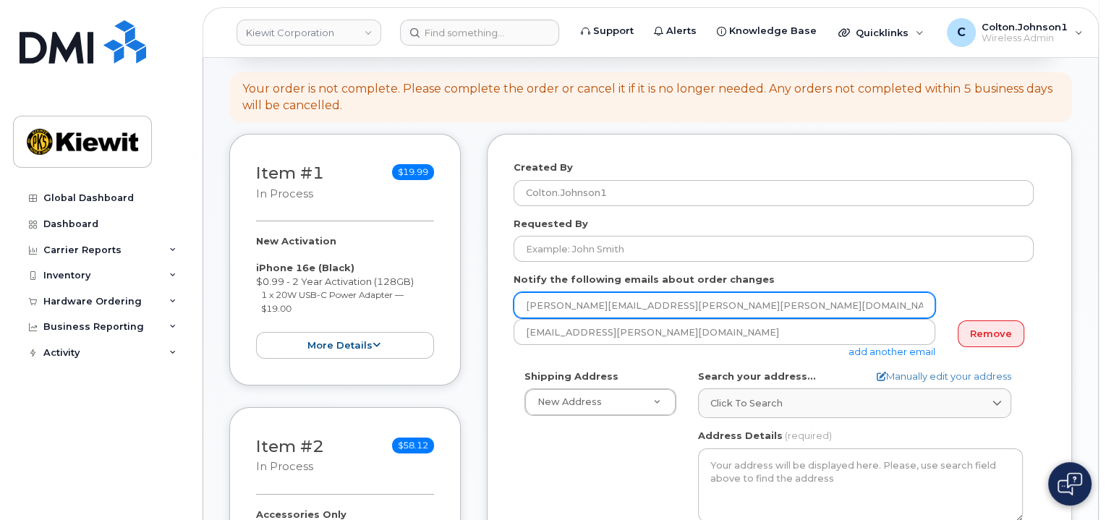
click at [501, 306] on div "Created By Colton.Johnson1 Requested By Notify the following emails about order…" at bounding box center [779, 449] width 585 height 631
click at [569, 295] on input "[PERSON_NAME][EMAIL_ADDRESS][PERSON_NAME][PERSON_NAME][DOMAIN_NAME]" at bounding box center [725, 305] width 422 height 26
click at [689, 306] on input "[PERSON_NAME][EMAIL_ADDRESS][PERSON_NAME][PERSON_NAME][DOMAIN_NAME]" at bounding box center [725, 305] width 422 height 26
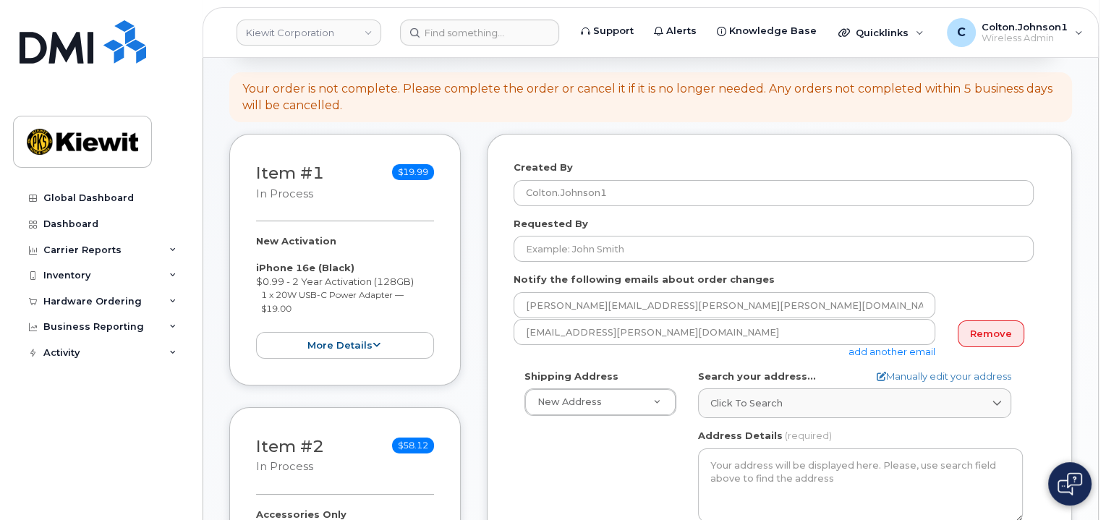
click at [655, 266] on form "Created By Colton.Johnson1 Requested By Notify the following emails about order…" at bounding box center [780, 450] width 532 height 578
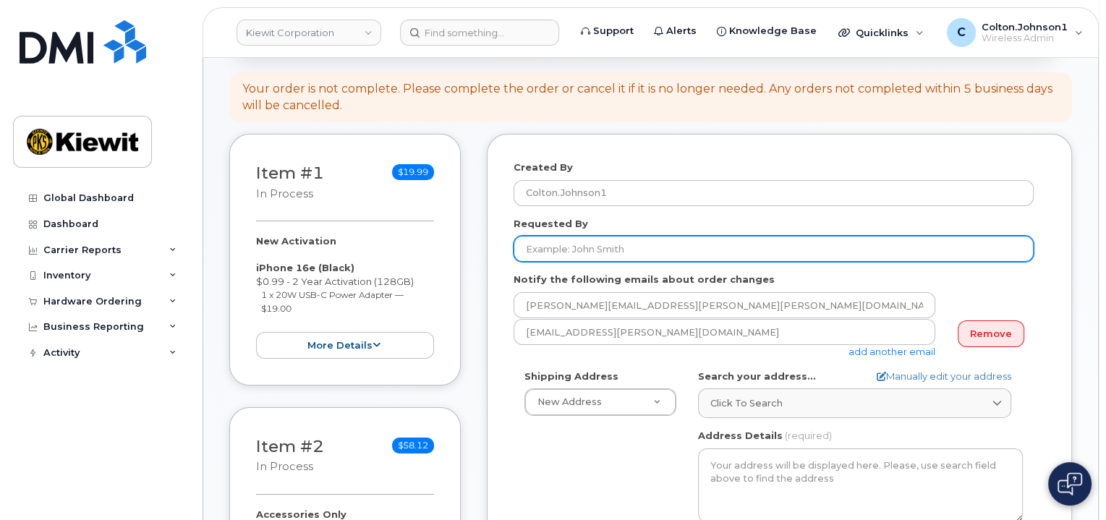
click at [643, 237] on input "Requested By" at bounding box center [774, 249] width 520 height 26
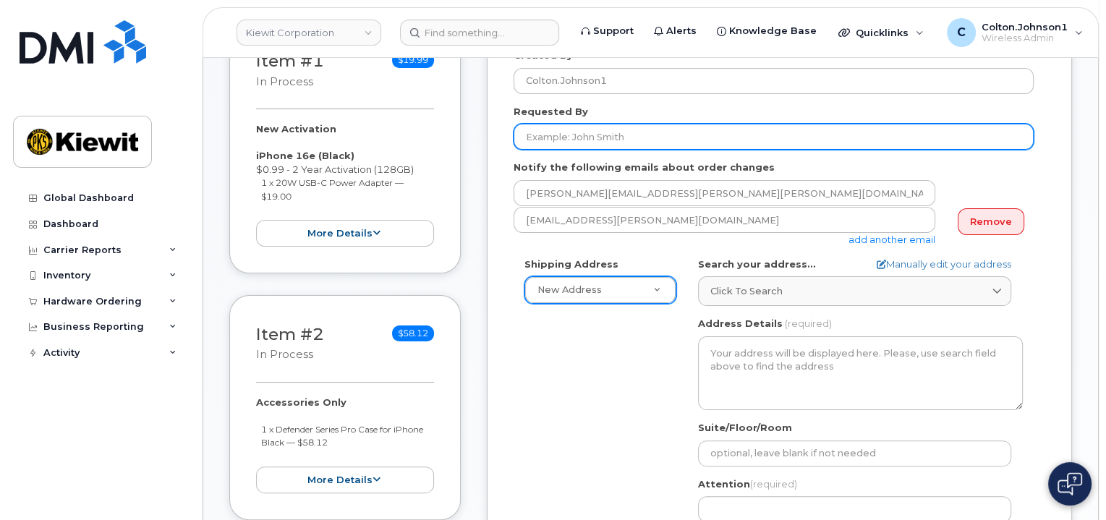
scroll to position [289, 0]
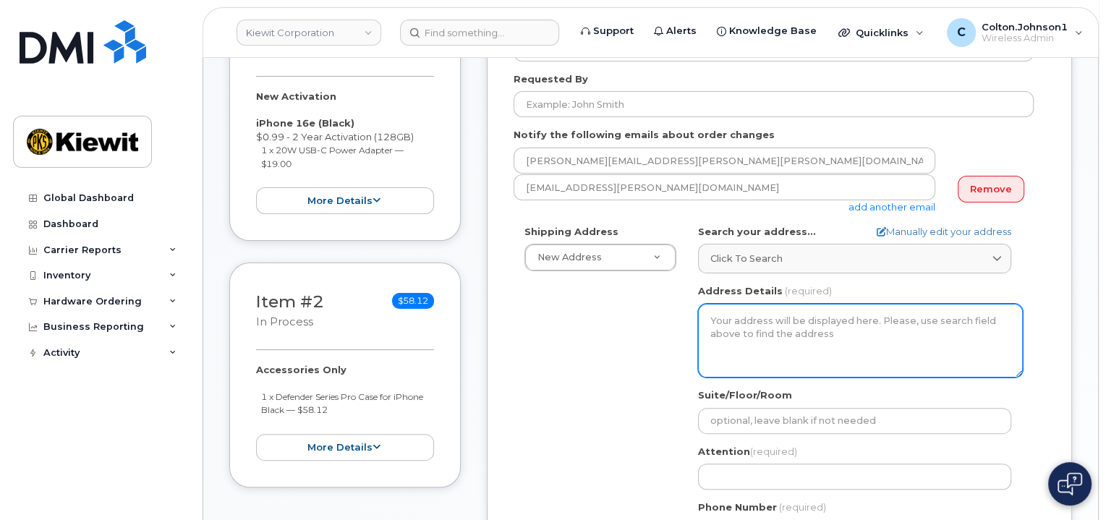
click at [770, 326] on textarea "Address Details" at bounding box center [860, 341] width 325 height 74
click at [757, 321] on textarea "Address Details" at bounding box center [860, 341] width 325 height 74
click at [732, 321] on textarea "Address Details" at bounding box center [860, 341] width 325 height 74
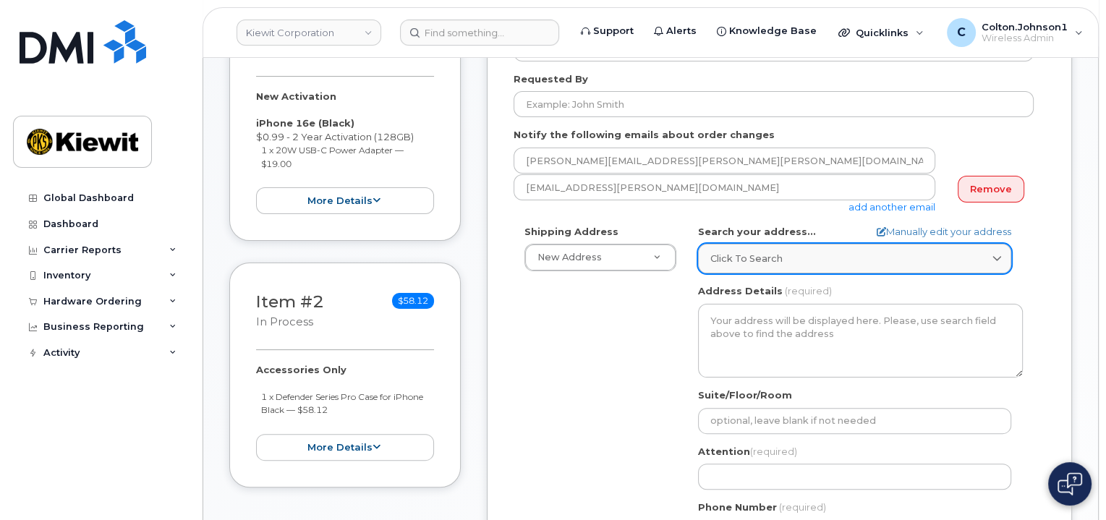
click at [822, 252] on div "Click to search" at bounding box center [854, 259] width 289 height 14
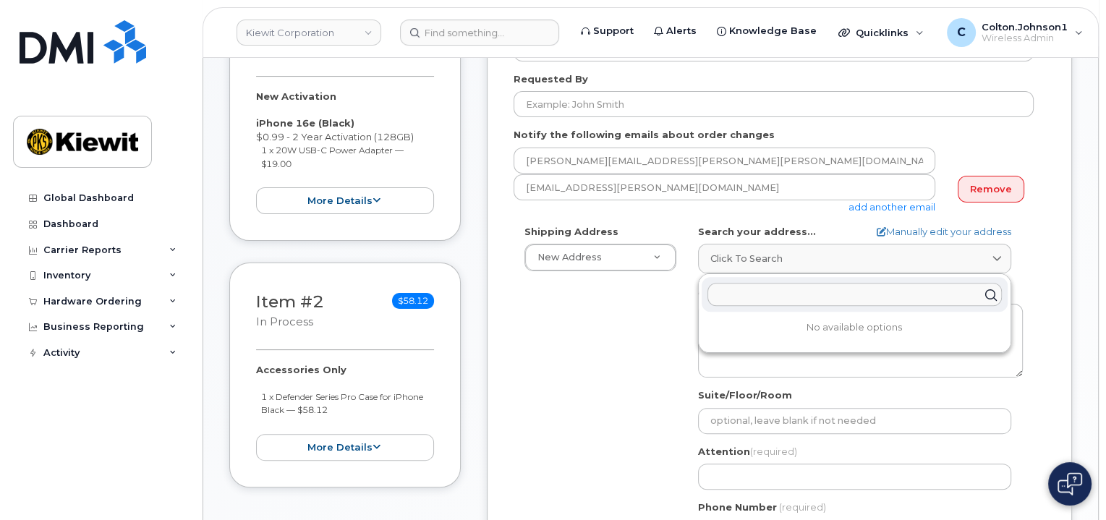
paste input "1624 Mike Fahey Street Omaha NE 68102"
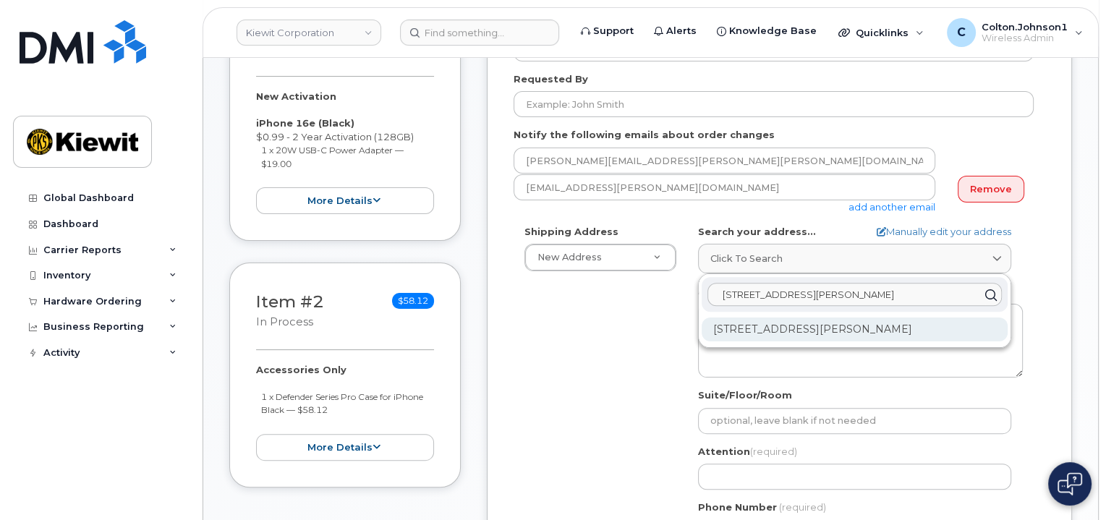
type input "1624 Mike Fahey Street Omaha NE 68102"
click at [820, 325] on div "1624 Mike Fahey St Omaha NE 68102-4607" at bounding box center [855, 330] width 306 height 24
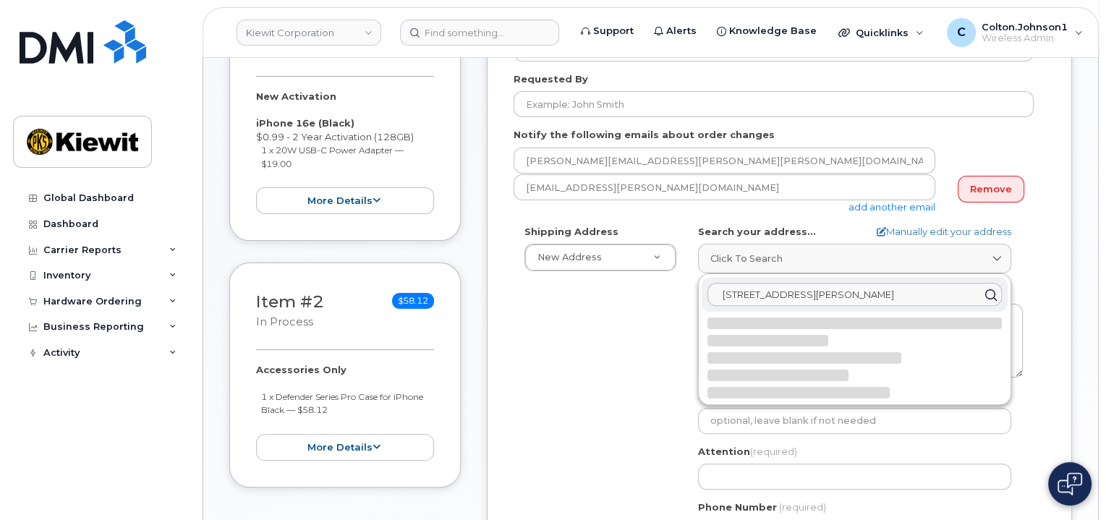
select select
type textarea "1624 Mike Fahey St OMAHA NE 68102-4607 UNITED STATES"
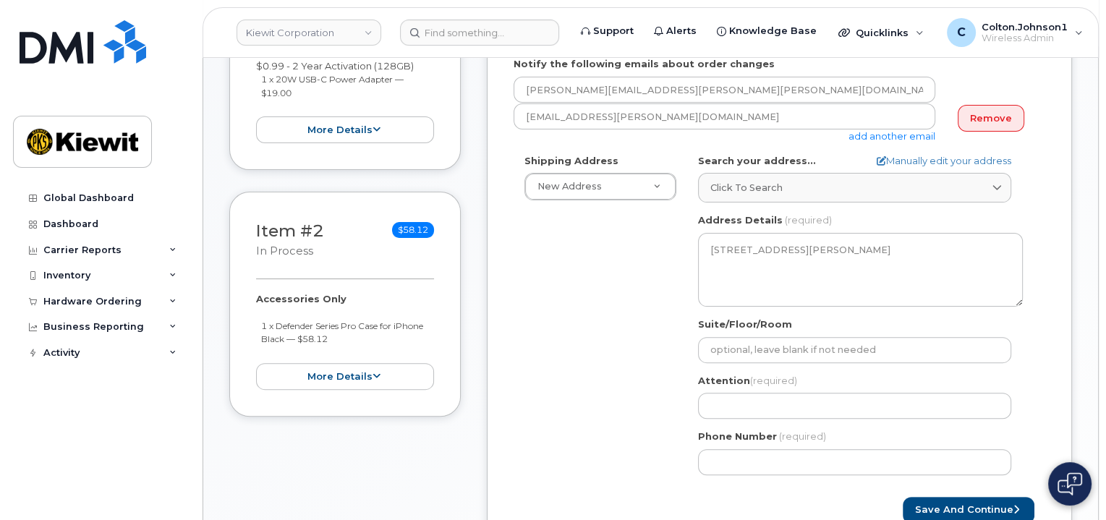
scroll to position [362, 0]
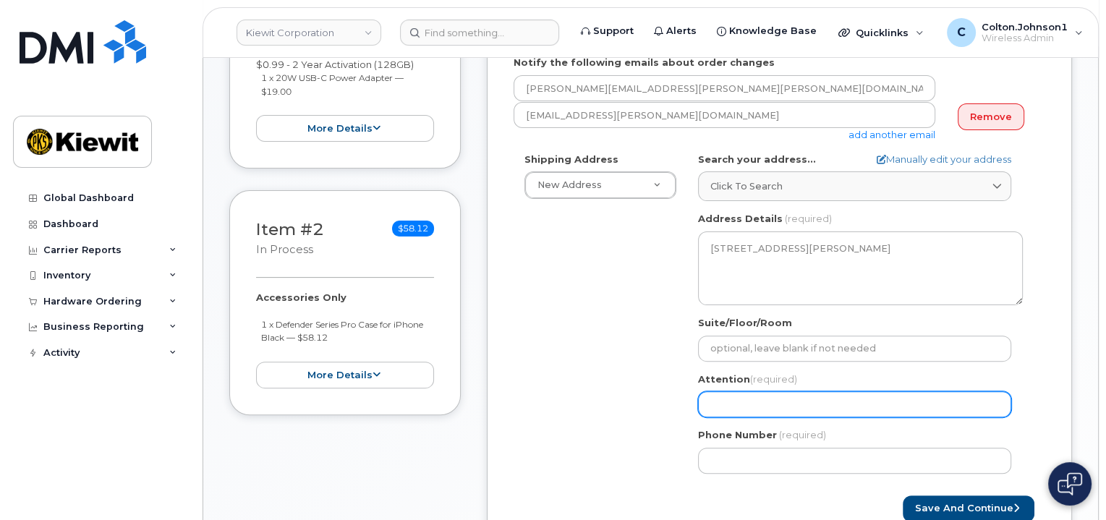
click at [758, 396] on input "Attention (required)" at bounding box center [854, 404] width 313 height 26
paste input "Alan.Brodin"
select select
click at [822, 405] on input "Alan.Brodin" at bounding box center [854, 404] width 313 height 26
type input "Alan.Brodin"
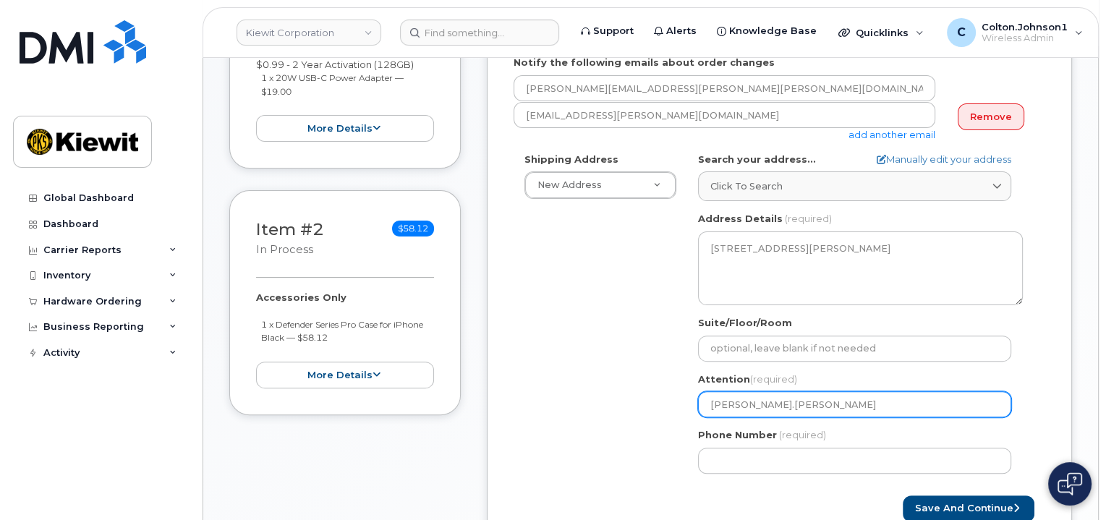
paste input "[PERSON_NAME].[PERSON_NAME]"
select select
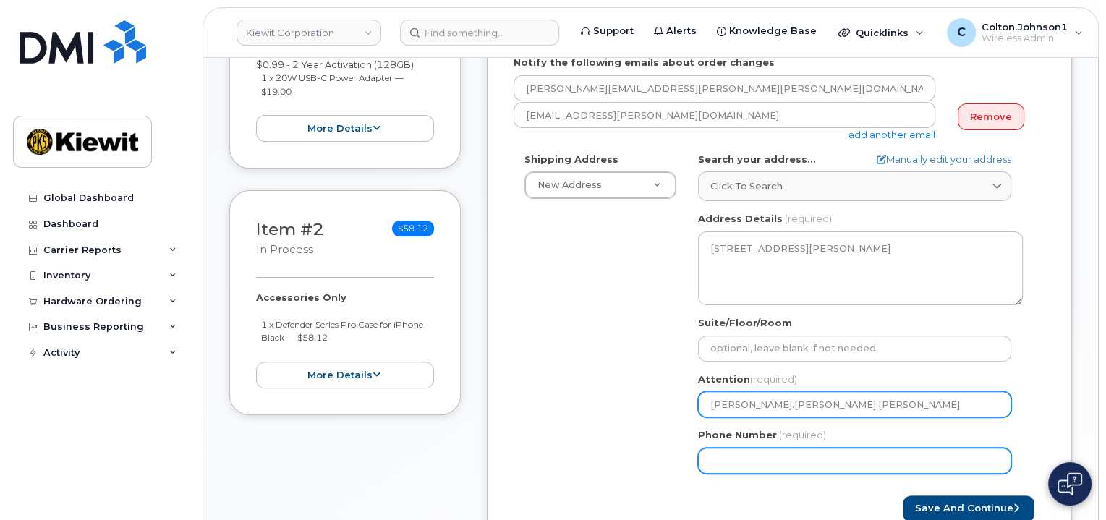
type input "[PERSON_NAME].[PERSON_NAME].[PERSON_NAME]"
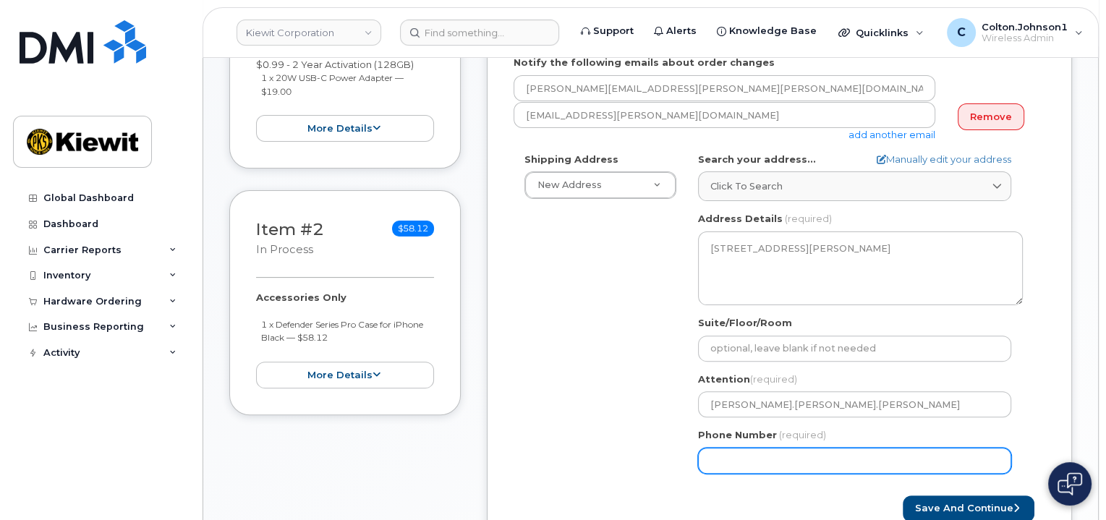
click at [822, 459] on input "Phone Number" at bounding box center [854, 461] width 313 height 26
click at [805, 458] on input "Phone Number" at bounding box center [854, 461] width 313 height 26
paste input "7196601422"
select select
type input "7196601422"
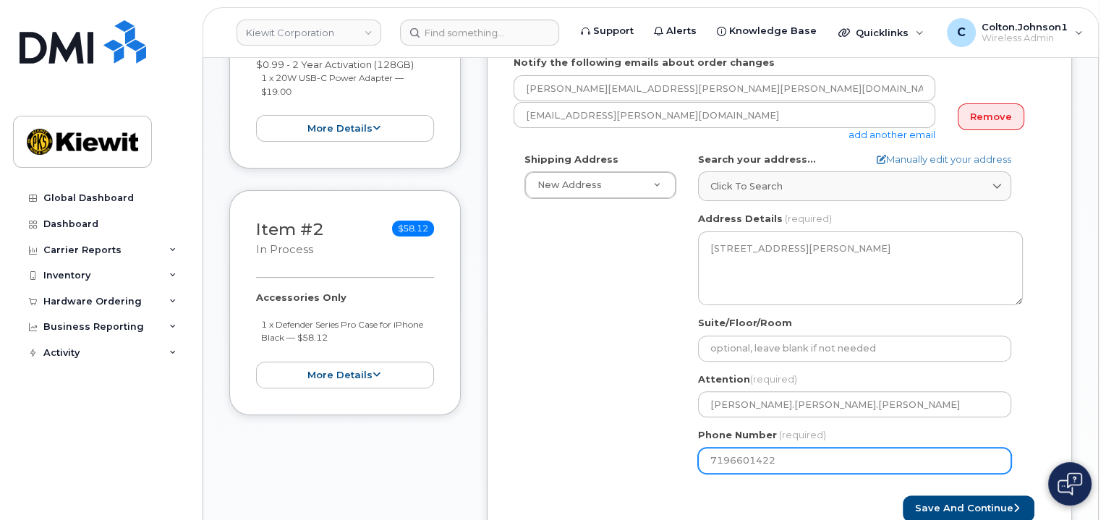
click at [760, 450] on input "7196601422" at bounding box center [854, 461] width 313 height 26
select select
type input "877"
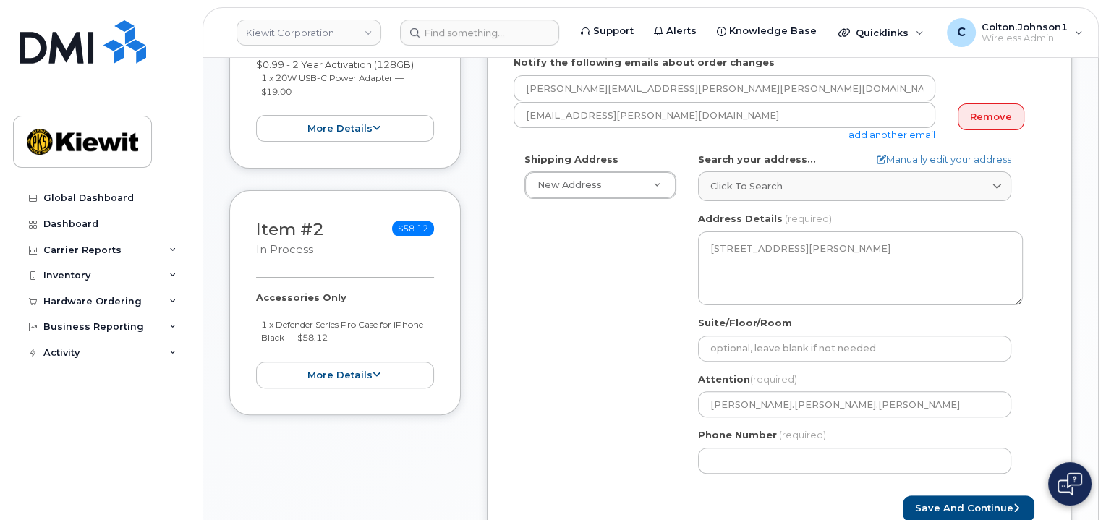
click at [616, 442] on div "Shipping Address New Address New Address NE Omaha Search your address... Manual…" at bounding box center [774, 319] width 520 height 332
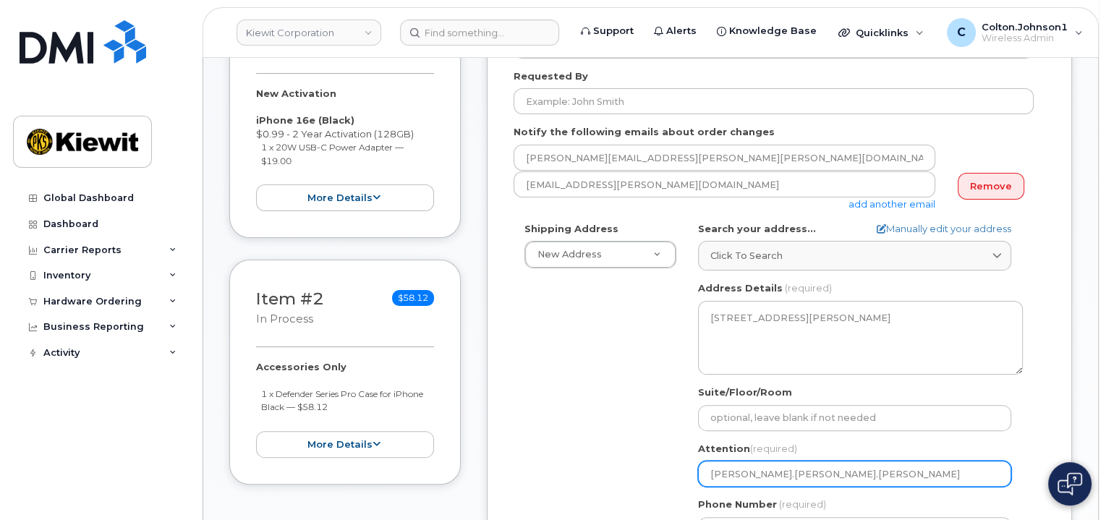
scroll to position [289, 0]
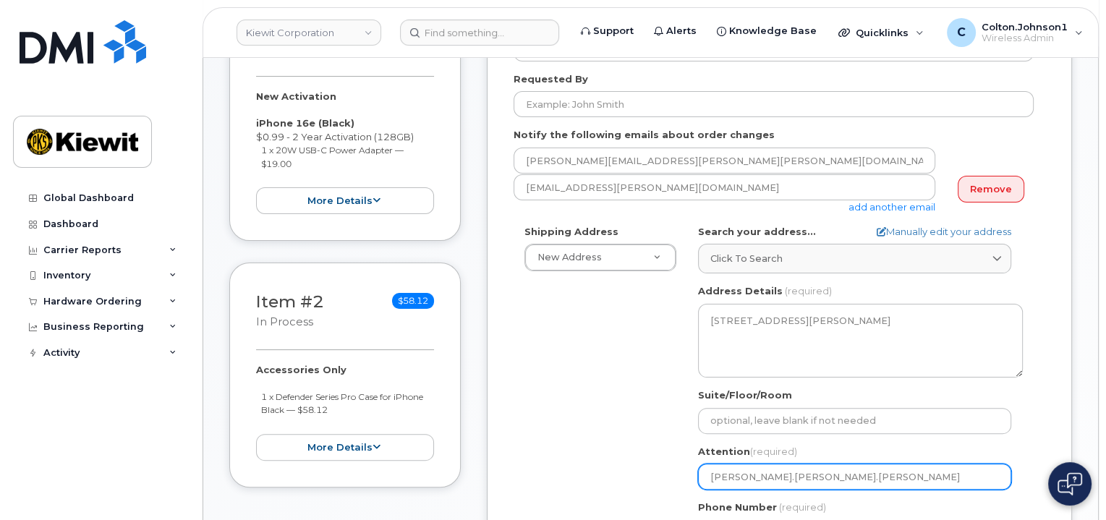
click at [711, 472] on input "[PERSON_NAME].[PERSON_NAME].[PERSON_NAME]" at bounding box center [854, 477] width 313 height 26
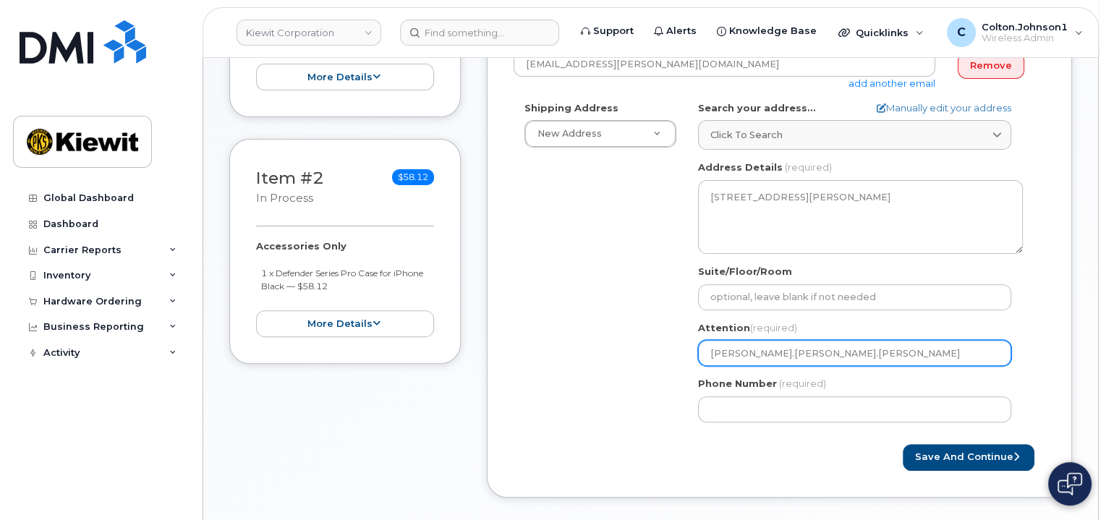
scroll to position [651, 0]
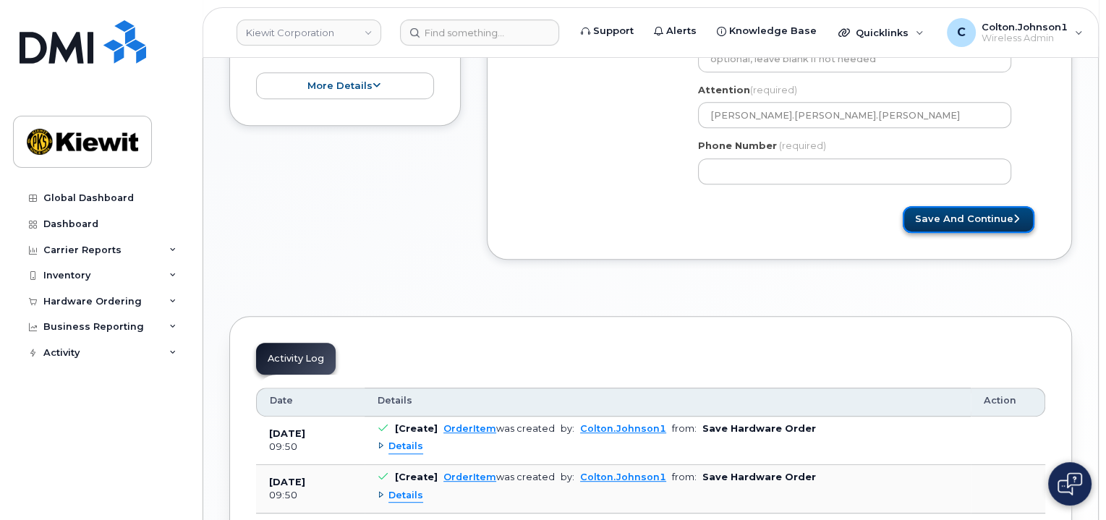
click at [1008, 222] on button "Save and Continue" at bounding box center [969, 219] width 132 height 27
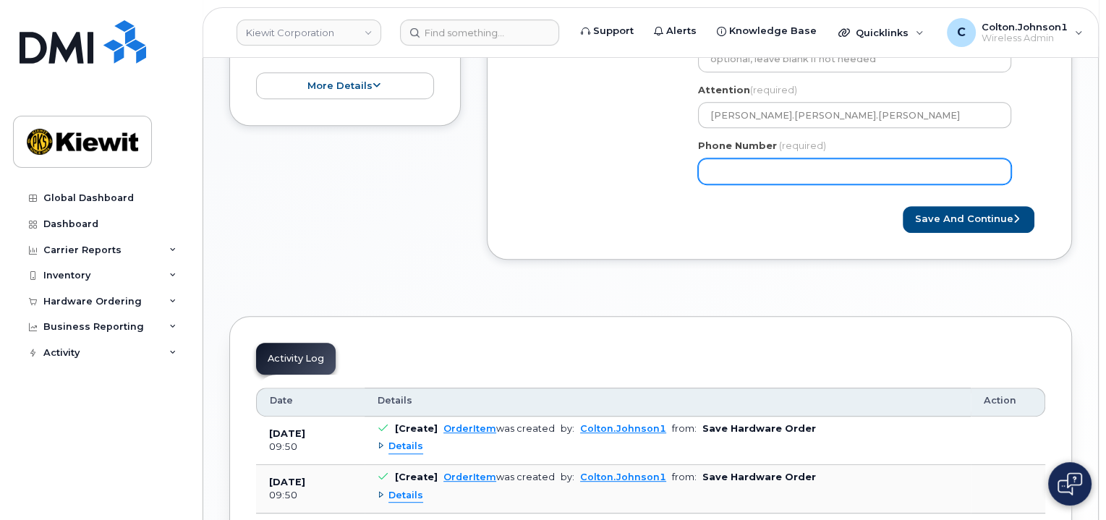
click at [830, 172] on input "Phone Number" at bounding box center [854, 171] width 313 height 26
click at [755, 164] on input "Phone Number" at bounding box center [854, 171] width 313 height 26
click at [733, 169] on input "Phone Number" at bounding box center [854, 171] width 313 height 26
select select
type input "8777727707"
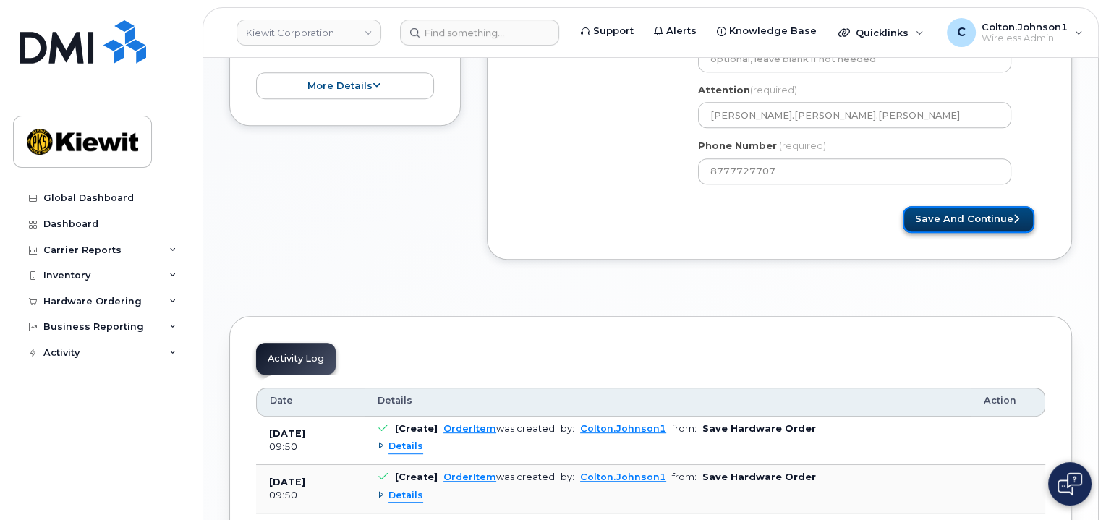
click at [966, 217] on button "Save and Continue" at bounding box center [969, 219] width 132 height 27
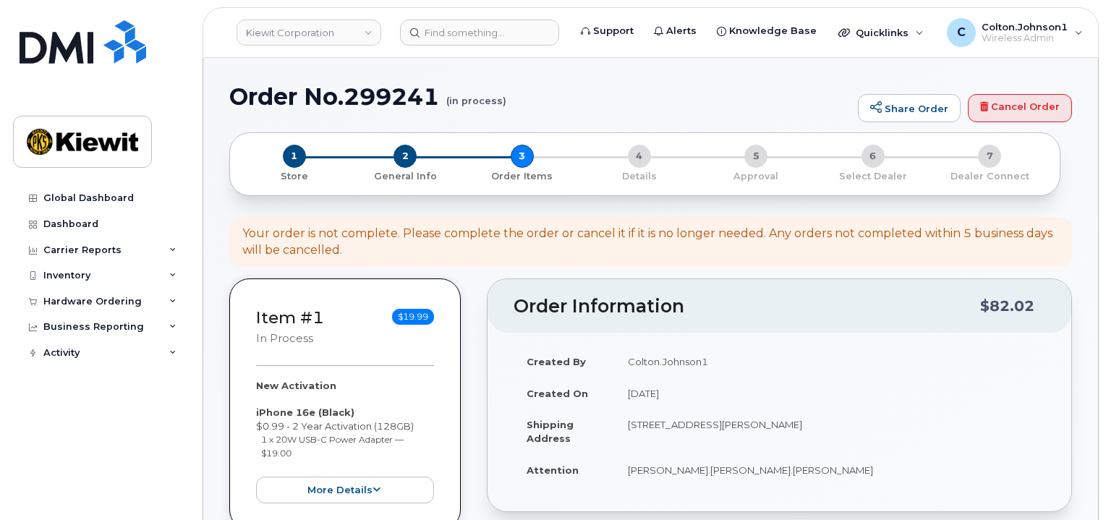
select select
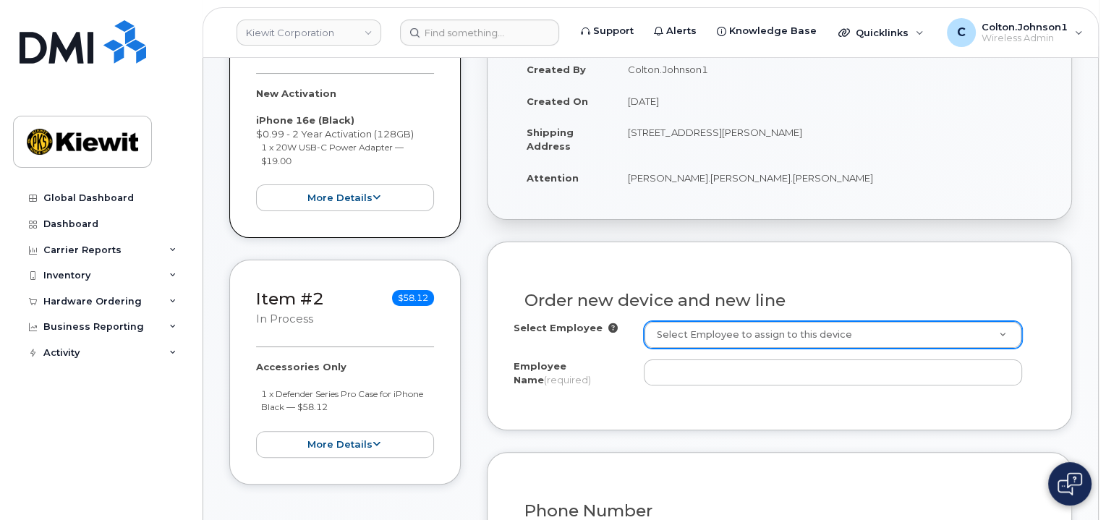
scroll to position [289, 0]
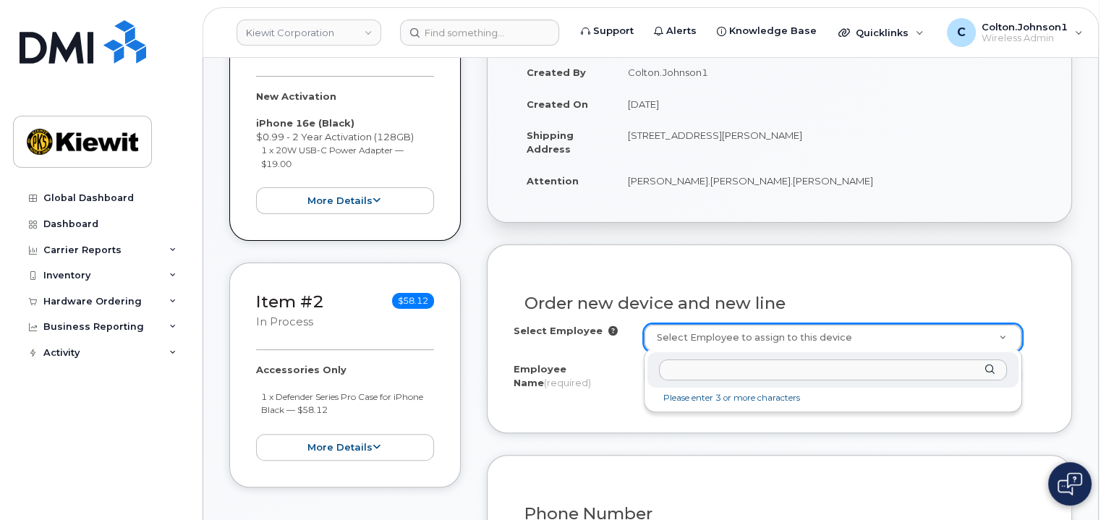
click at [743, 372] on input "text" at bounding box center [833, 369] width 349 height 21
click at [689, 367] on input "text" at bounding box center [833, 369] width 349 height 21
paste input "Nick.Berry"
drag, startPoint x: 725, startPoint y: 367, endPoint x: 680, endPoint y: 368, distance: 44.8
click at [680, 368] on input "Nick.Berry" at bounding box center [833, 369] width 349 height 21
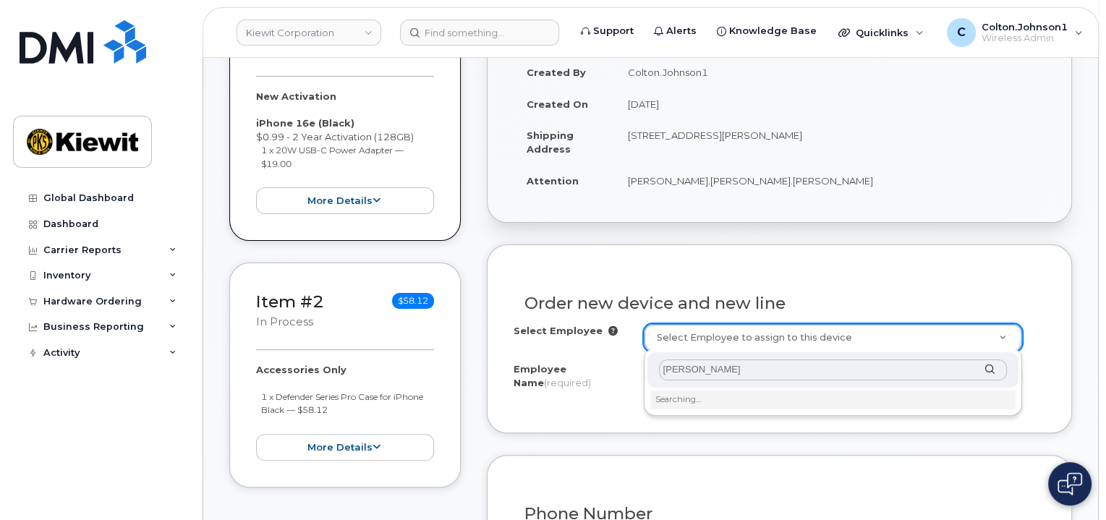
type input "Nick Berry"
drag, startPoint x: 726, startPoint y: 364, endPoint x: 615, endPoint y: 365, distance: 111.4
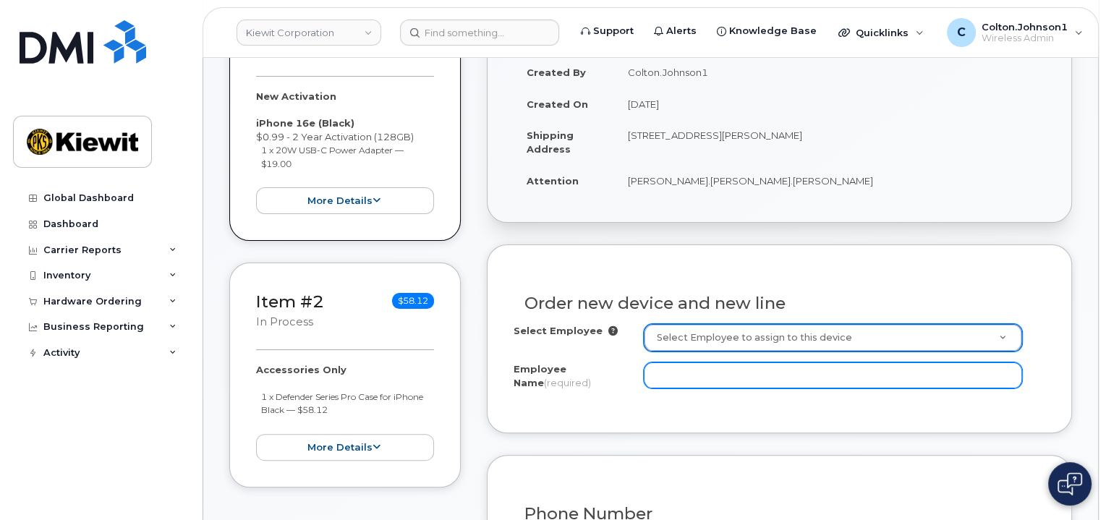
click at [679, 372] on input "Employee Name (required)" at bounding box center [833, 375] width 378 height 26
paste input "[PERSON_NAME].[PERSON_NAME]"
type input "[PERSON_NAME].[PERSON_NAME]"
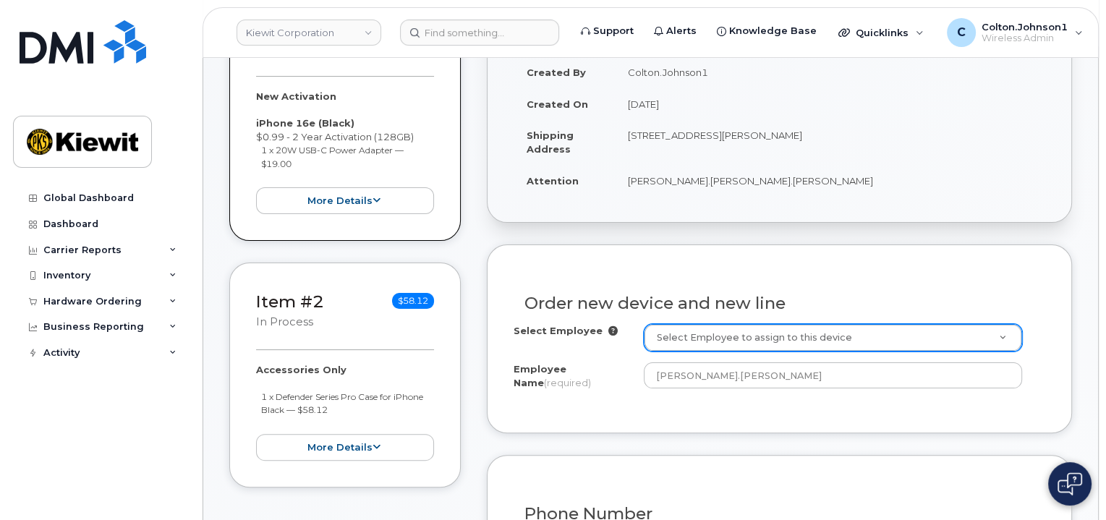
click at [720, 425] on div "Order new device and new line Select Employee Select Employee to assign to this…" at bounding box center [779, 338] width 585 height 188
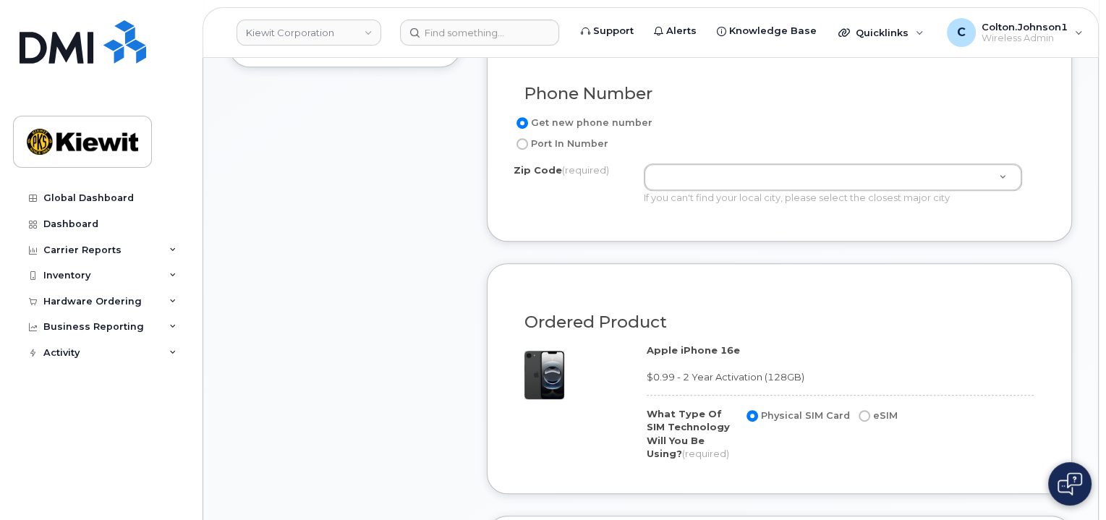
scroll to position [651, 0]
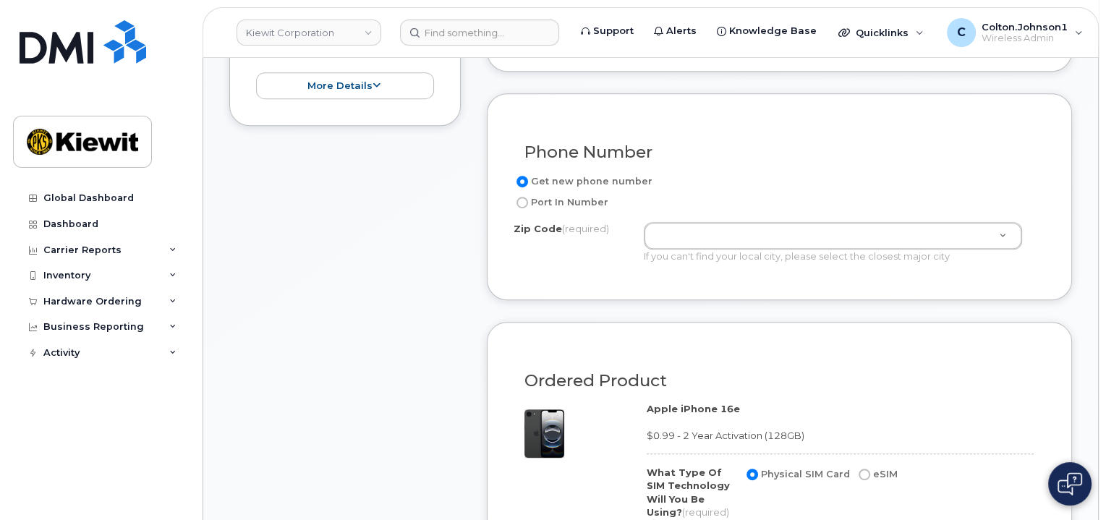
click at [751, 210] on div "Get new phone number Port In Number Zip Code (required) Zip Code (required) Zip…" at bounding box center [780, 223] width 532 height 101
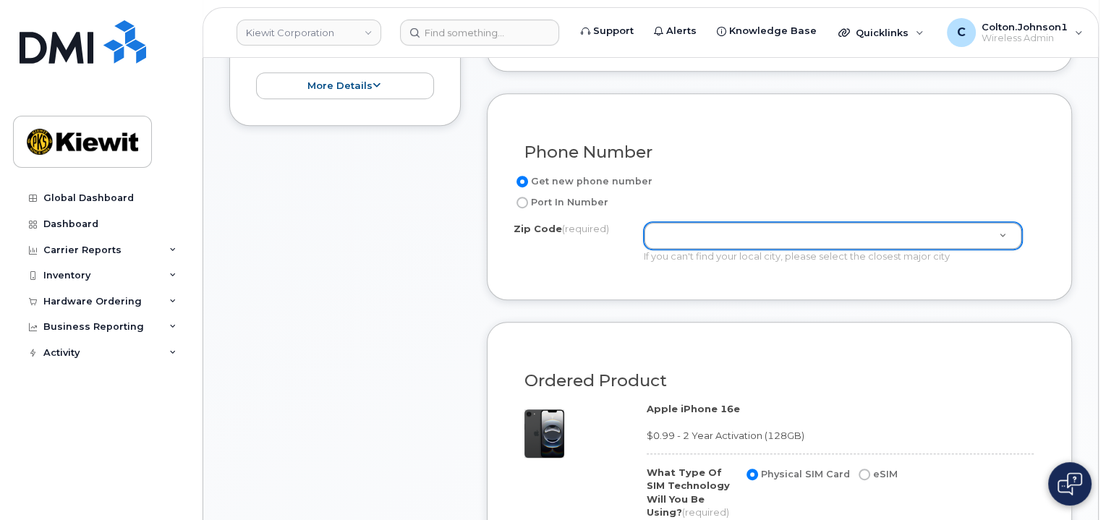
paste input "68102"
type input "68102"
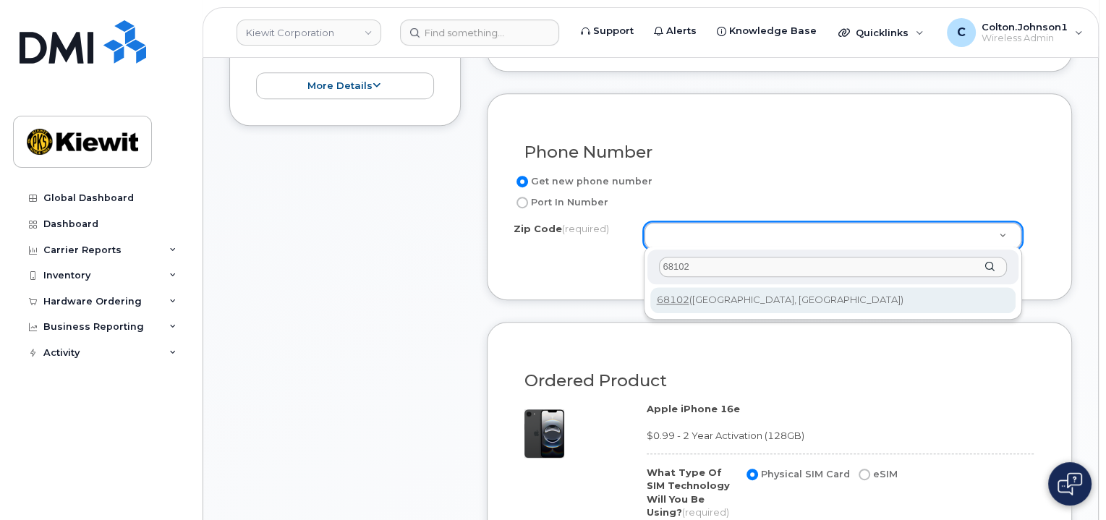
type input "68102 ([GEOGRAPHIC_DATA], [GEOGRAPHIC_DATA])"
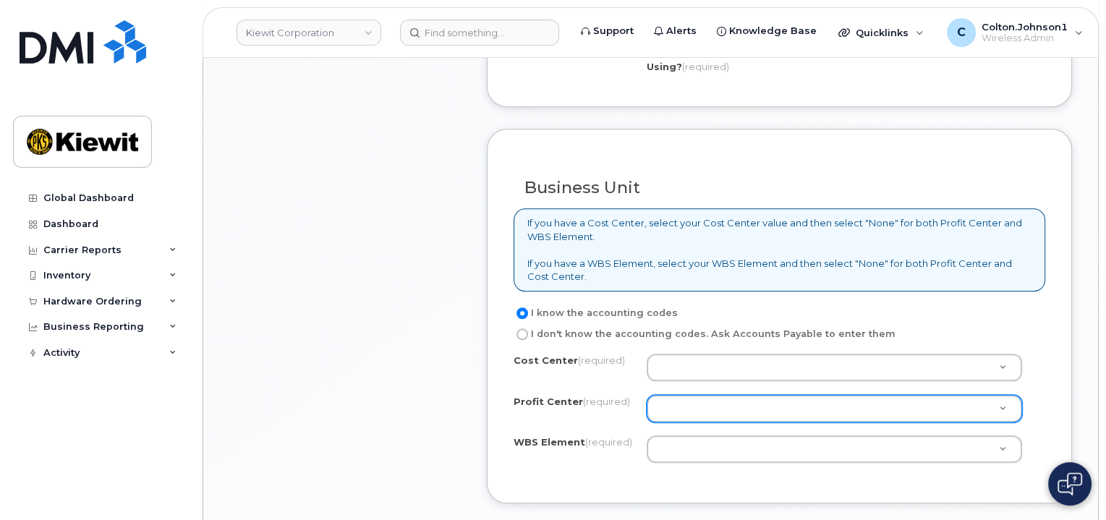
scroll to position [1157, 0]
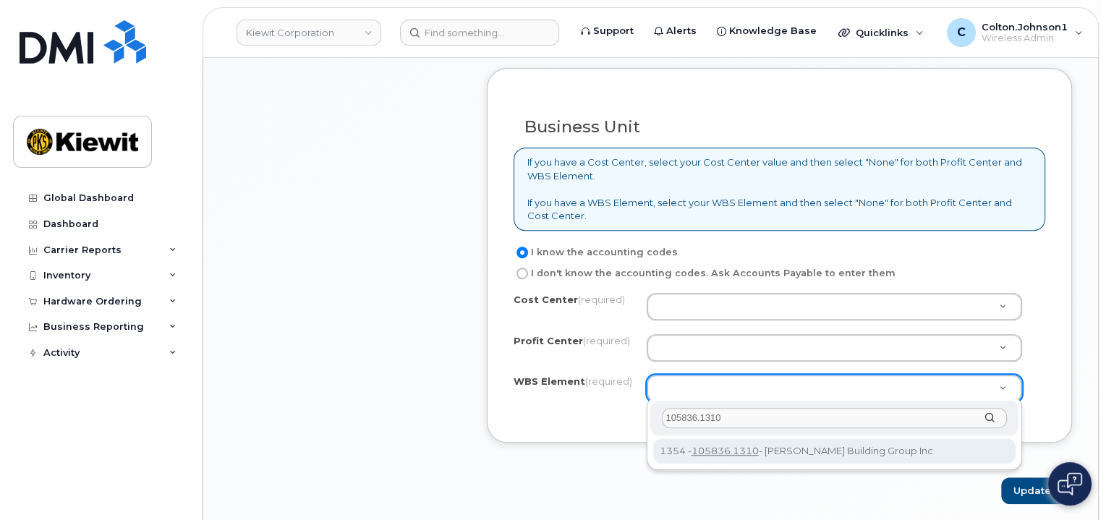
type input "105836.1310"
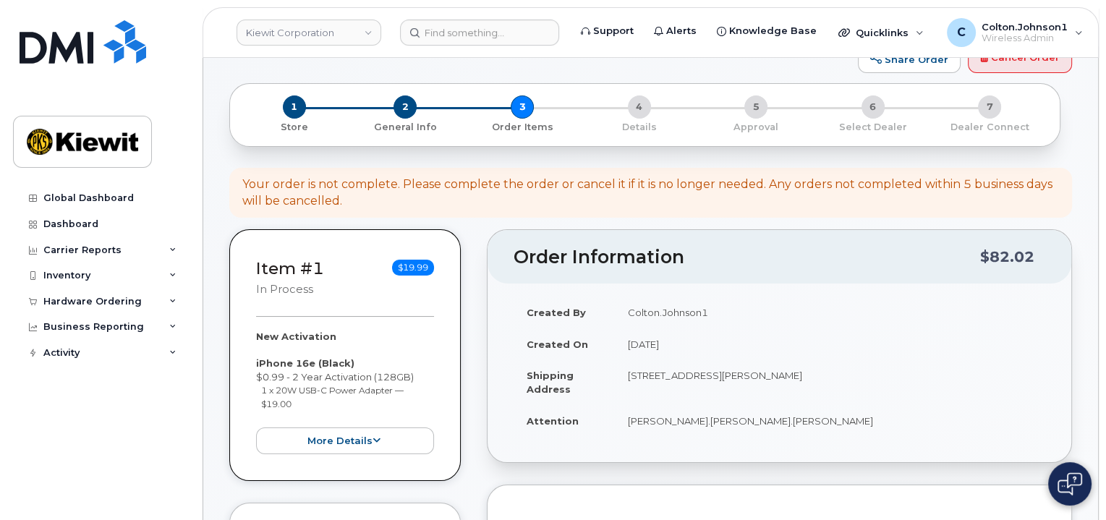
scroll to position [0, 0]
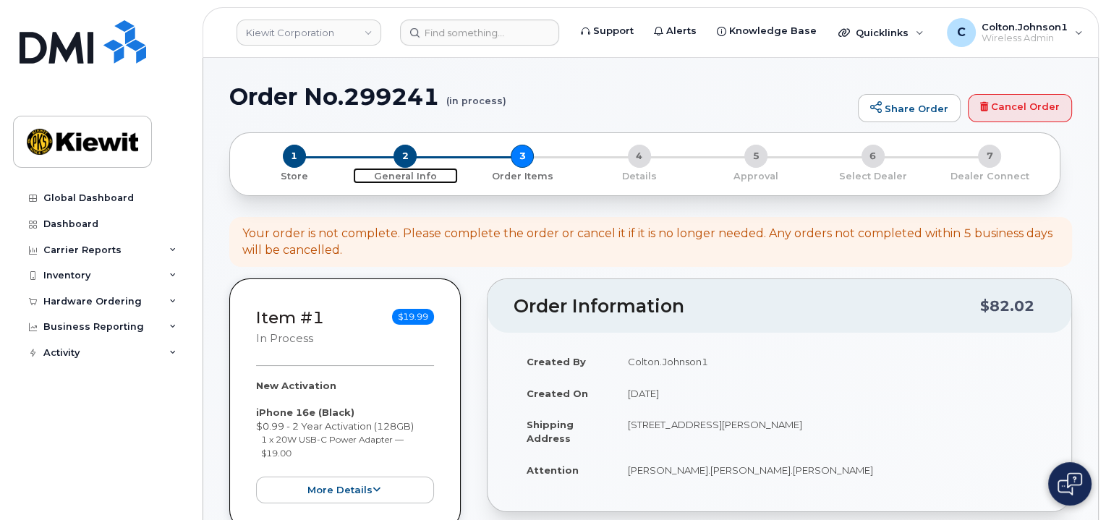
click at [407, 167] on span "2" at bounding box center [404, 156] width 23 height 23
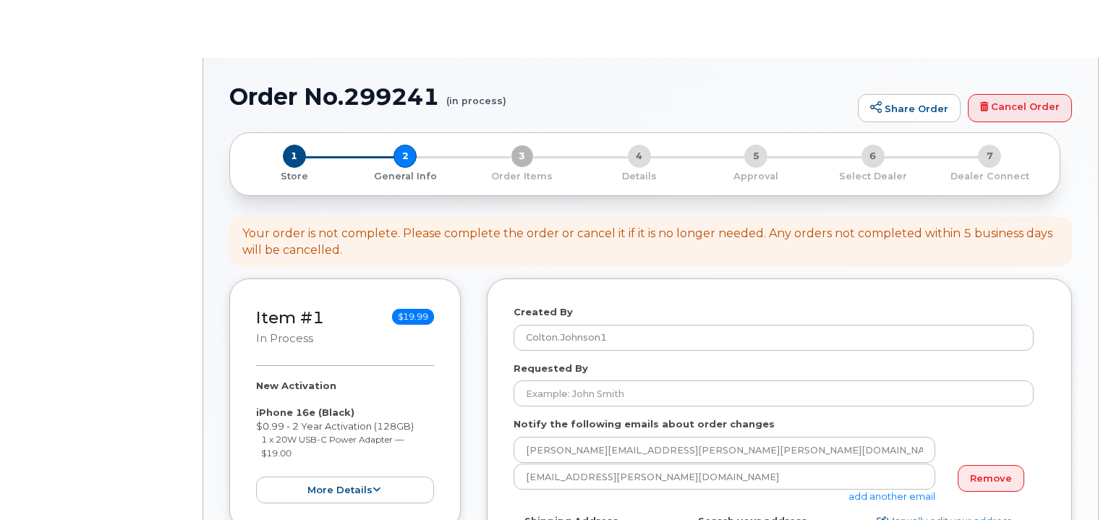
select select
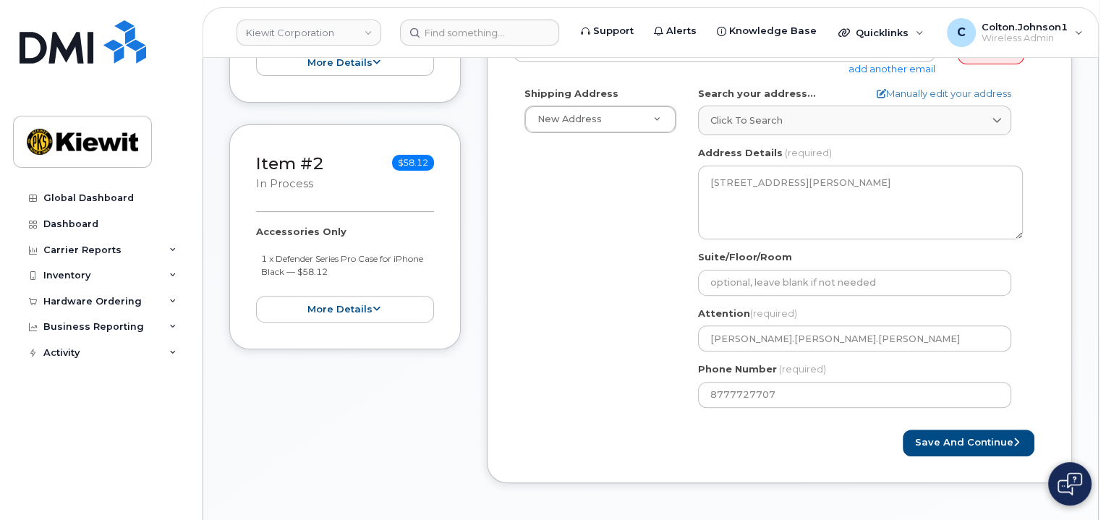
scroll to position [362, 0]
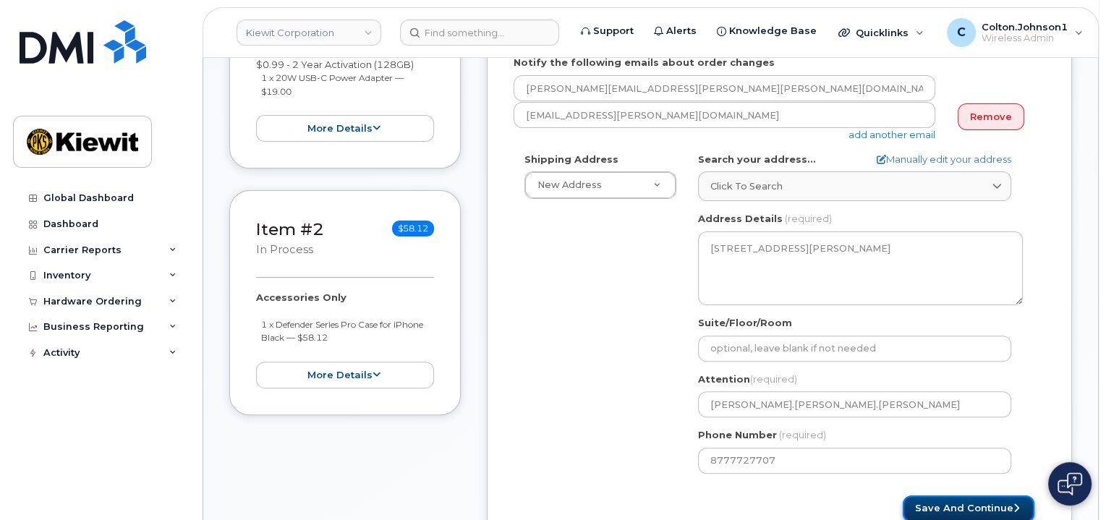
click at [1001, 506] on button "Save and Continue" at bounding box center [969, 508] width 132 height 27
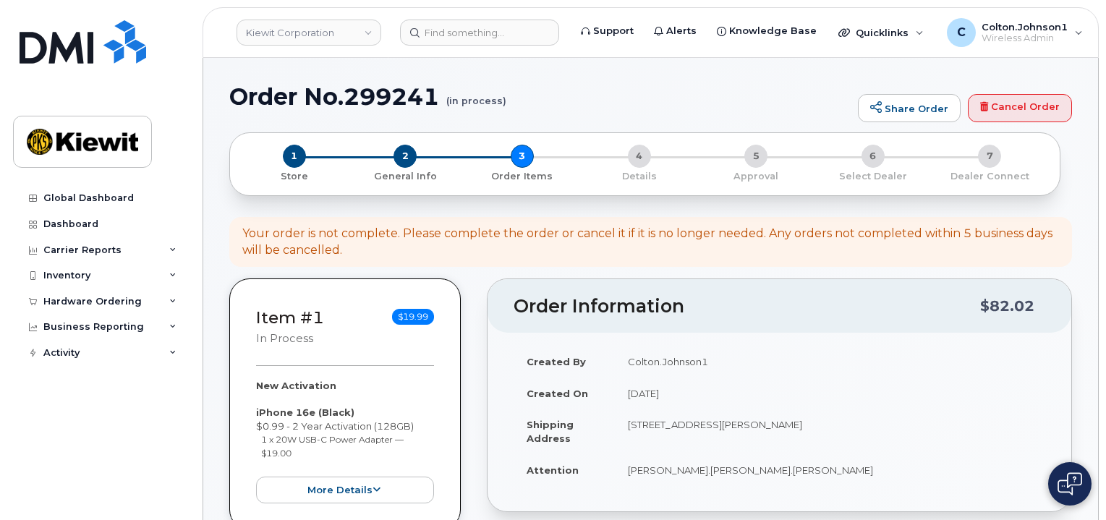
select select
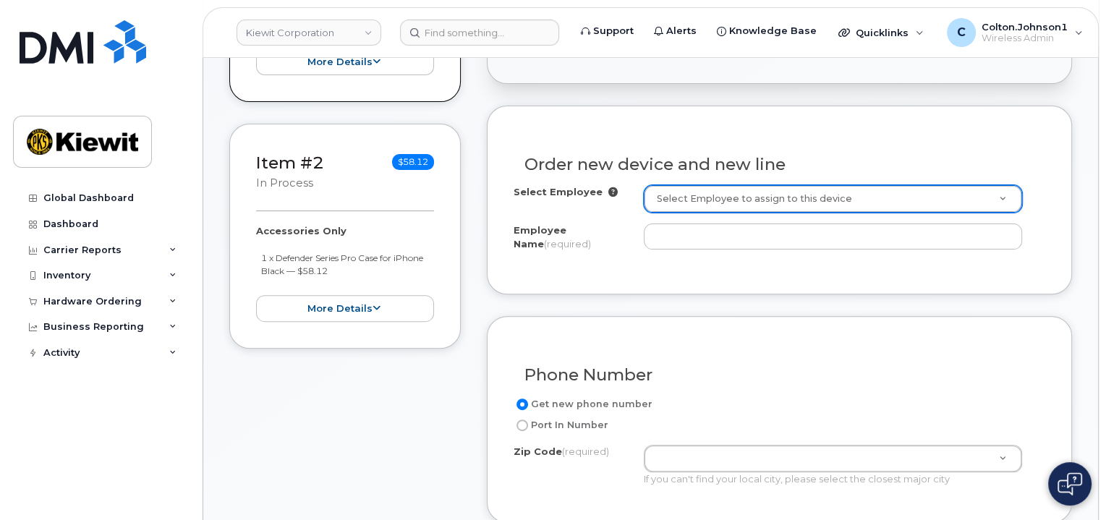
scroll to position [434, 0]
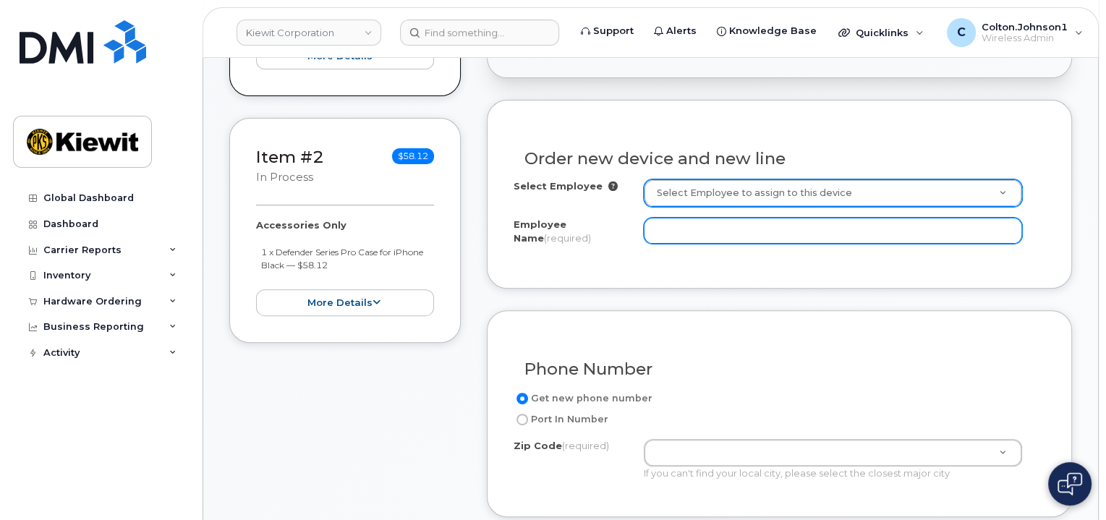
click at [746, 239] on input "Employee Name (required)" at bounding box center [833, 231] width 378 height 26
click at [719, 227] on input "Employee Name (required)" at bounding box center [833, 231] width 378 height 26
paste input "[PERSON_NAME].[PERSON_NAME]"
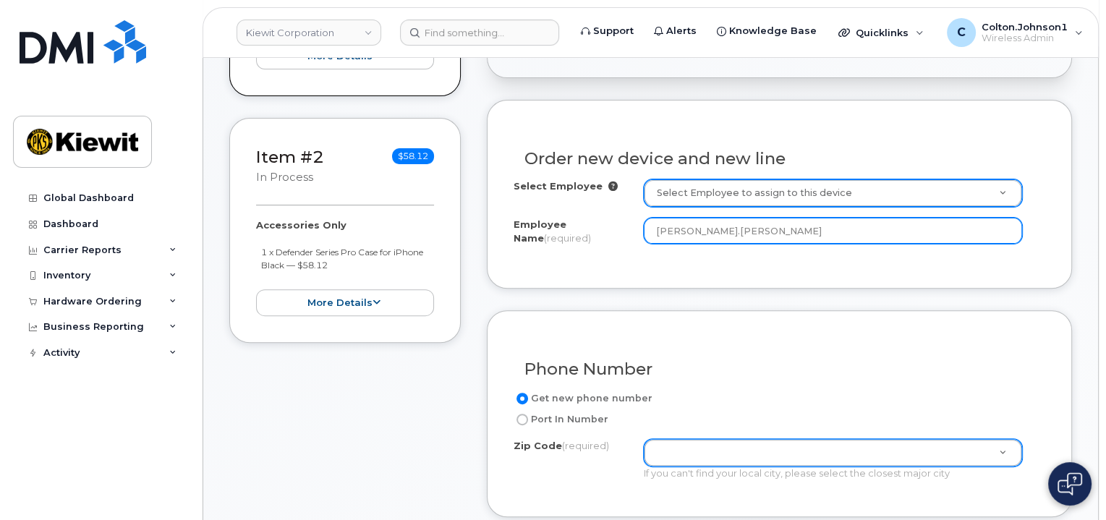
type input "[PERSON_NAME].[PERSON_NAME]"
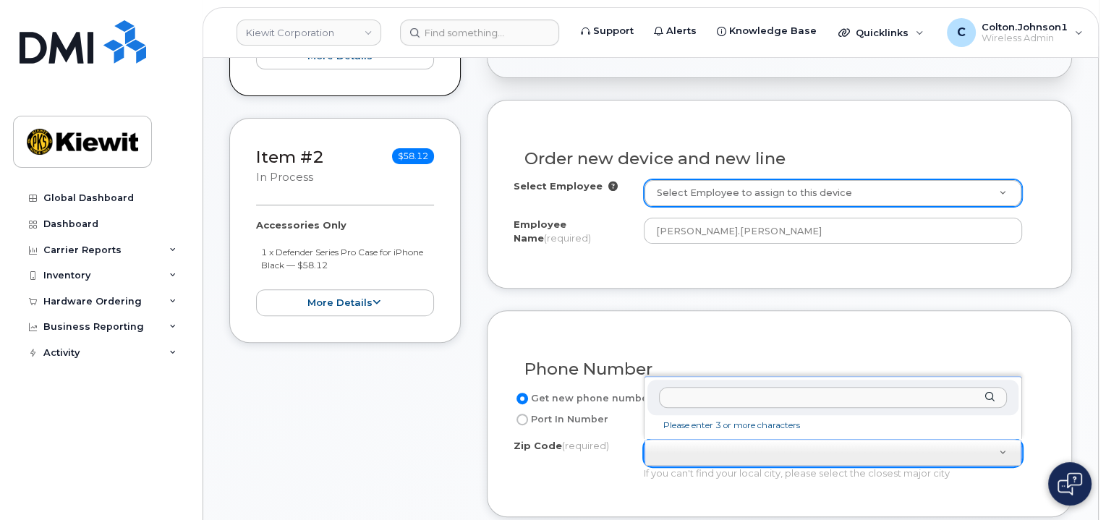
click at [747, 388] on input "Zip Code (required)" at bounding box center [833, 397] width 349 height 21
paste input "68102"
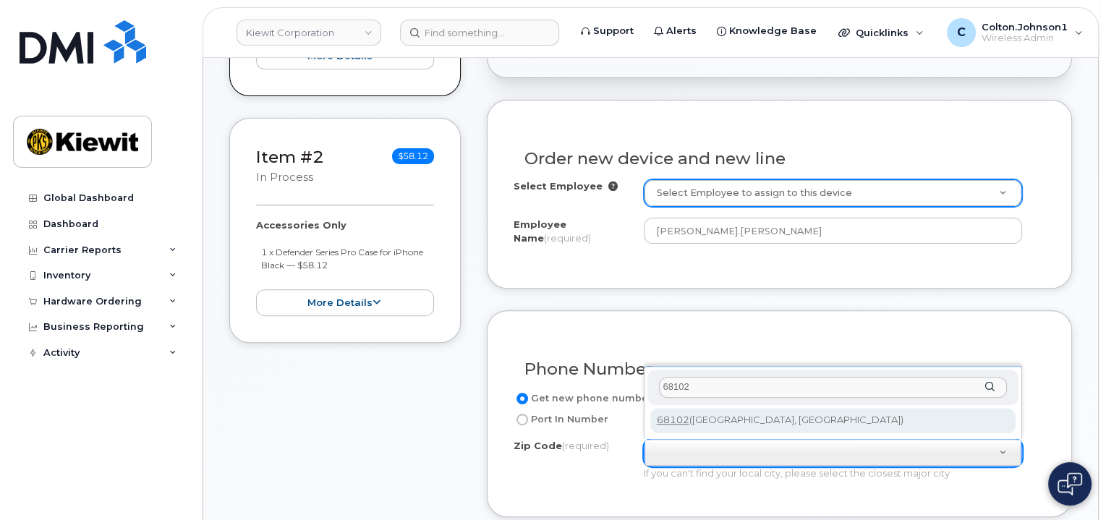
type input "68102"
type input "68102 ([GEOGRAPHIC_DATA], [GEOGRAPHIC_DATA])"
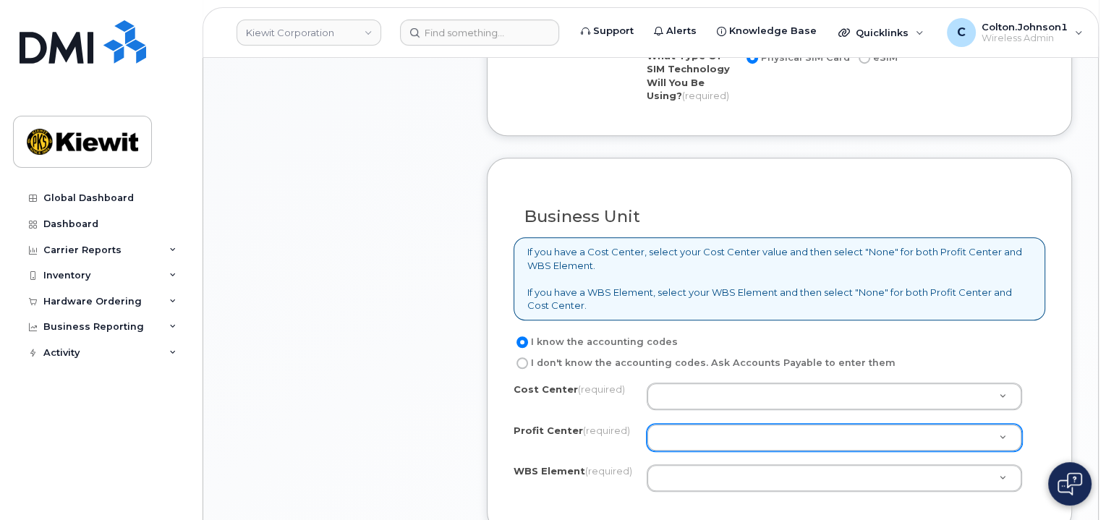
scroll to position [1085, 0]
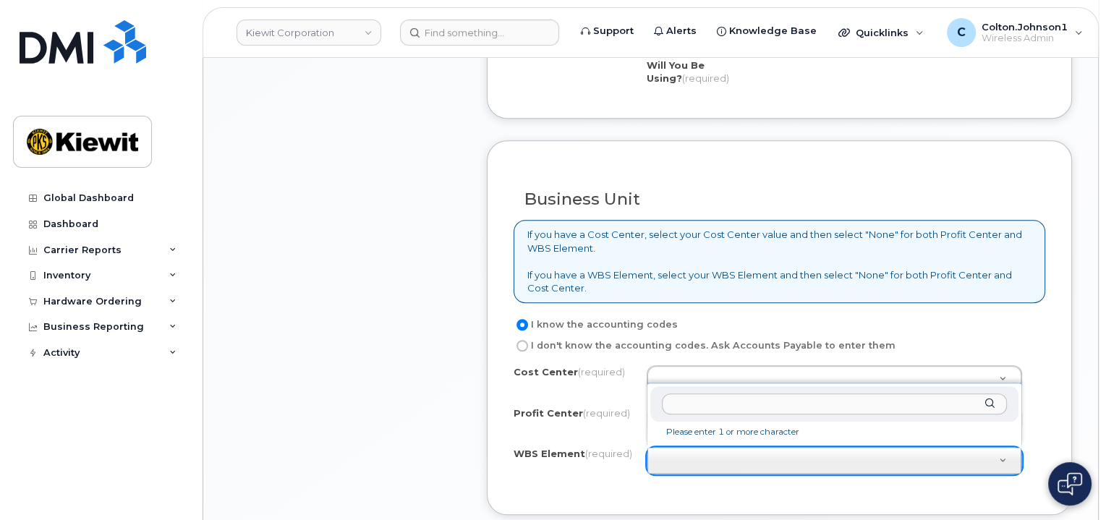
type input "105836.1310"
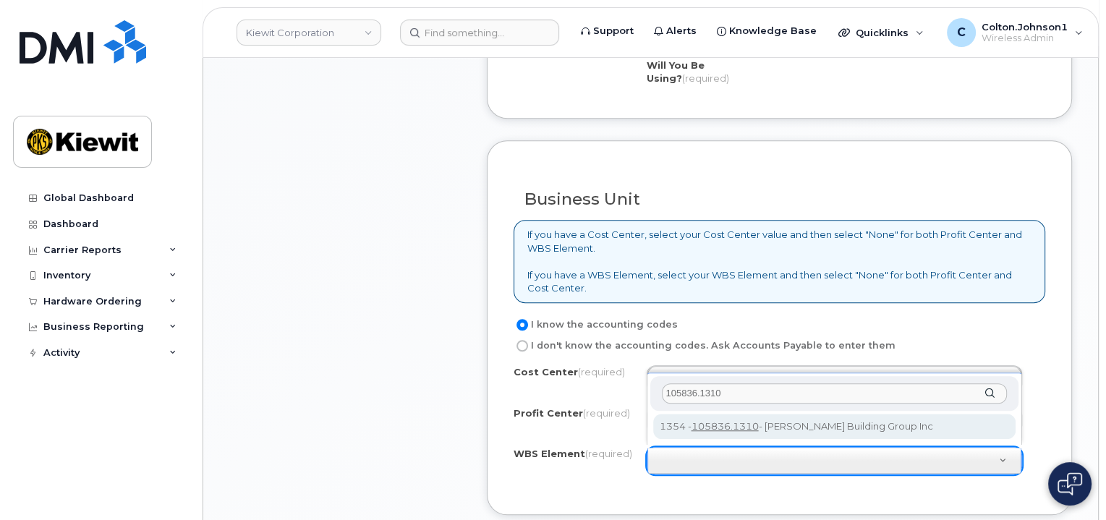
type input "105836.1310"
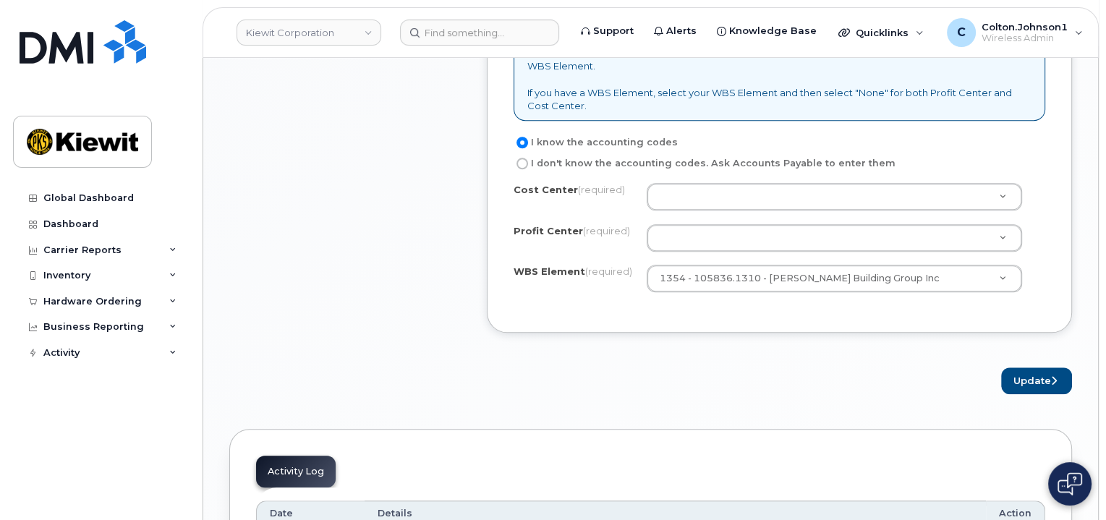
scroll to position [1302, 0]
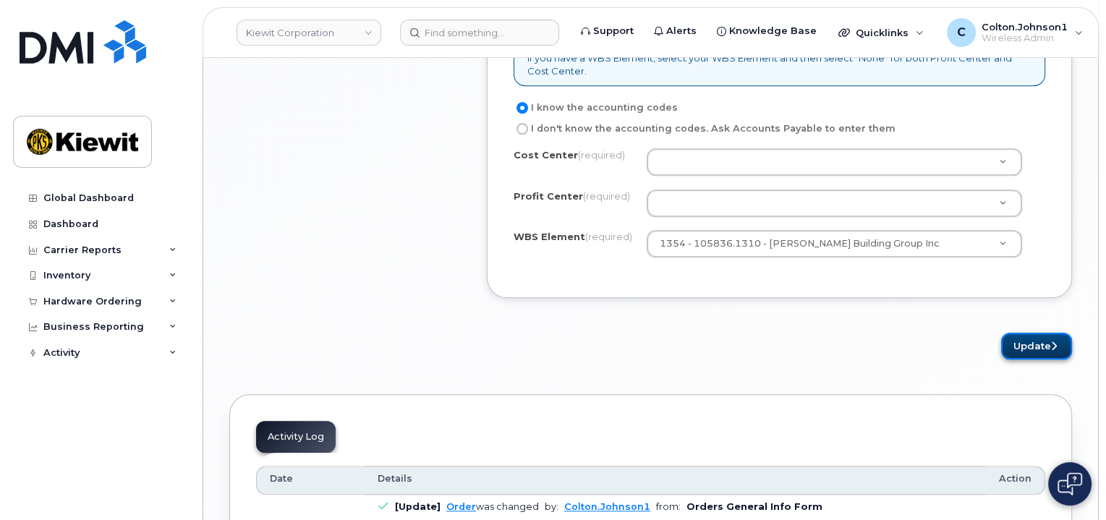
click at [1015, 338] on button "Update" at bounding box center [1036, 346] width 71 height 27
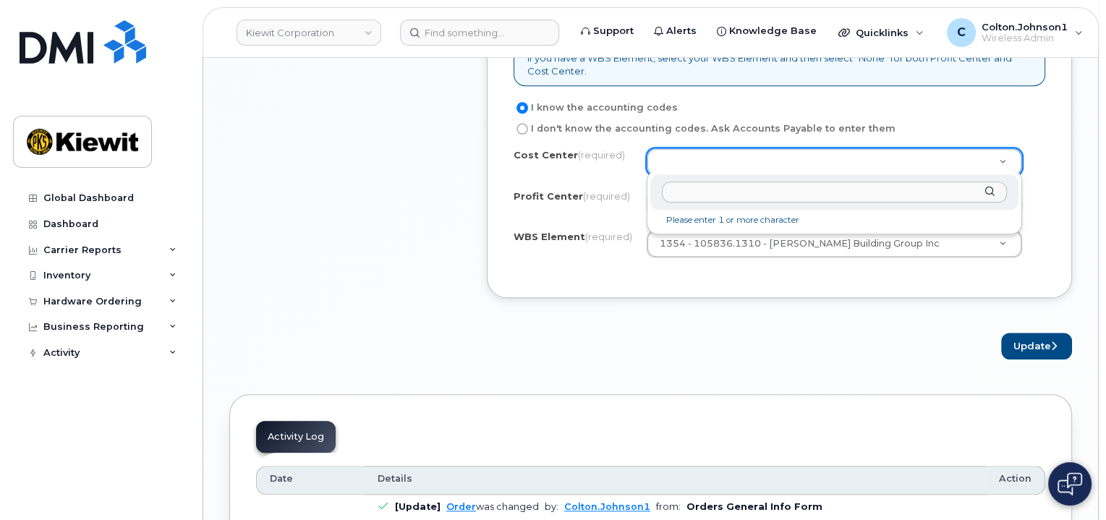
click at [695, 220] on li "Please enter 1 or more character" at bounding box center [834, 220] width 363 height 15
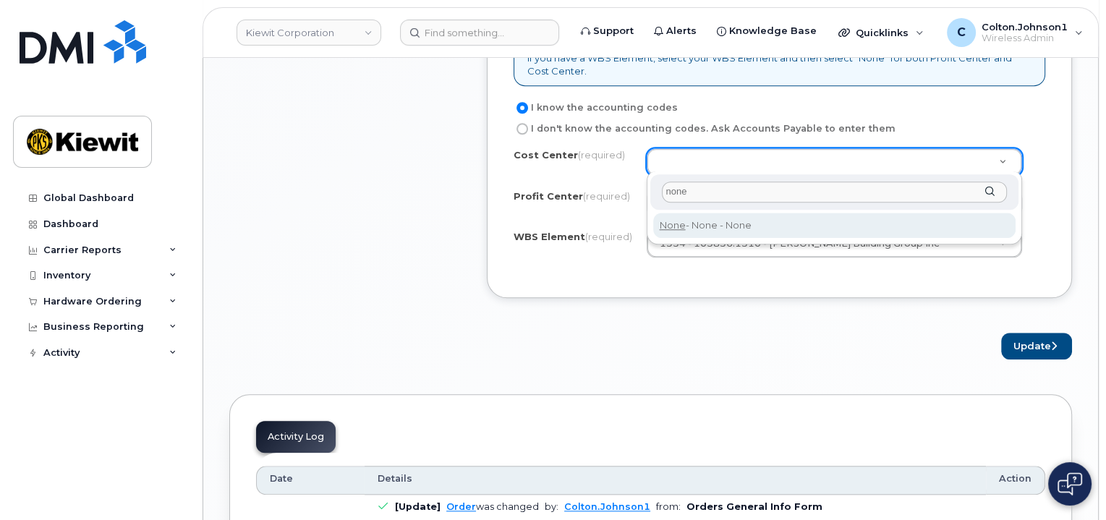
type input "none"
drag, startPoint x: 695, startPoint y: 219, endPoint x: 710, endPoint y: 216, distance: 14.9
type input "None"
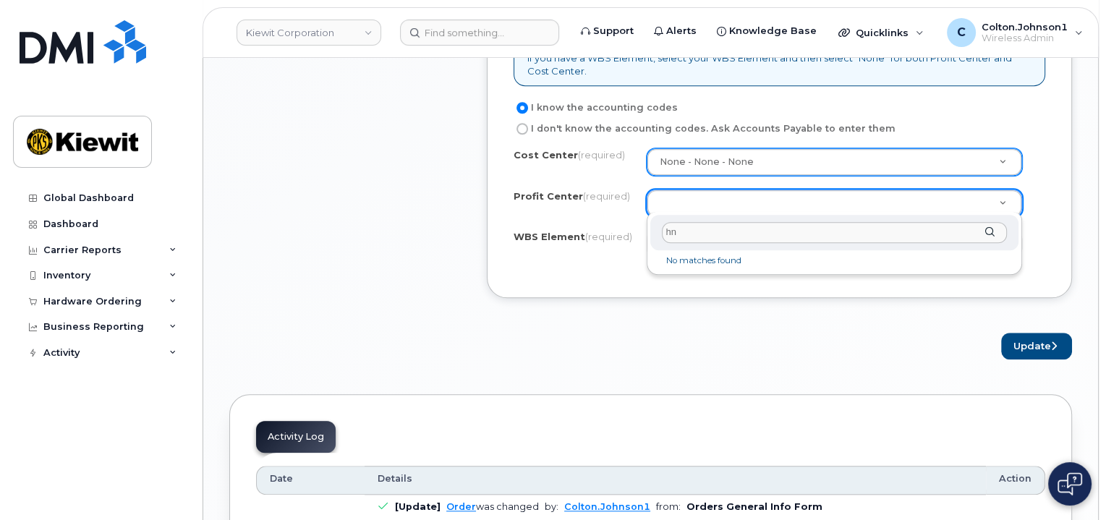
type input "h"
type input "none"
select select "None"
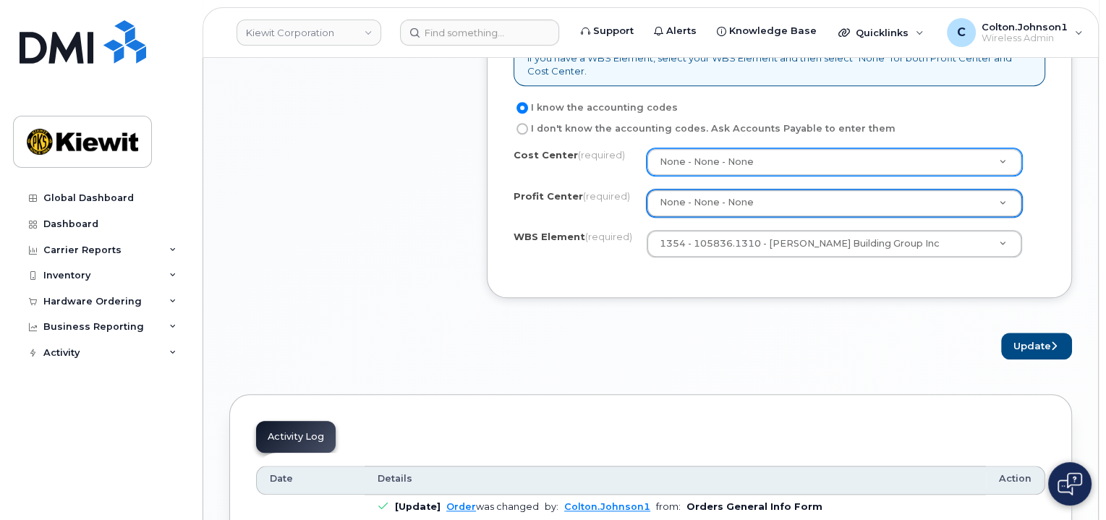
click at [1056, 333] on button "Update" at bounding box center [1036, 346] width 71 height 27
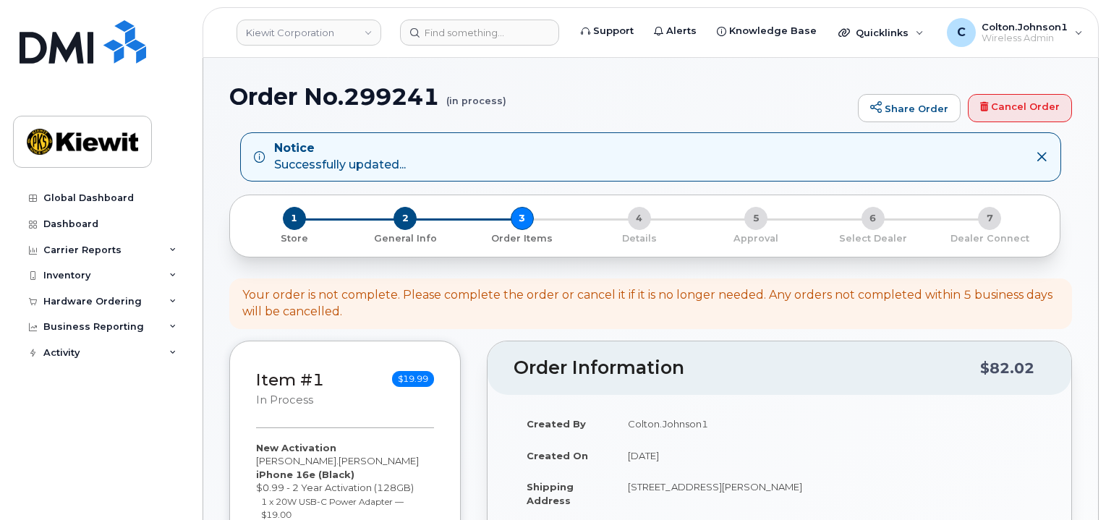
select select
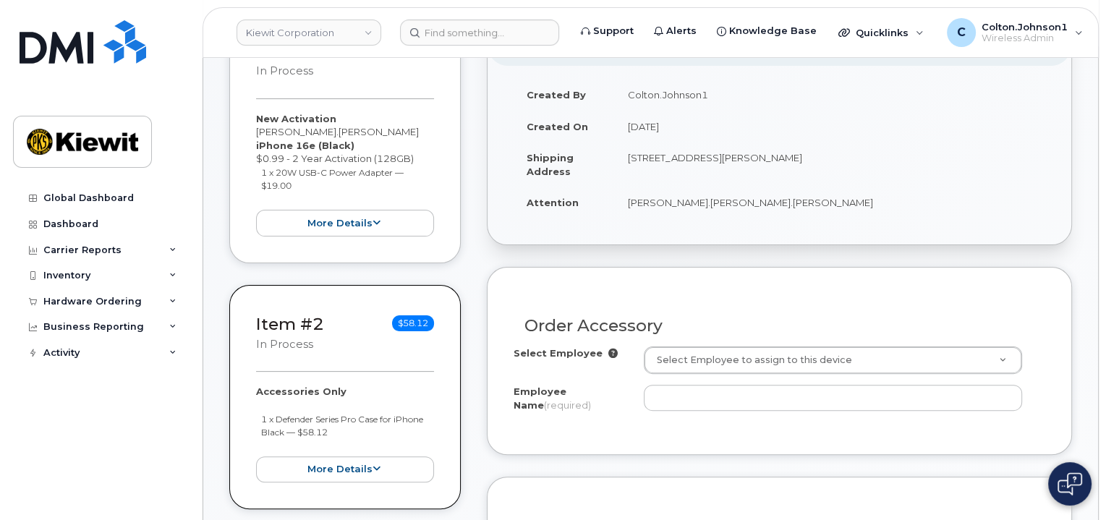
scroll to position [362, 0]
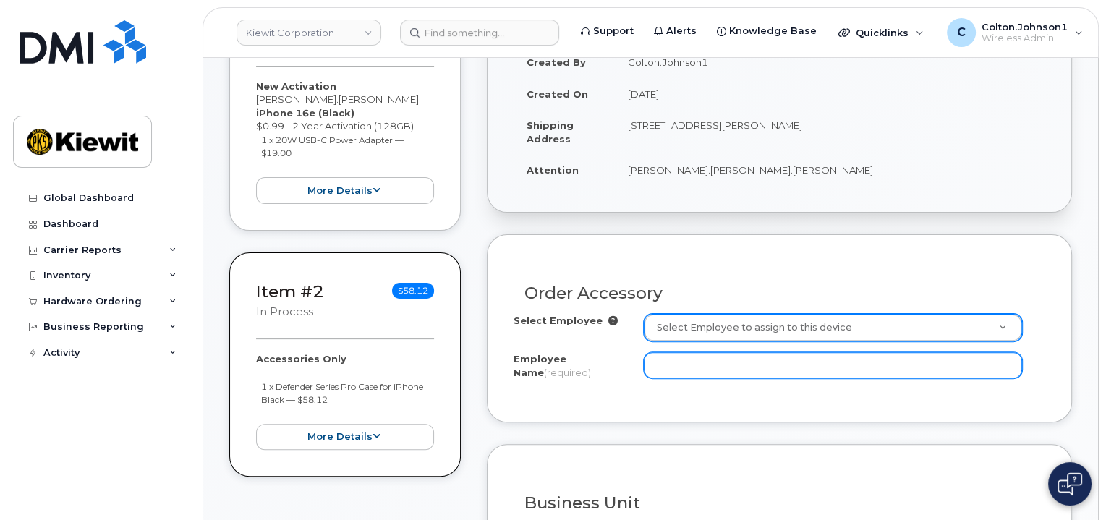
click at [772, 372] on input "Employee Name (required)" at bounding box center [833, 365] width 378 height 26
paste input "[PERSON_NAME].[PERSON_NAME]"
type input "[PERSON_NAME].[PERSON_NAME]"
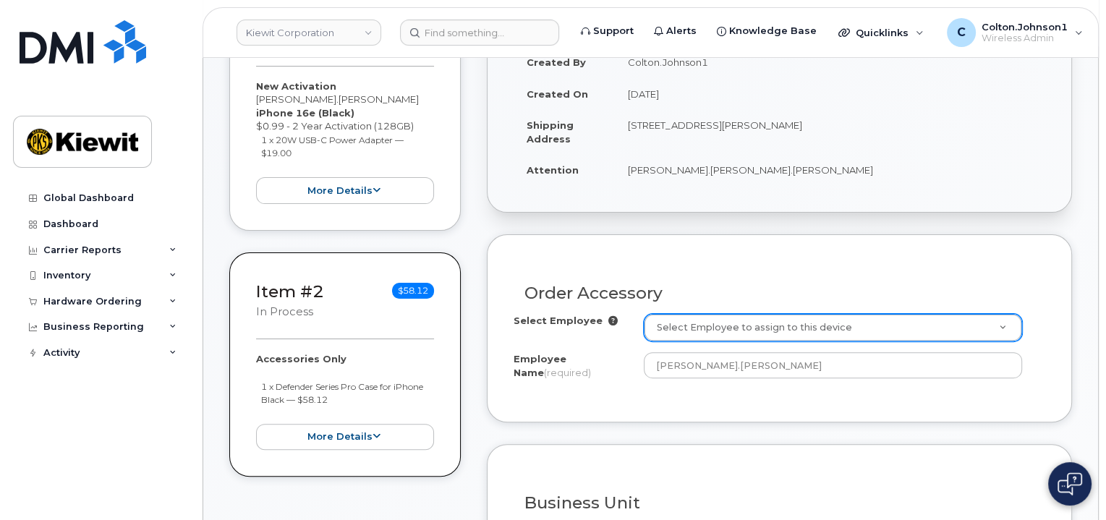
click at [769, 287] on h3 "Order Accessory" at bounding box center [779, 293] width 510 height 18
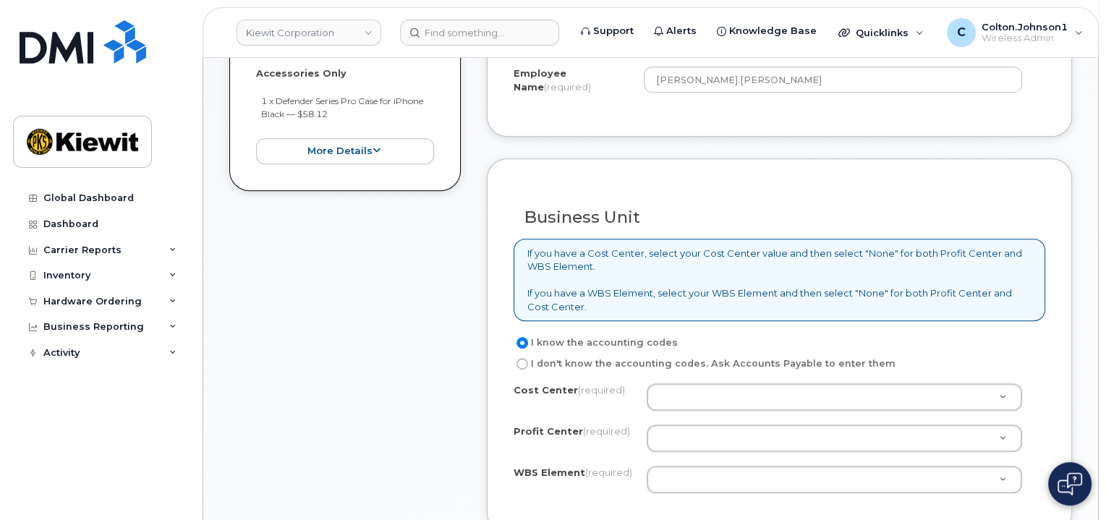
scroll to position [651, 0]
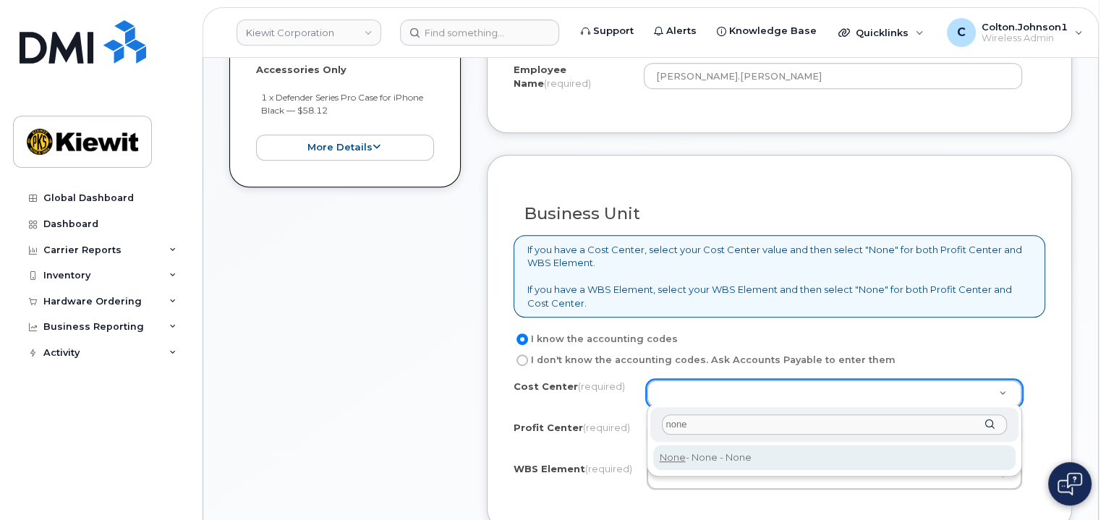
type input "none"
type input "None"
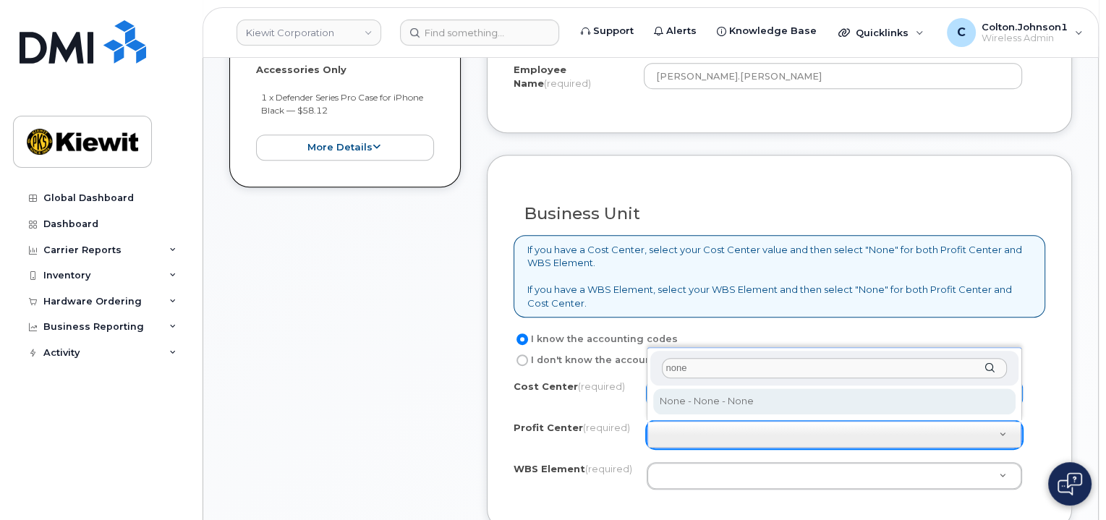
type input "none"
select select "None"
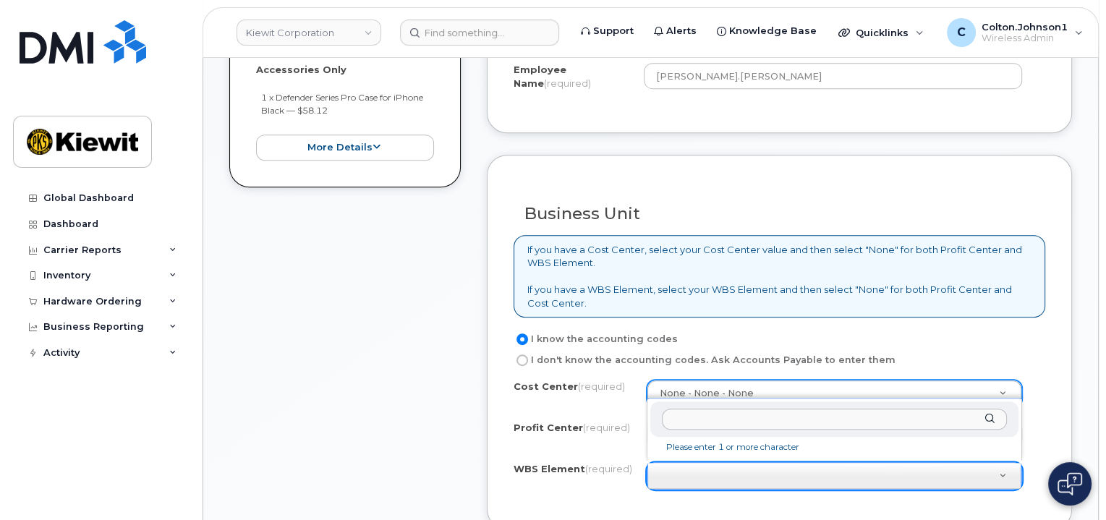
type input "105836.1310"
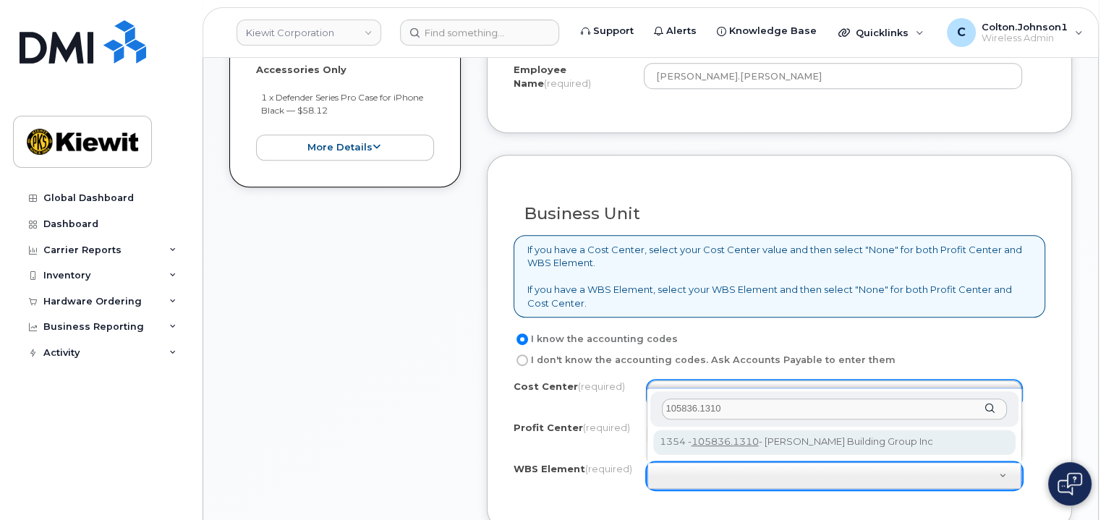
type input "105836.1310"
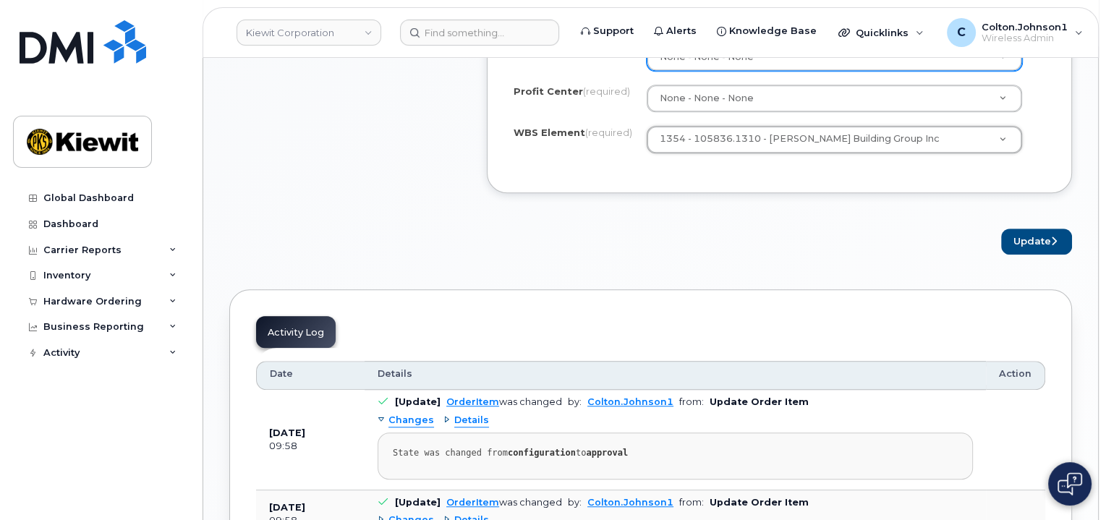
scroll to position [1013, 0]
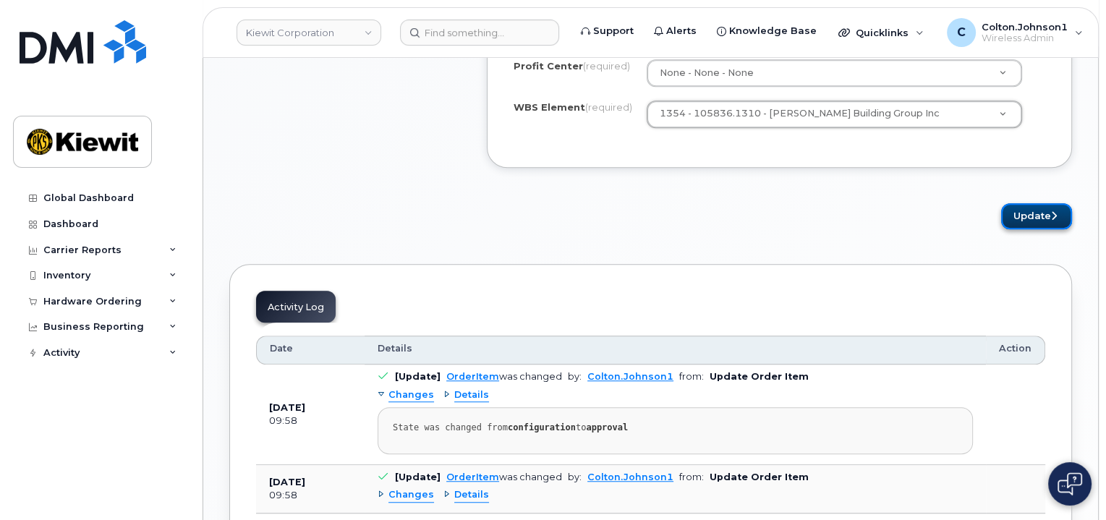
click at [1024, 213] on button "Update" at bounding box center [1036, 216] width 71 height 27
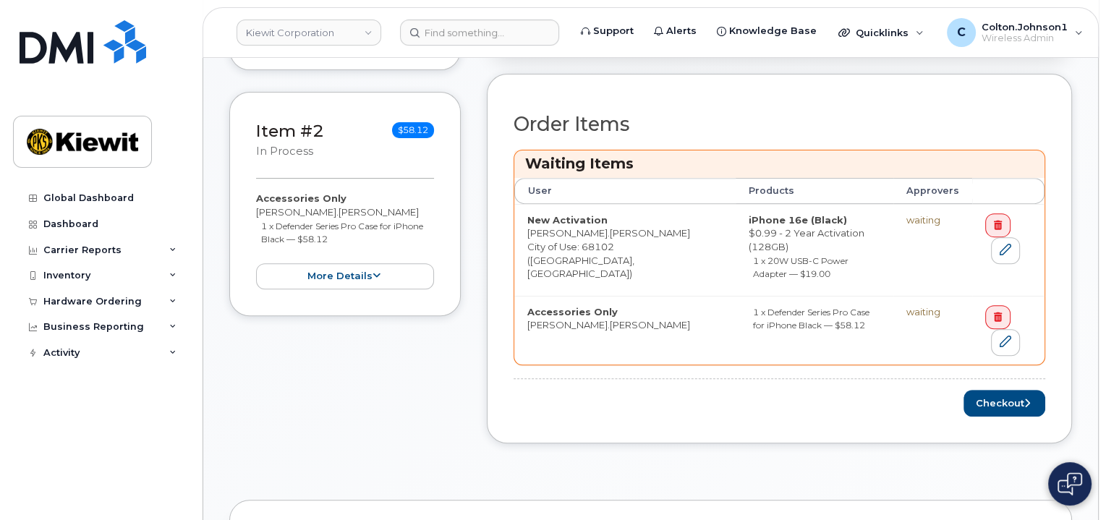
scroll to position [579, 0]
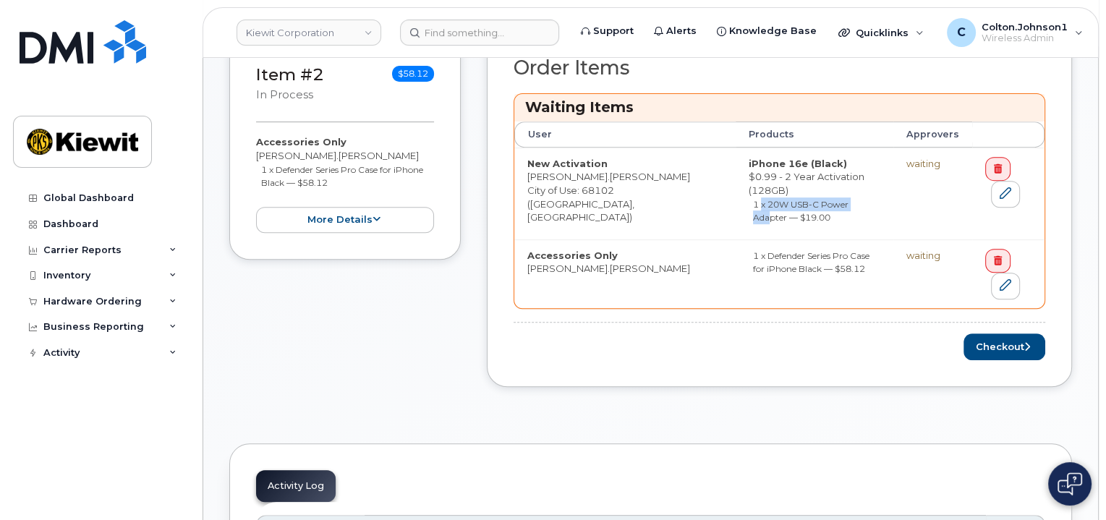
drag, startPoint x: 689, startPoint y: 187, endPoint x: 793, endPoint y: 189, distance: 104.9
click at [793, 199] on small "1 x 20W USB-C Power Adapter — $19.00" at bounding box center [800, 211] width 95 height 25
click at [838, 347] on div "Order Items Waiting Items User Products Approvers New Activation Nick.Berry Cit…" at bounding box center [779, 202] width 585 height 370
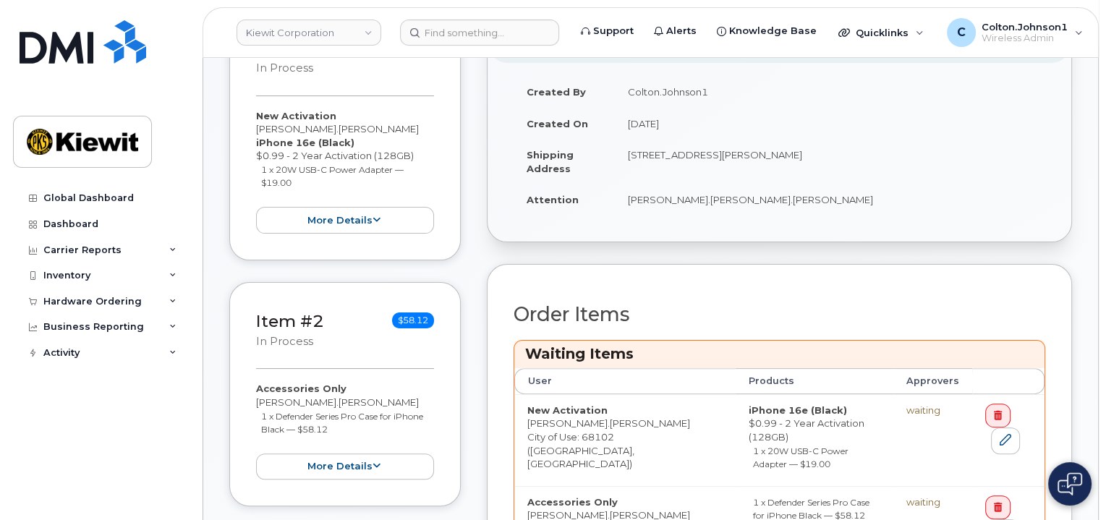
scroll to position [434, 0]
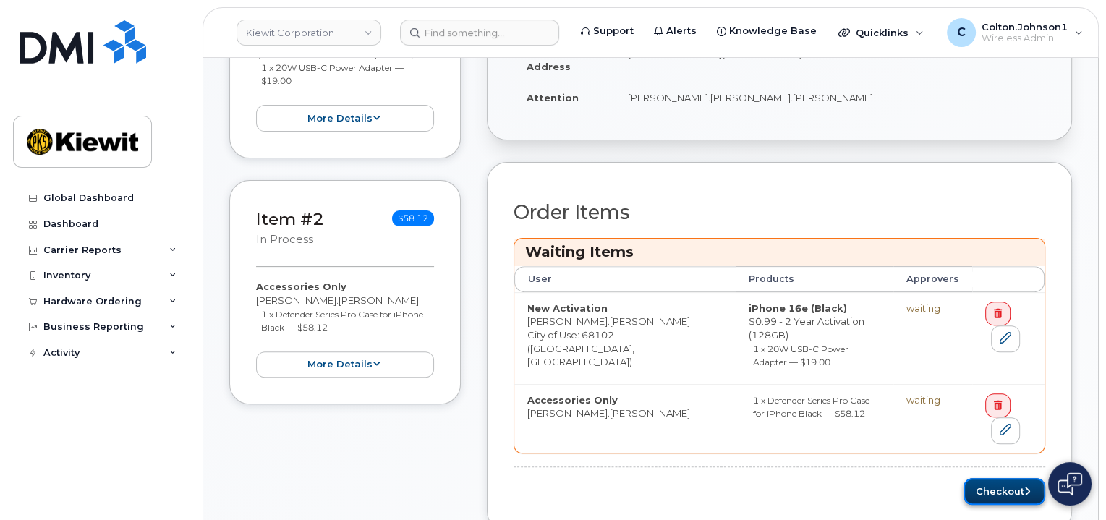
click at [1006, 478] on button "Checkout" at bounding box center [1004, 491] width 82 height 27
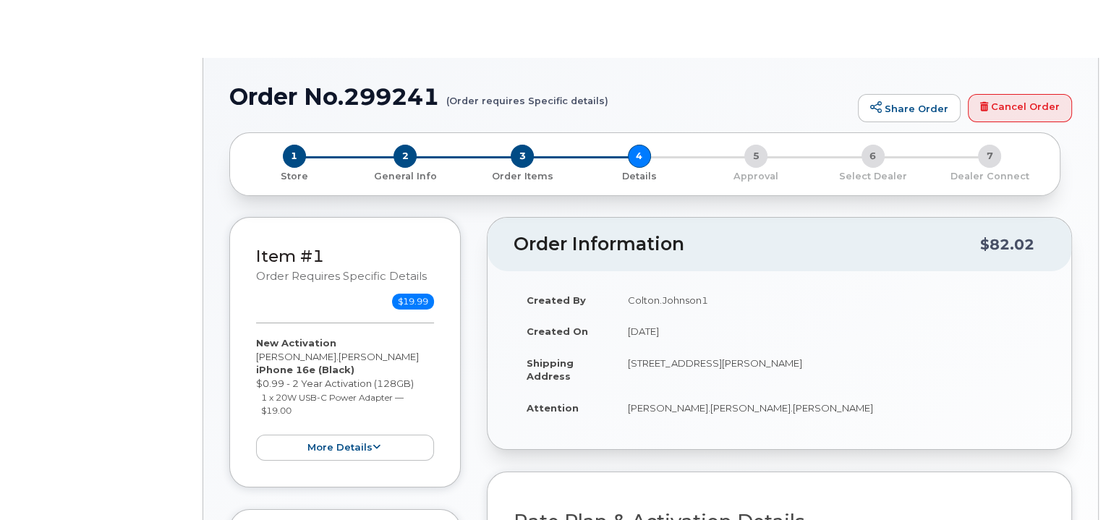
select select "Business Unlimited Smartphone"
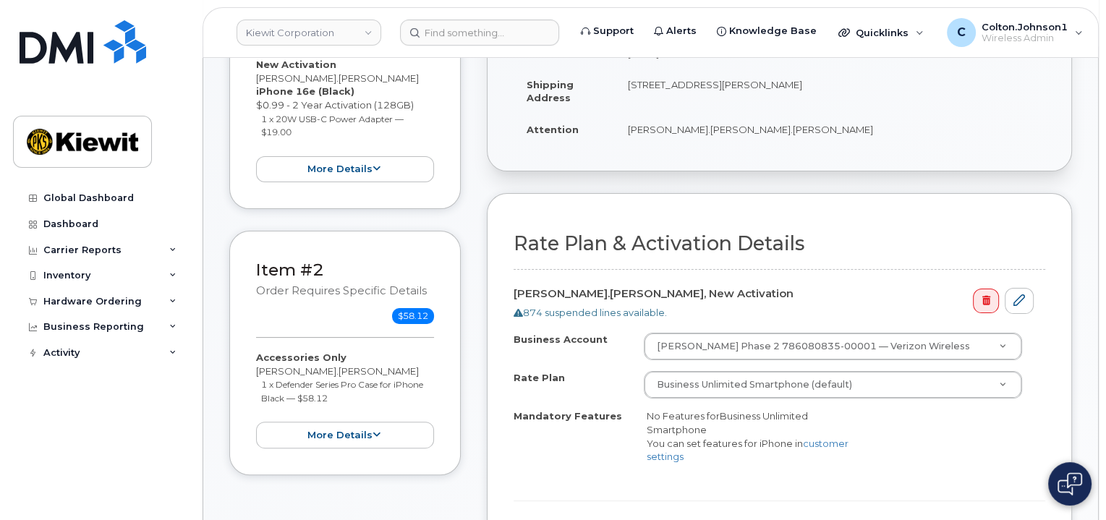
scroll to position [434, 0]
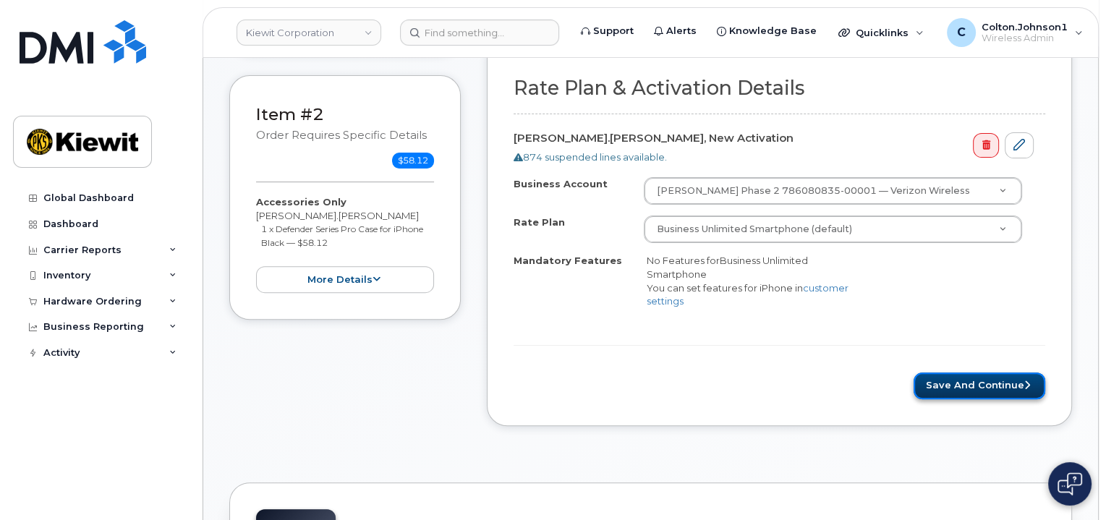
click at [1025, 384] on icon "submit" at bounding box center [1027, 384] width 6 height 9
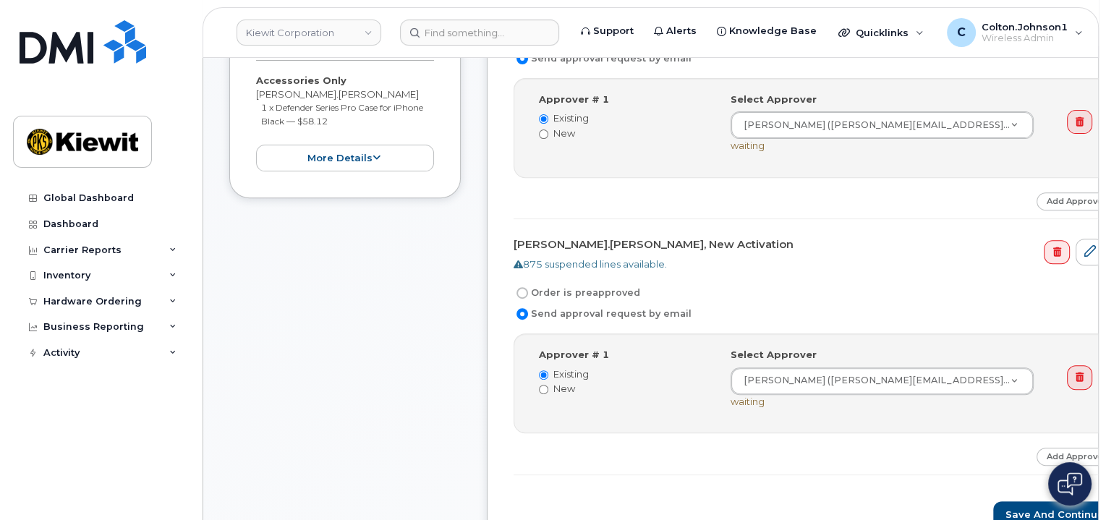
scroll to position [651, 0]
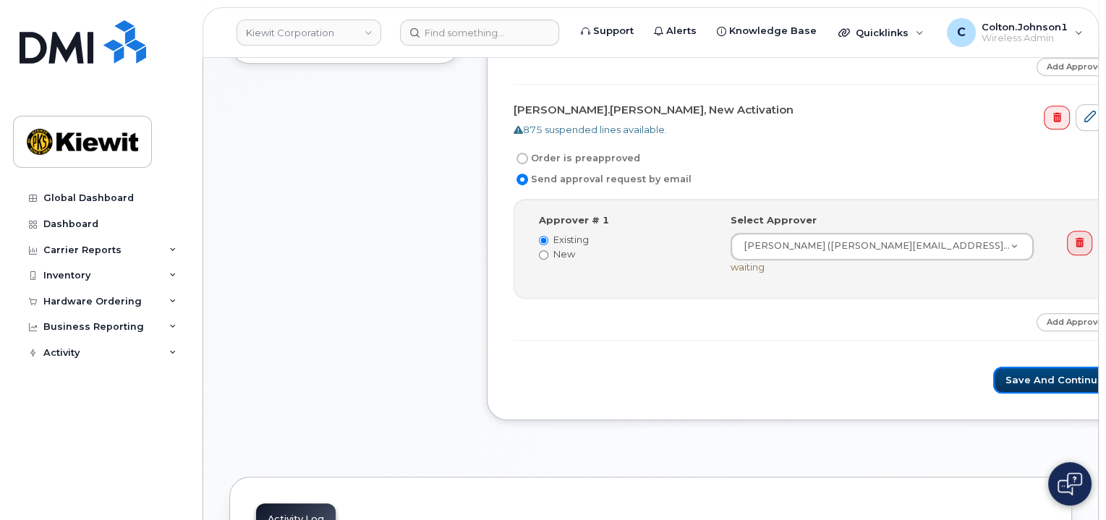
drag, startPoint x: 1021, startPoint y: 378, endPoint x: 961, endPoint y: 399, distance: 63.6
click at [1021, 378] on button "Save and Continue" at bounding box center [1054, 380] width 123 height 27
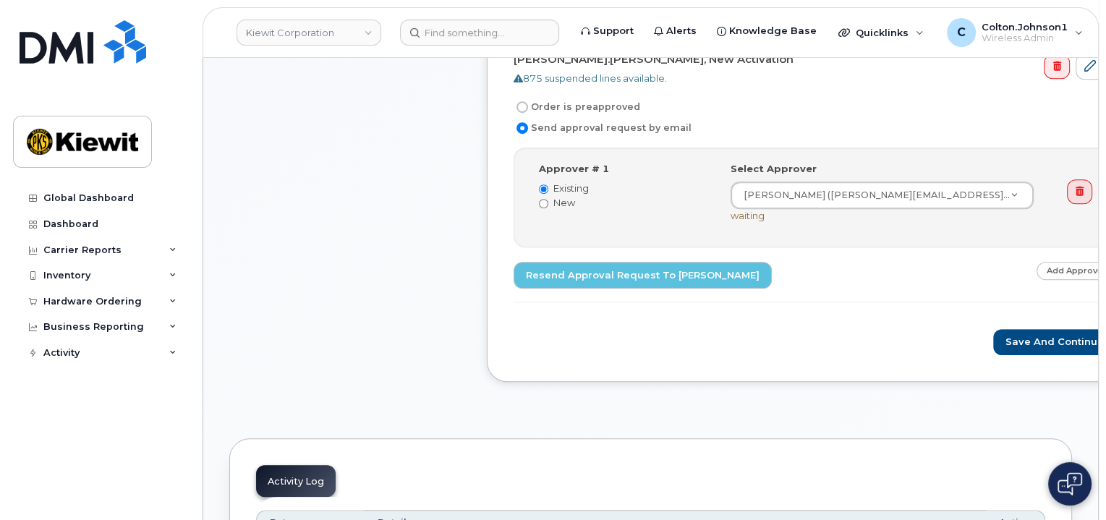
scroll to position [723, 0]
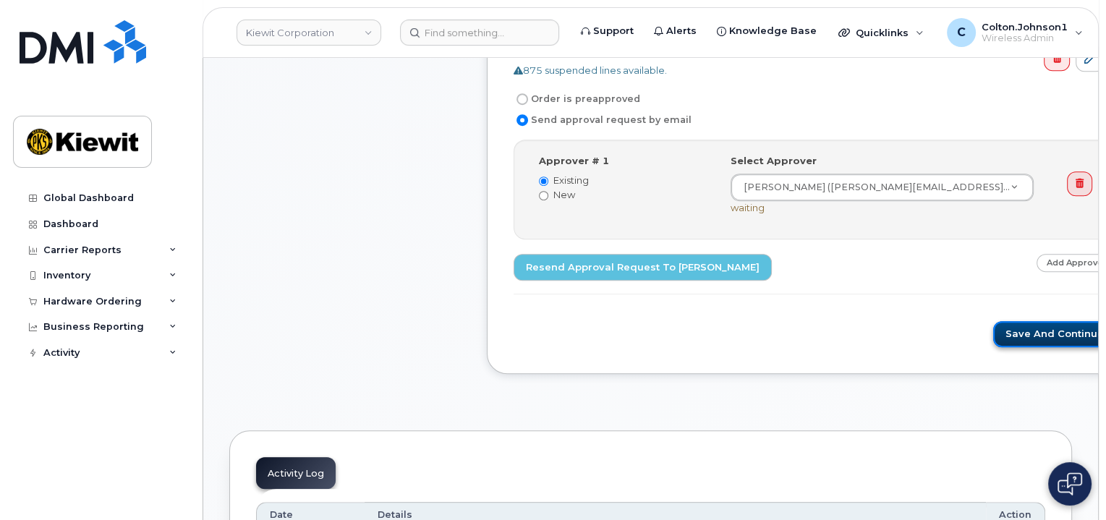
click at [993, 329] on button "Save and Continue" at bounding box center [1054, 334] width 123 height 27
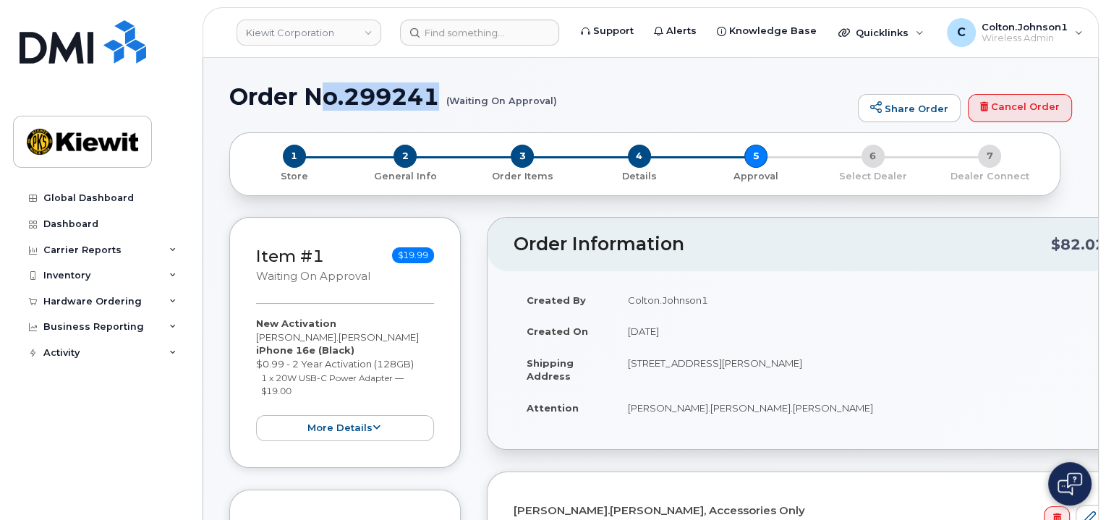
drag, startPoint x: 316, startPoint y: 93, endPoint x: 438, endPoint y: 92, distance: 121.5
click at [447, 93] on h1 "Order No.299241 (Waiting On Approval)" at bounding box center [539, 96] width 621 height 25
drag, startPoint x: 437, startPoint y: 91, endPoint x: 338, endPoint y: 89, distance: 98.4
click at [435, 91] on h1 "Order No.299241 (Waiting On Approval)" at bounding box center [539, 96] width 621 height 25
click at [330, 89] on h1 "Order No.299241 (Waiting On Approval)" at bounding box center [539, 96] width 621 height 25
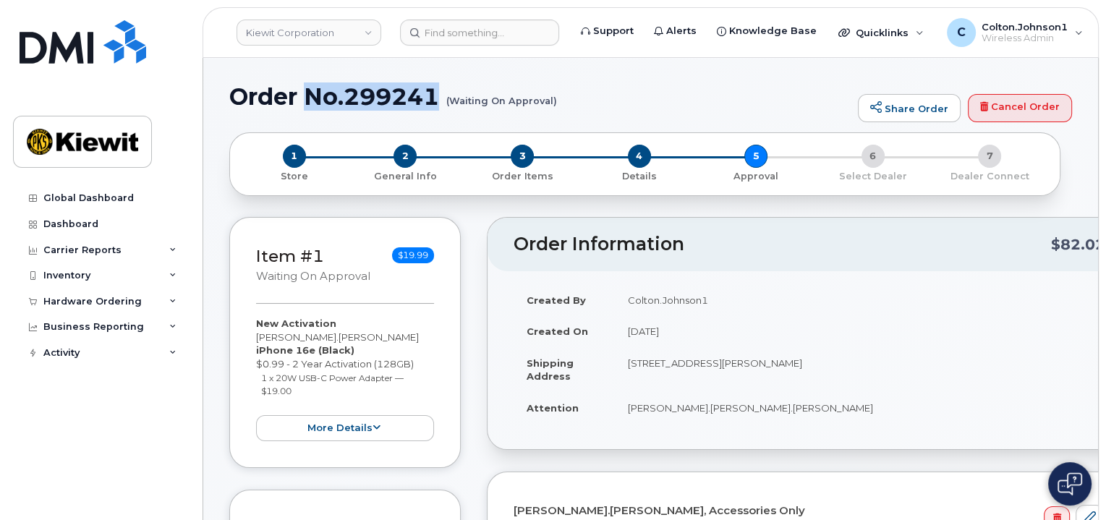
drag, startPoint x: 303, startPoint y: 93, endPoint x: 437, endPoint y: 101, distance: 134.0
click at [437, 101] on h1 "Order No.299241 (Waiting On Approval)" at bounding box center [539, 96] width 621 height 25
copy h1 "No.299241"
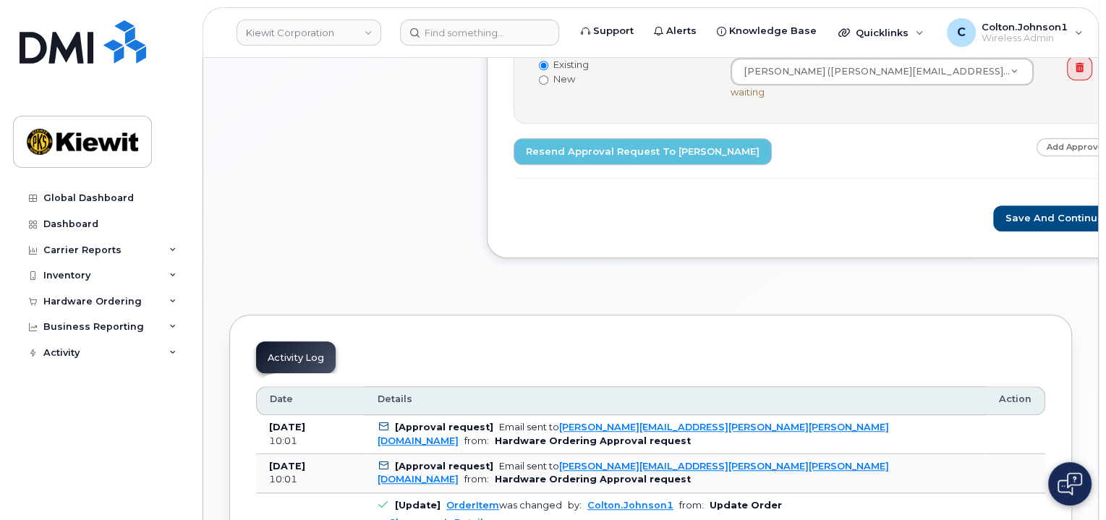
scroll to position [868, 0]
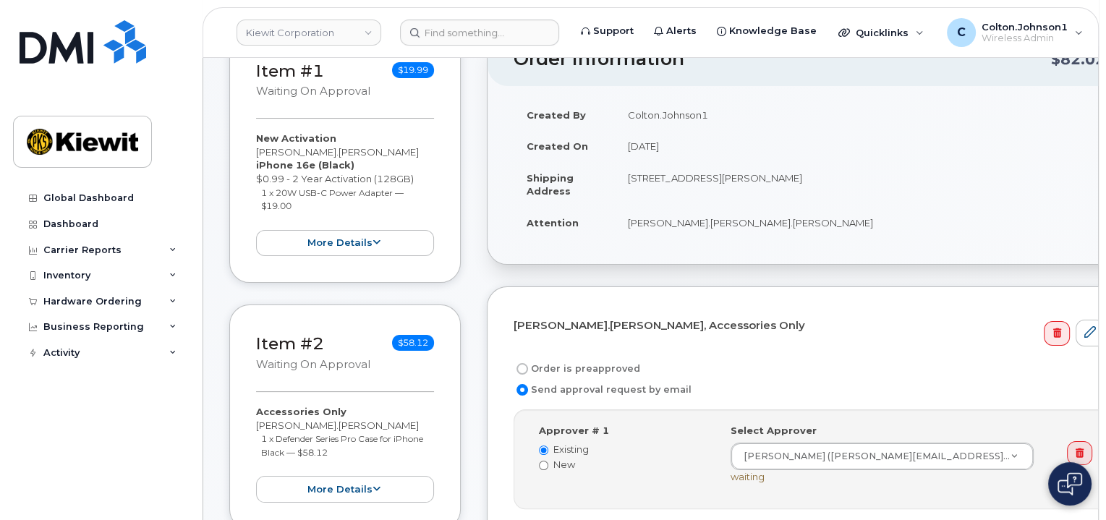
scroll to position [72, 0]
